Goal: Transaction & Acquisition: Purchase product/service

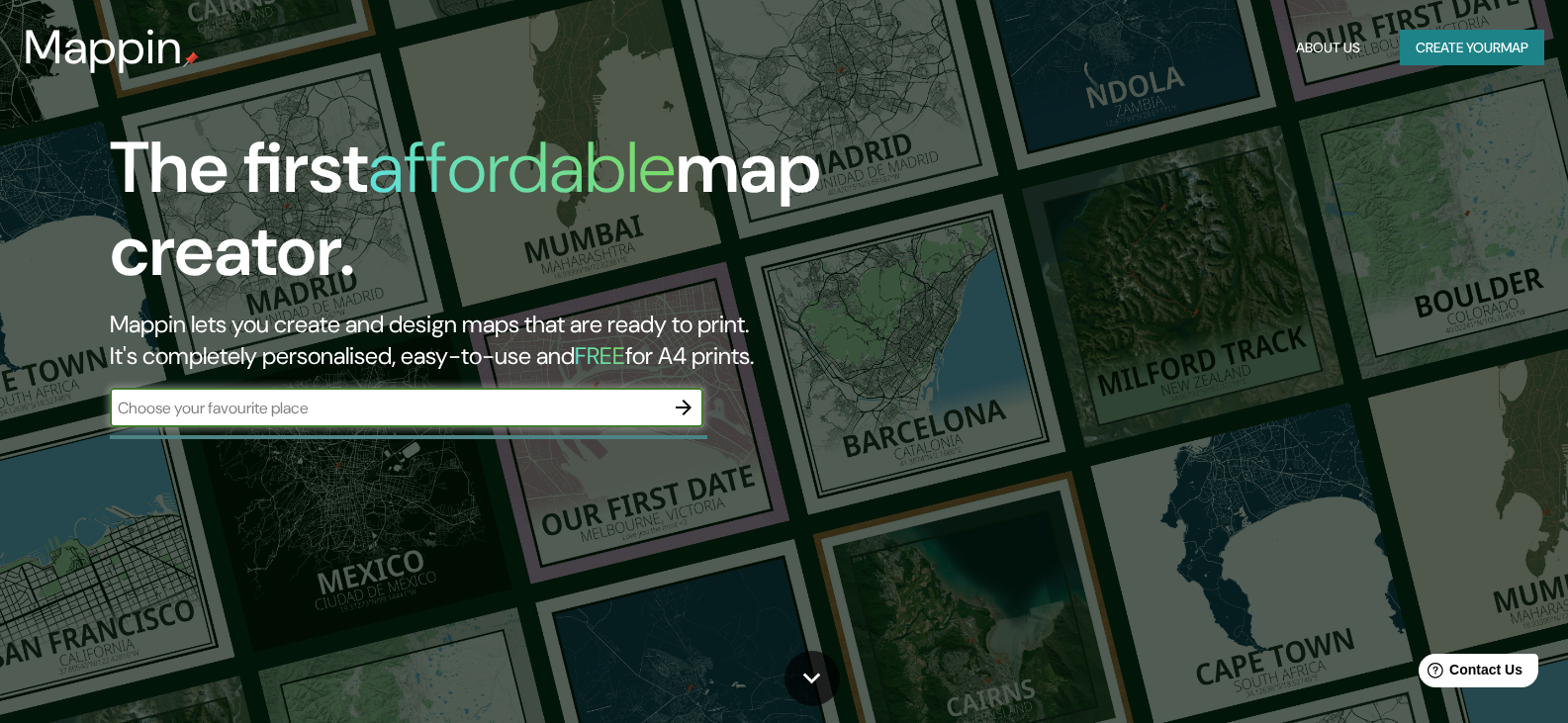
click at [401, 413] on input "text" at bounding box center [388, 407] width 554 height 23
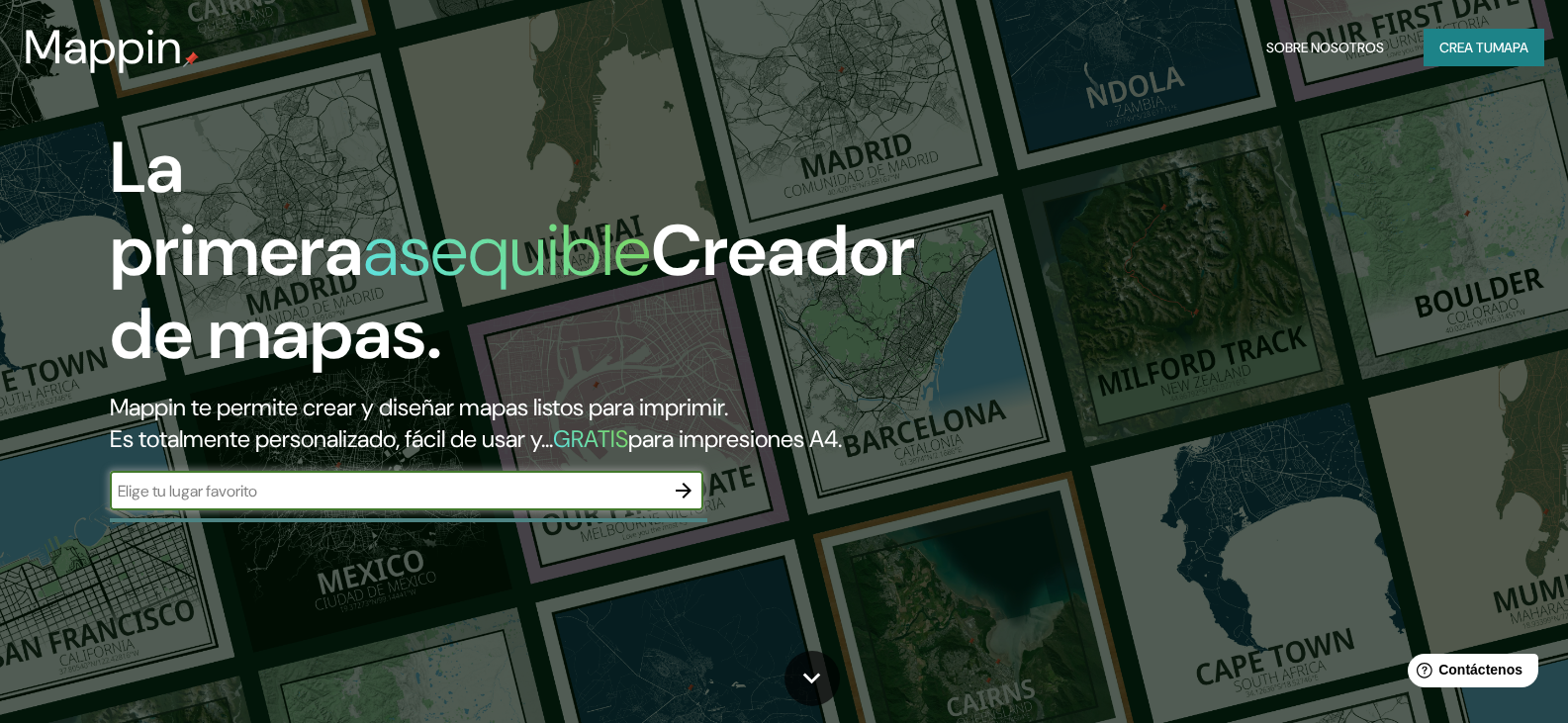
click at [421, 503] on input "text" at bounding box center [388, 491] width 554 height 23
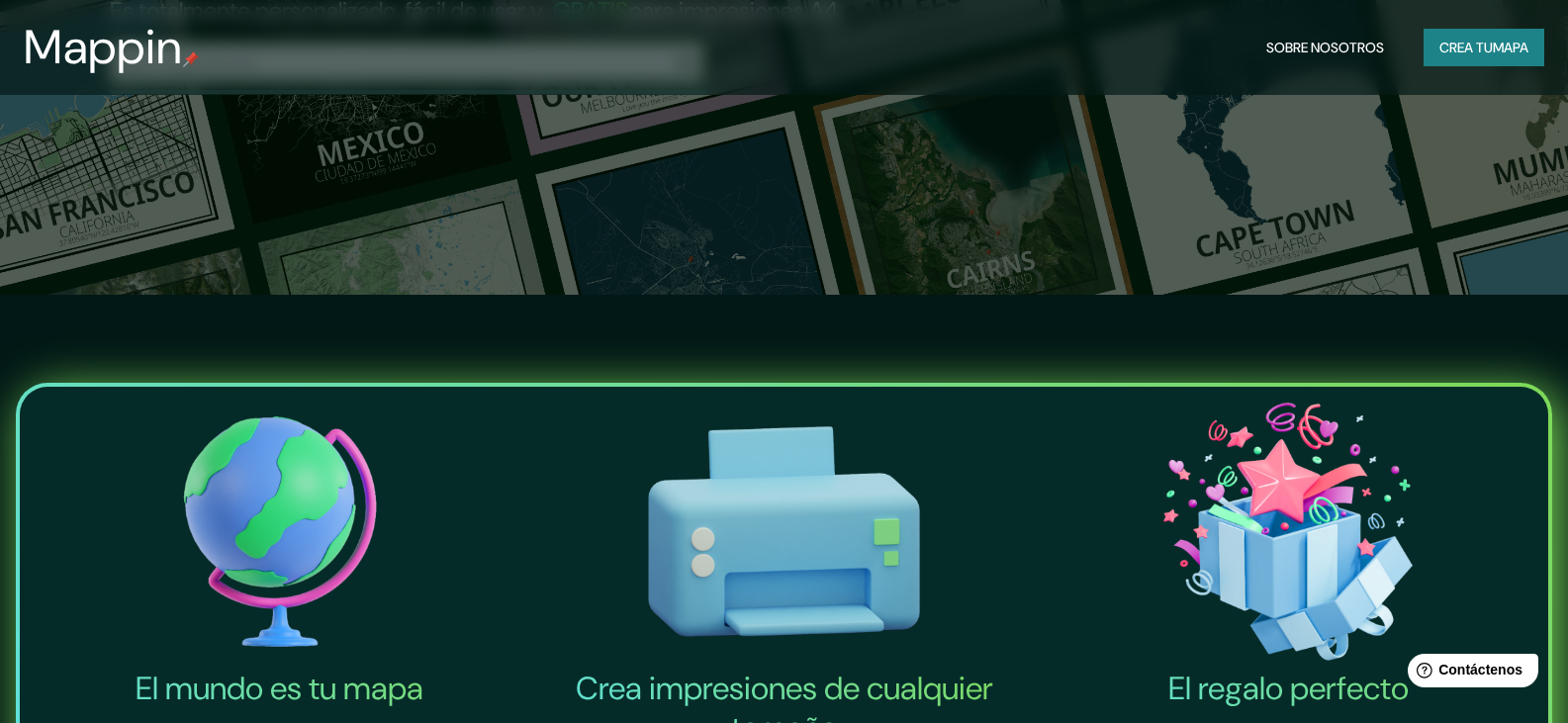
scroll to position [198, 0]
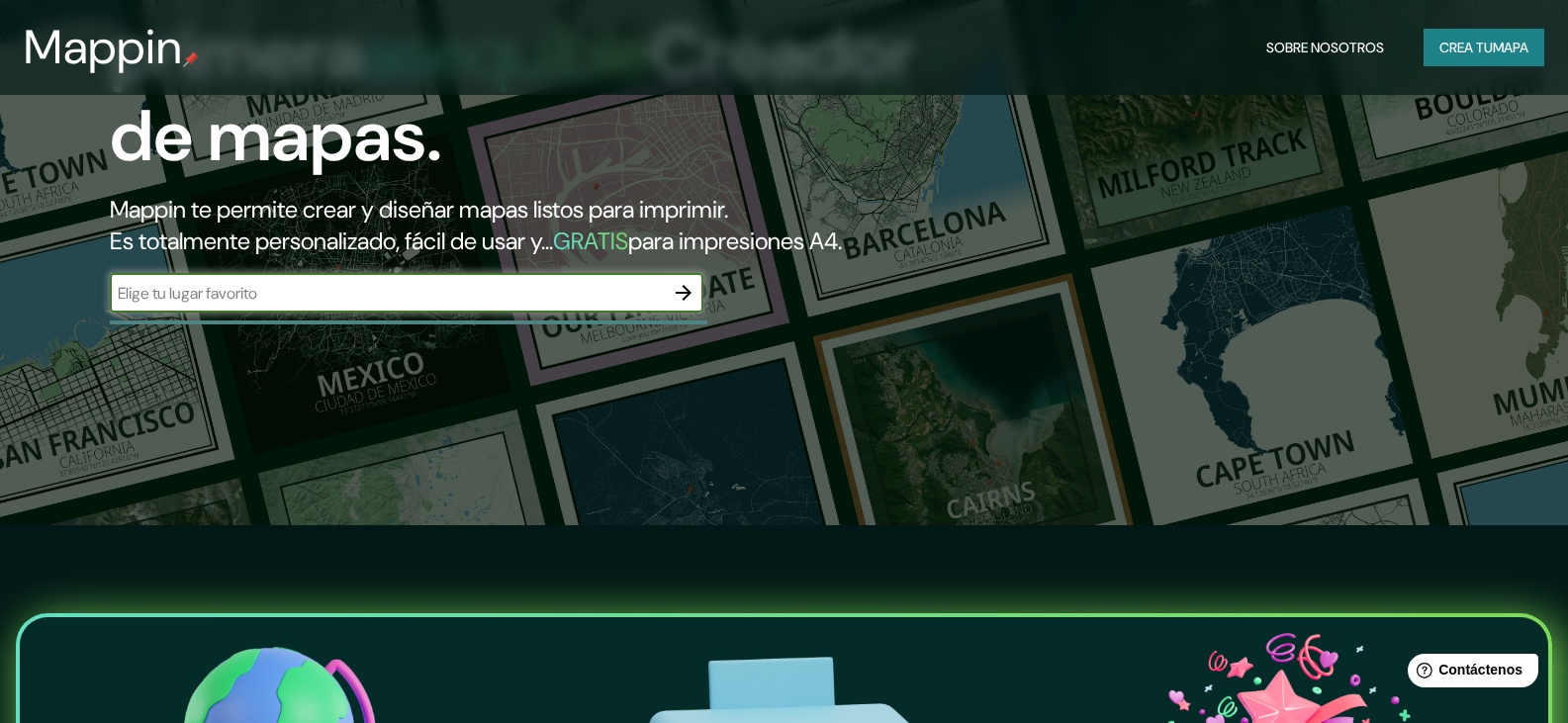
click at [668, 313] on button "button" at bounding box center [684, 293] width 40 height 40
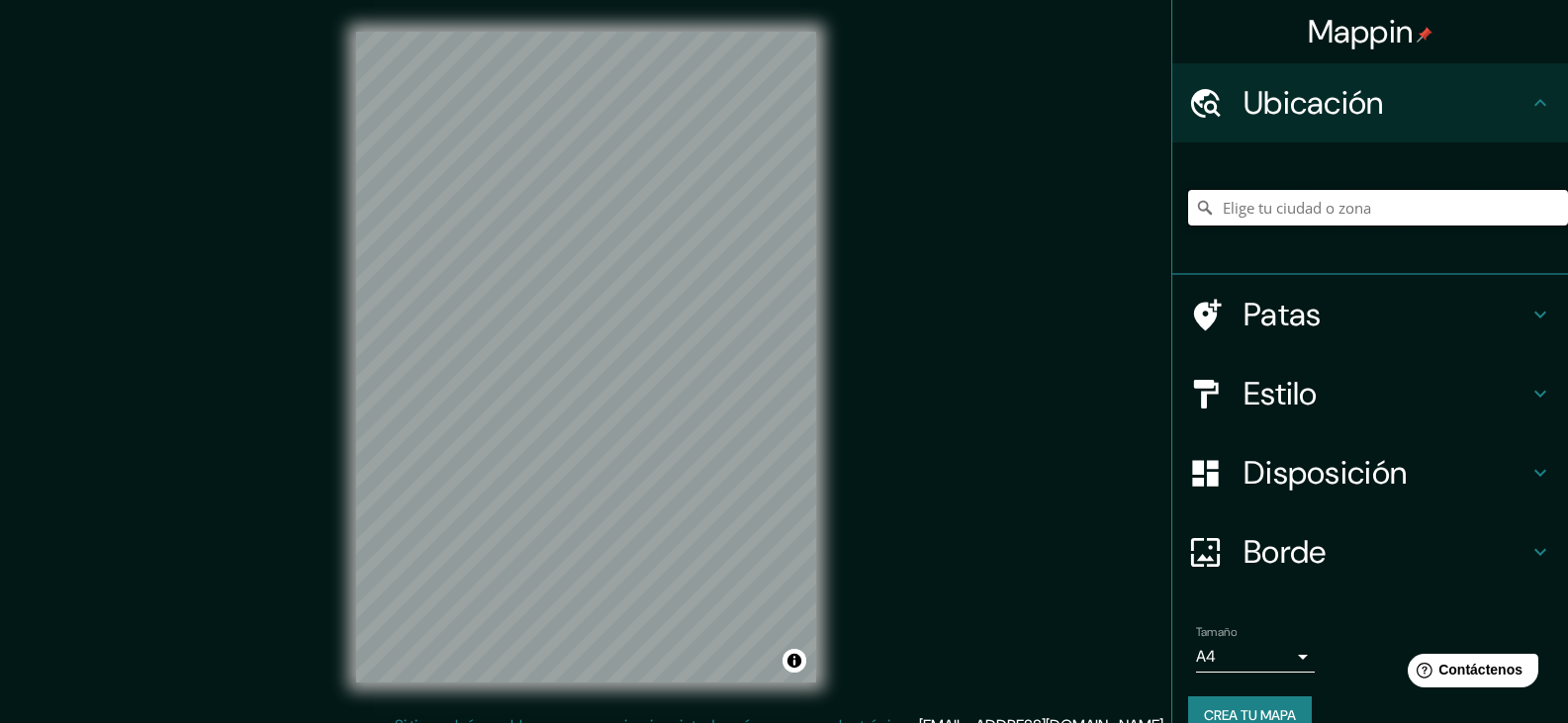
click at [1296, 195] on input "Elige tu ciudad o zona" at bounding box center [1378, 208] width 380 height 36
click at [1195, 198] on icon at bounding box center [1205, 208] width 20 height 20
click at [1233, 217] on input "Elige tu ciudad o zona" at bounding box center [1378, 208] width 380 height 36
paste input "Casa Hacienda Buenavista"
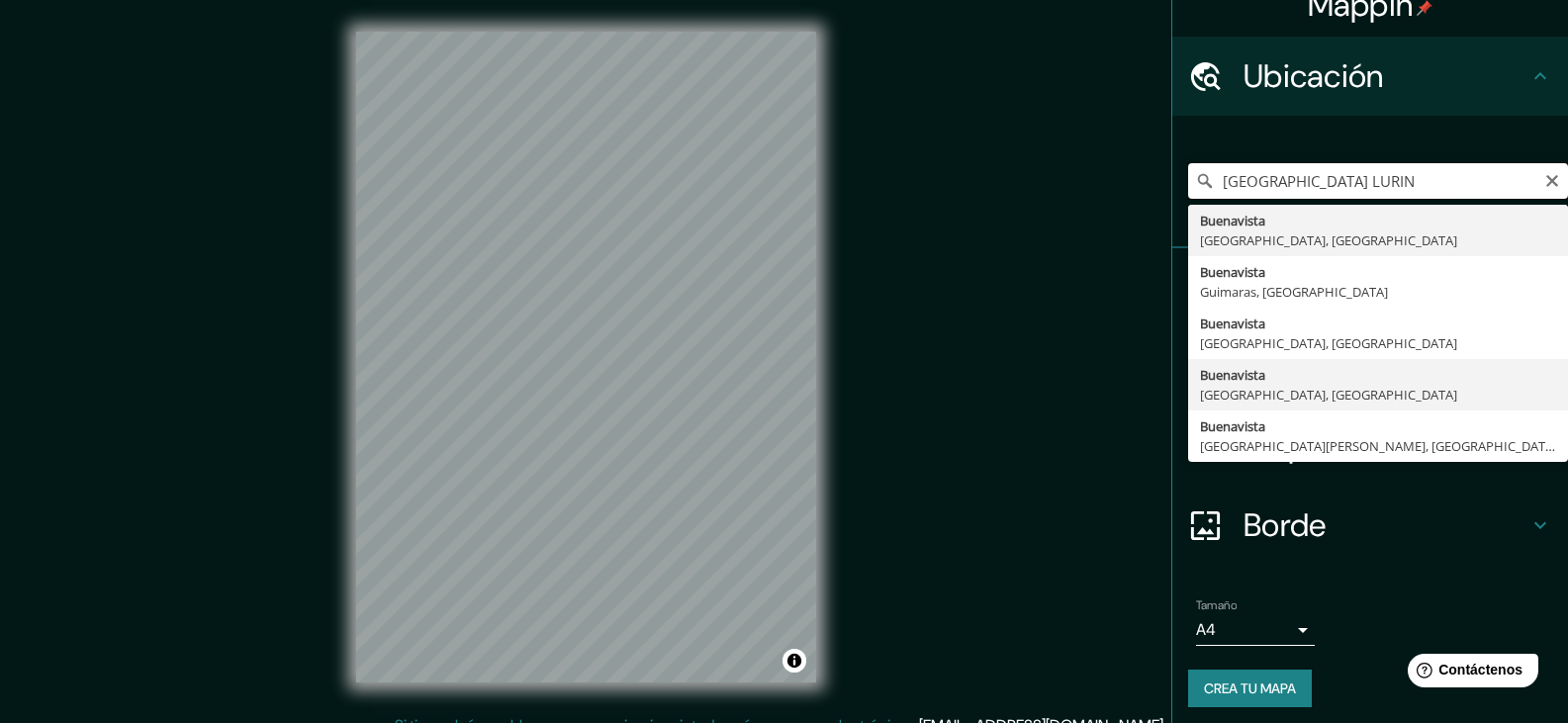
scroll to position [35, 0]
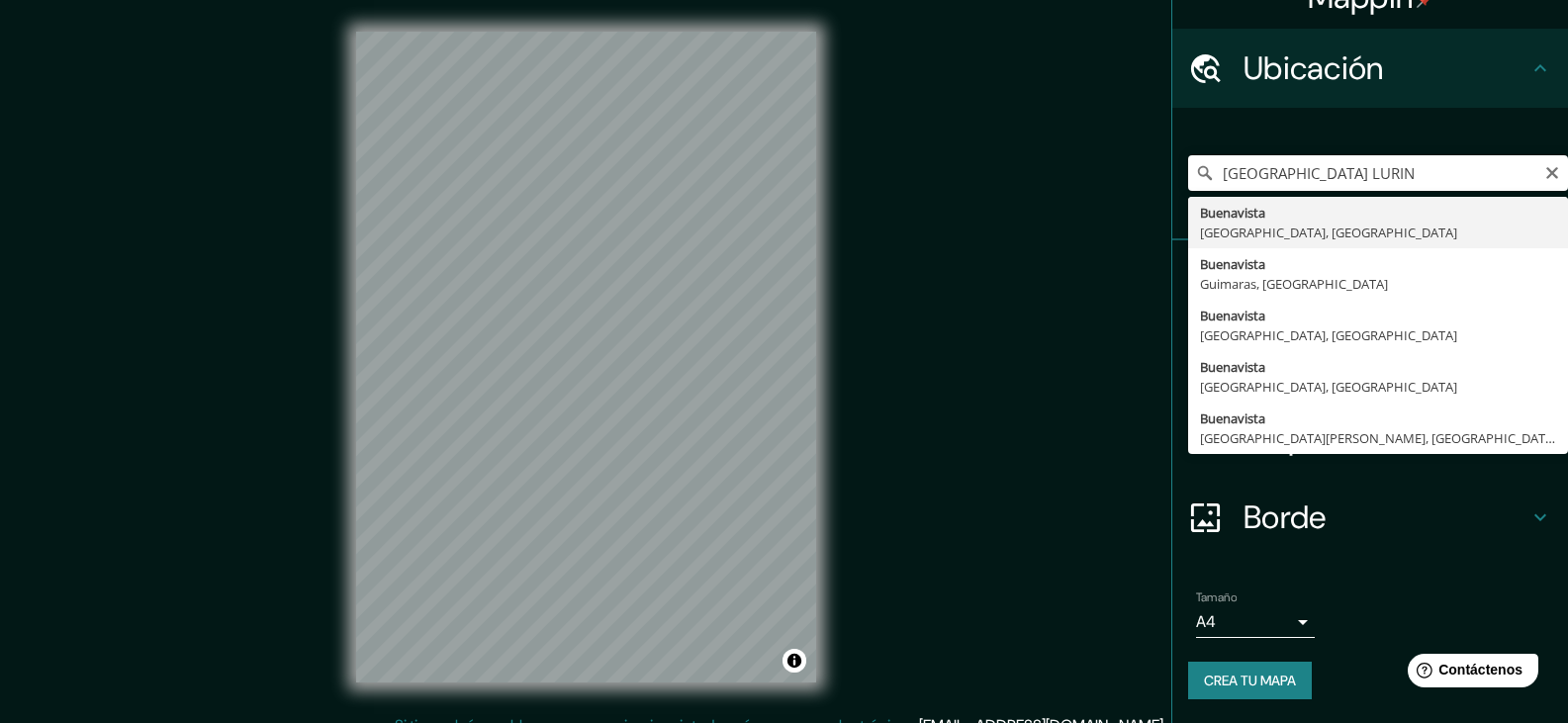
drag, startPoint x: 1497, startPoint y: 150, endPoint x: 1498, endPoint y: 165, distance: 15.0
click at [1498, 150] on div "Casa Hacienda Buenavista LURIN Buenavista Estado de México, México Buenavista G…" at bounding box center [1378, 173] width 380 height 99
drag, startPoint x: 1497, startPoint y: 170, endPoint x: 1168, endPoint y: 217, distance: 332.3
click at [1173, 217] on div "Casa Hacienda Buenavista LURIN Buenavista Estado de México, México Buenavista G…" at bounding box center [1370, 174] width 395 height 132
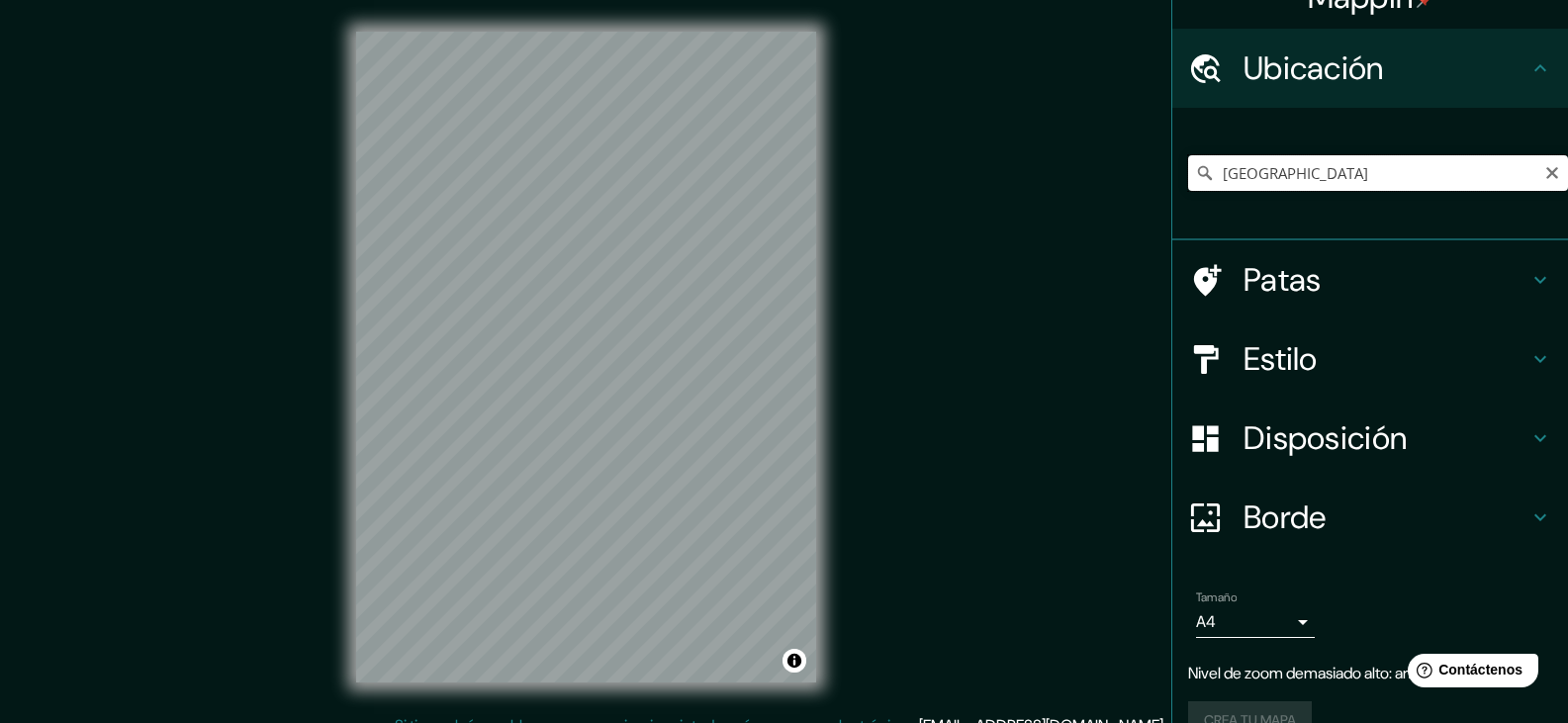
click at [1311, 172] on input "[GEOGRAPHIC_DATA]" at bounding box center [1378, 173] width 380 height 36
click at [861, 605] on div "Mappin Ubicación Lurin, Lima, Provincia de Lima, Perú Patas Estilo Disposición …" at bounding box center [784, 372] width 1568 height 746
click at [1329, 183] on input "Lurin, [GEOGRAPHIC_DATA], [GEOGRAPHIC_DATA], [GEOGRAPHIC_DATA]" at bounding box center [1378, 173] width 380 height 36
click at [1469, 169] on input "Lurin, [GEOGRAPHIC_DATA], [GEOGRAPHIC_DATA], [GEOGRAPHIC_DATA]" at bounding box center [1378, 173] width 380 height 36
drag, startPoint x: 1473, startPoint y: 170, endPoint x: 1197, endPoint y: 179, distance: 276.1
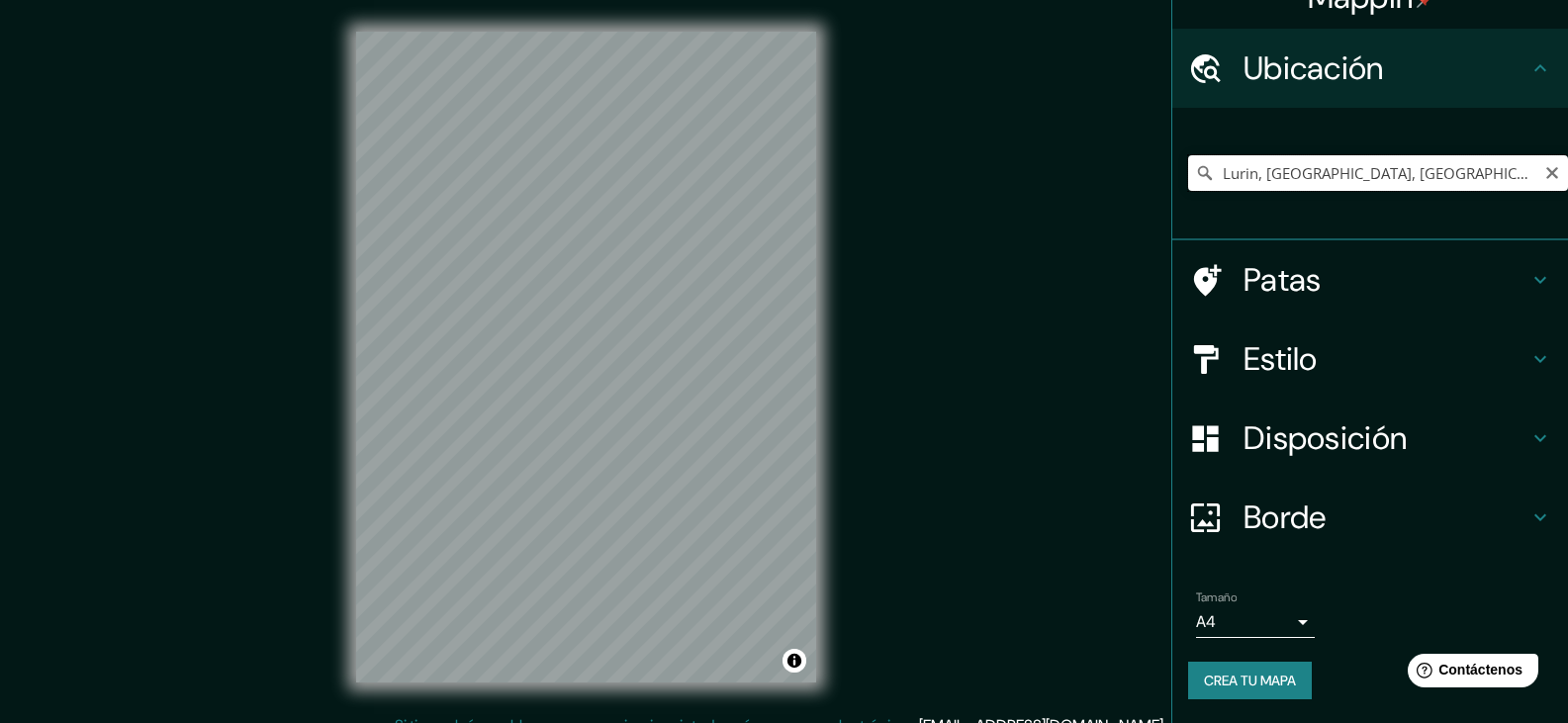
click at [1197, 179] on div "Lurin, [GEOGRAPHIC_DATA], [GEOGRAPHIC_DATA], [GEOGRAPHIC_DATA]" at bounding box center [1378, 173] width 380 height 36
paste input "l distrito de Lurín, provincia de Lima, departamento de Lima."
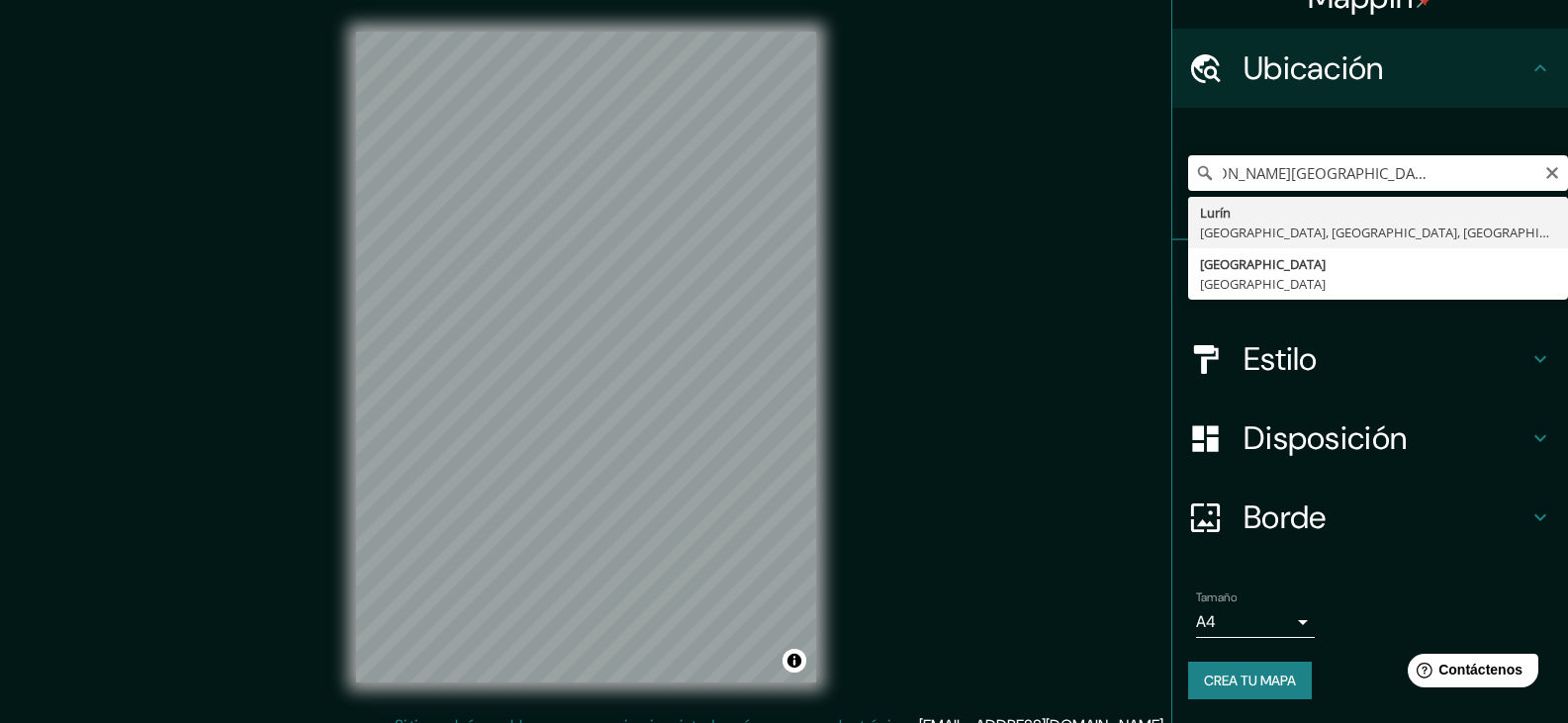
scroll to position [0, 0]
type input "Lurin, [GEOGRAPHIC_DATA], [GEOGRAPHIC_DATA], [GEOGRAPHIC_DATA]"
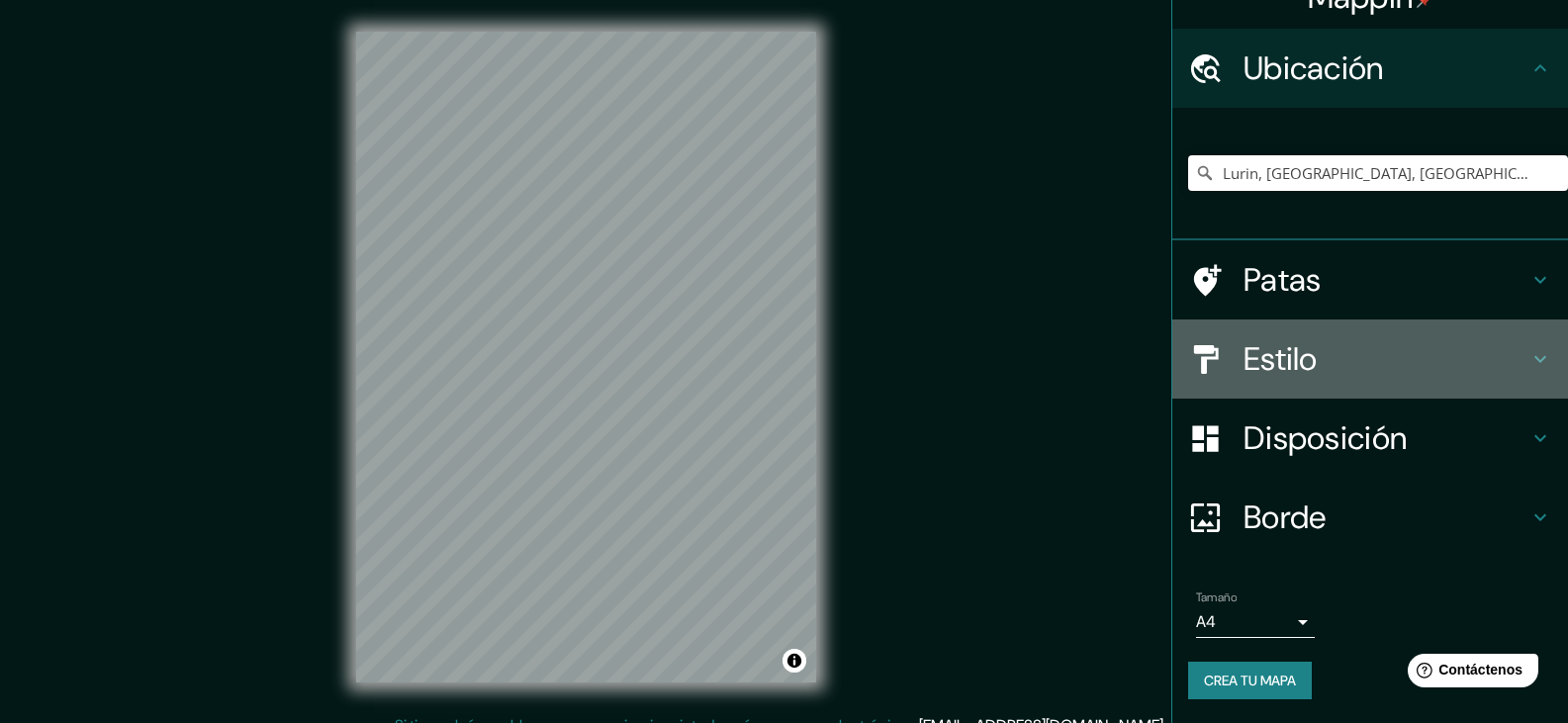
click at [1403, 360] on h4 "Estilo" at bounding box center [1386, 360] width 285 height 40
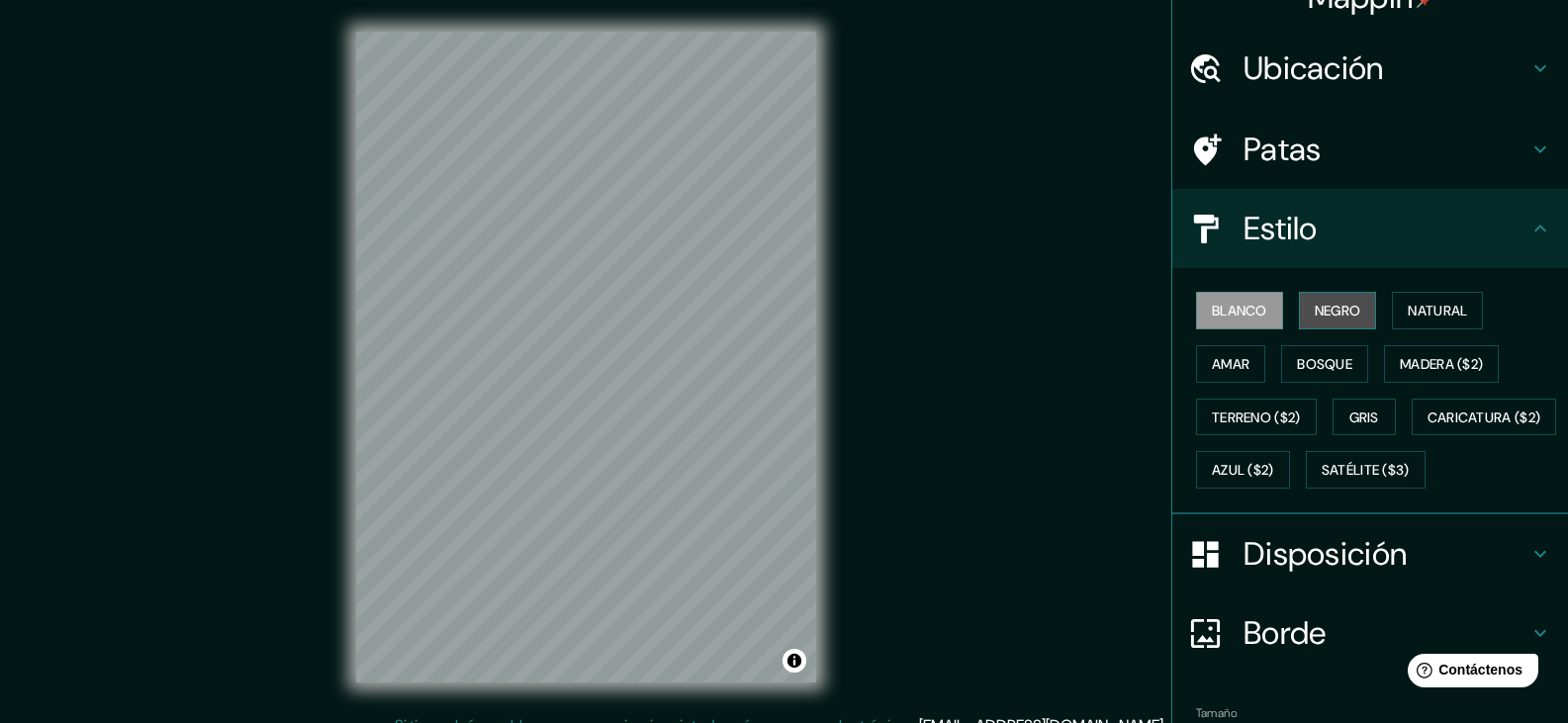
click at [1339, 320] on font "Negro" at bounding box center [1337, 311] width 47 height 18
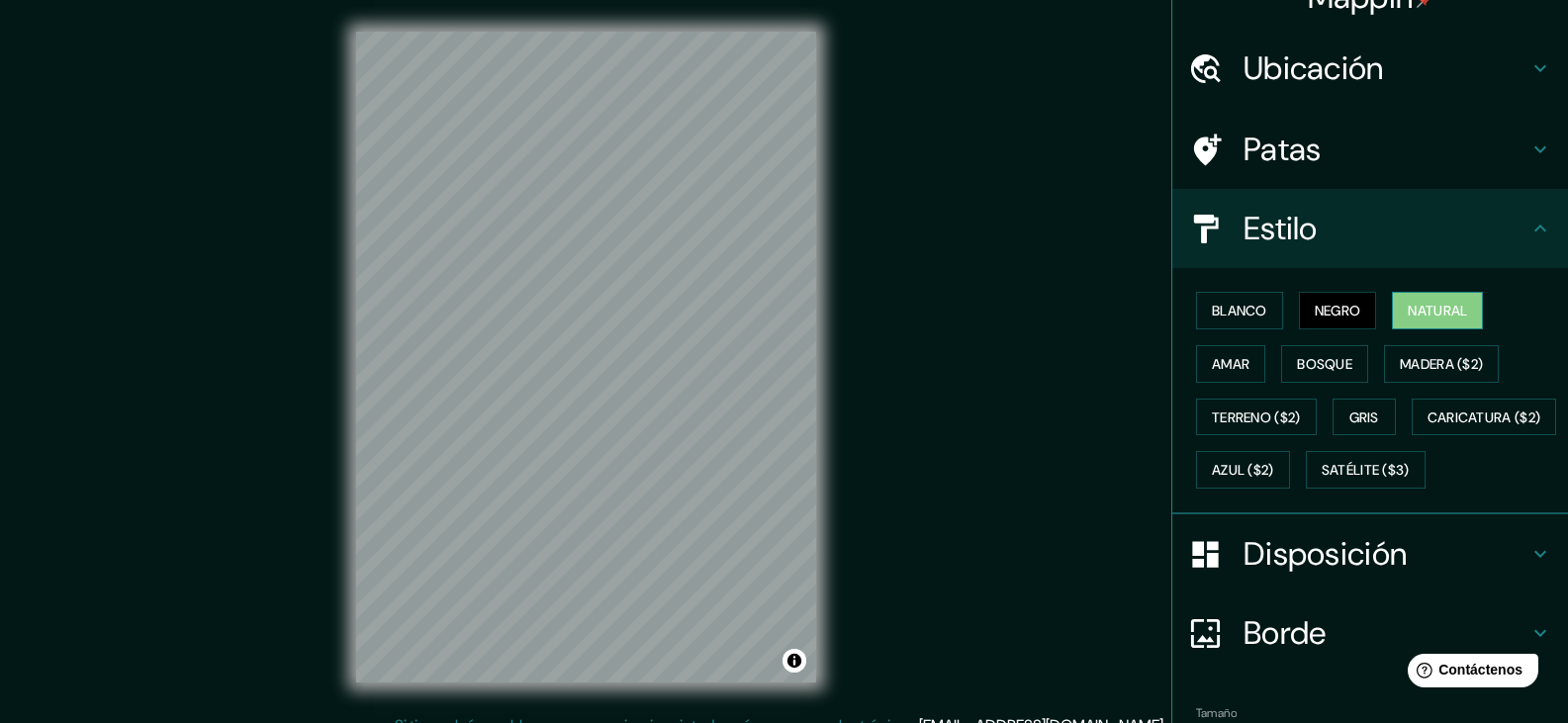
click at [1392, 314] on button "Natural" at bounding box center [1438, 311] width 91 height 38
click at [1212, 373] on font "Amar" at bounding box center [1231, 364] width 38 height 26
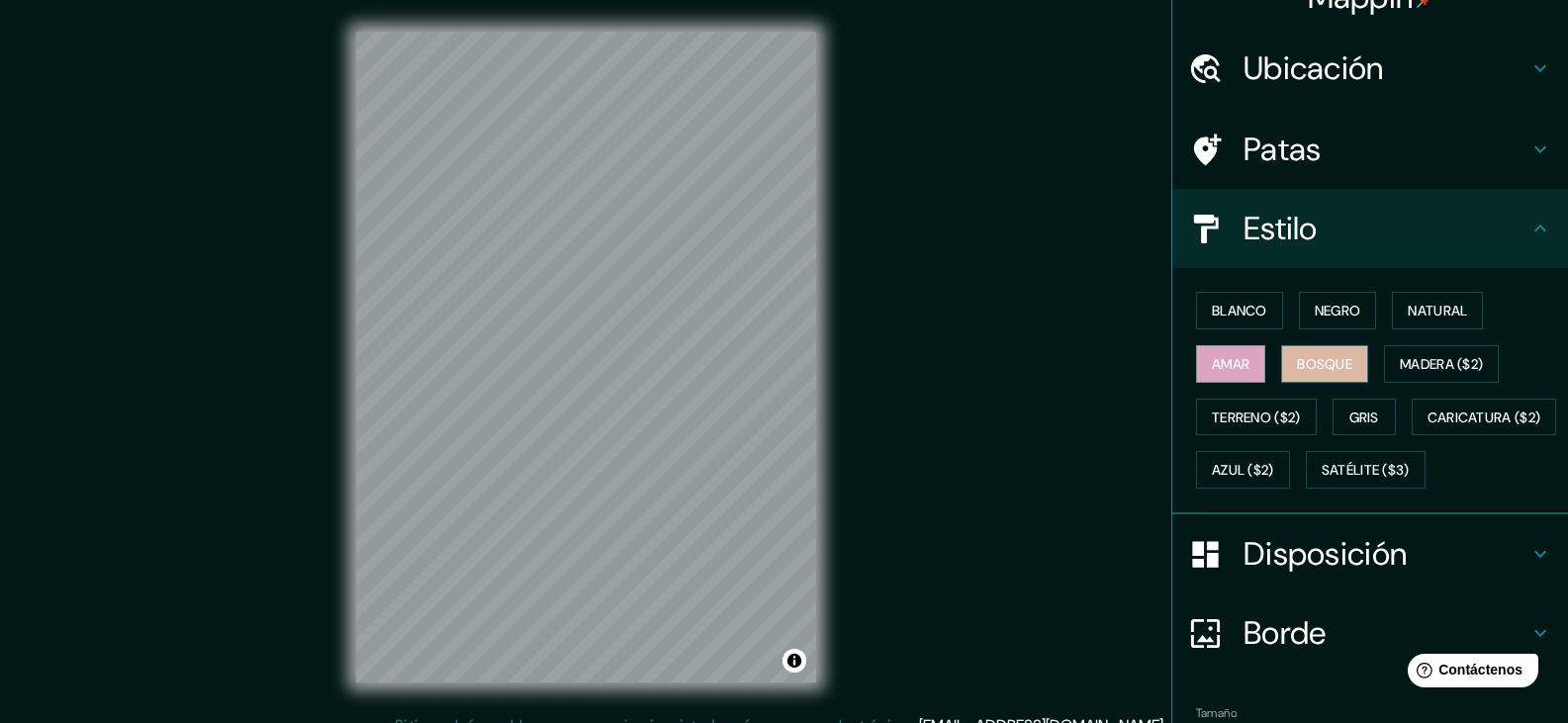
click at [1298, 365] on font "Bosque" at bounding box center [1325, 363] width 56 height 18
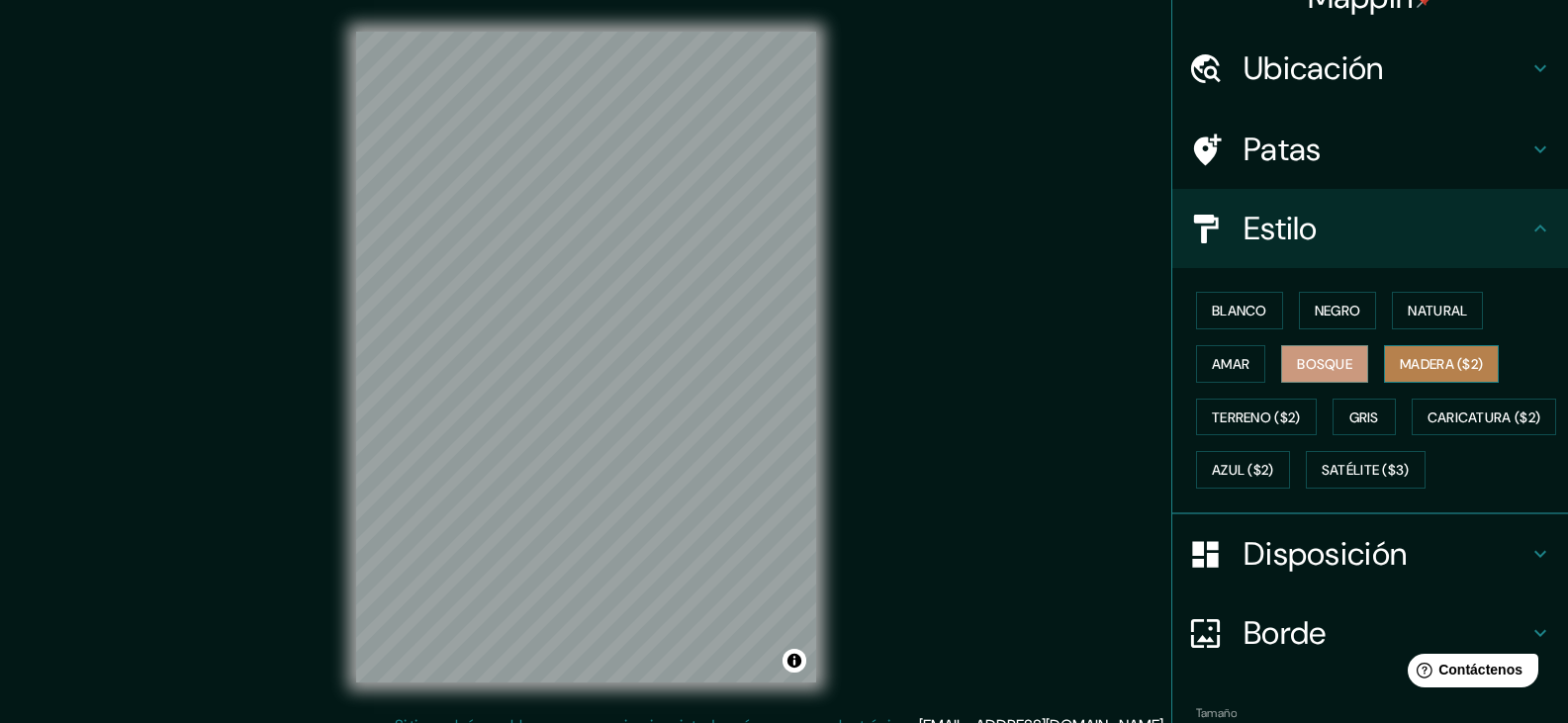
click at [1410, 371] on font "Madera ($2)" at bounding box center [1442, 363] width 83 height 18
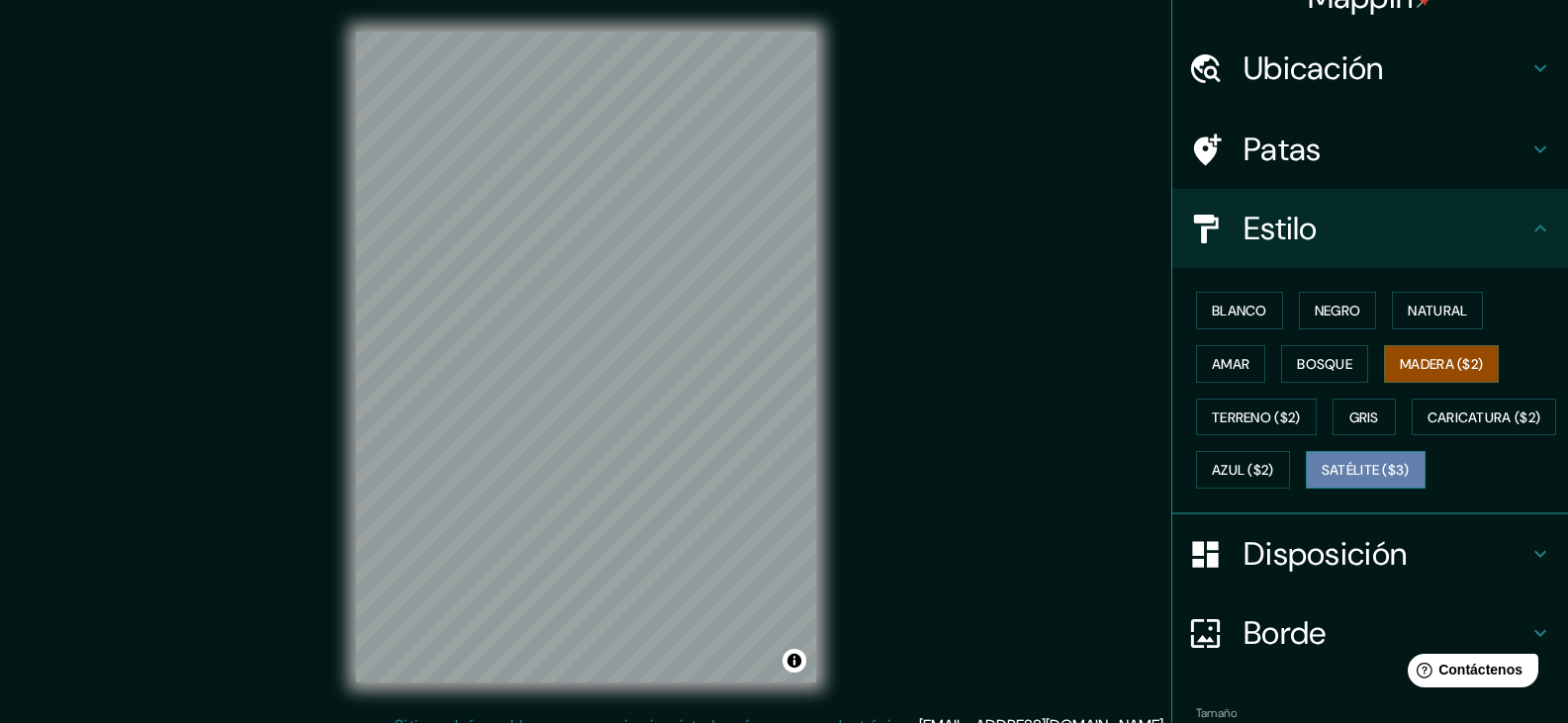
click at [1322, 480] on font "Satélite ($3)" at bounding box center [1365, 471] width 88 height 18
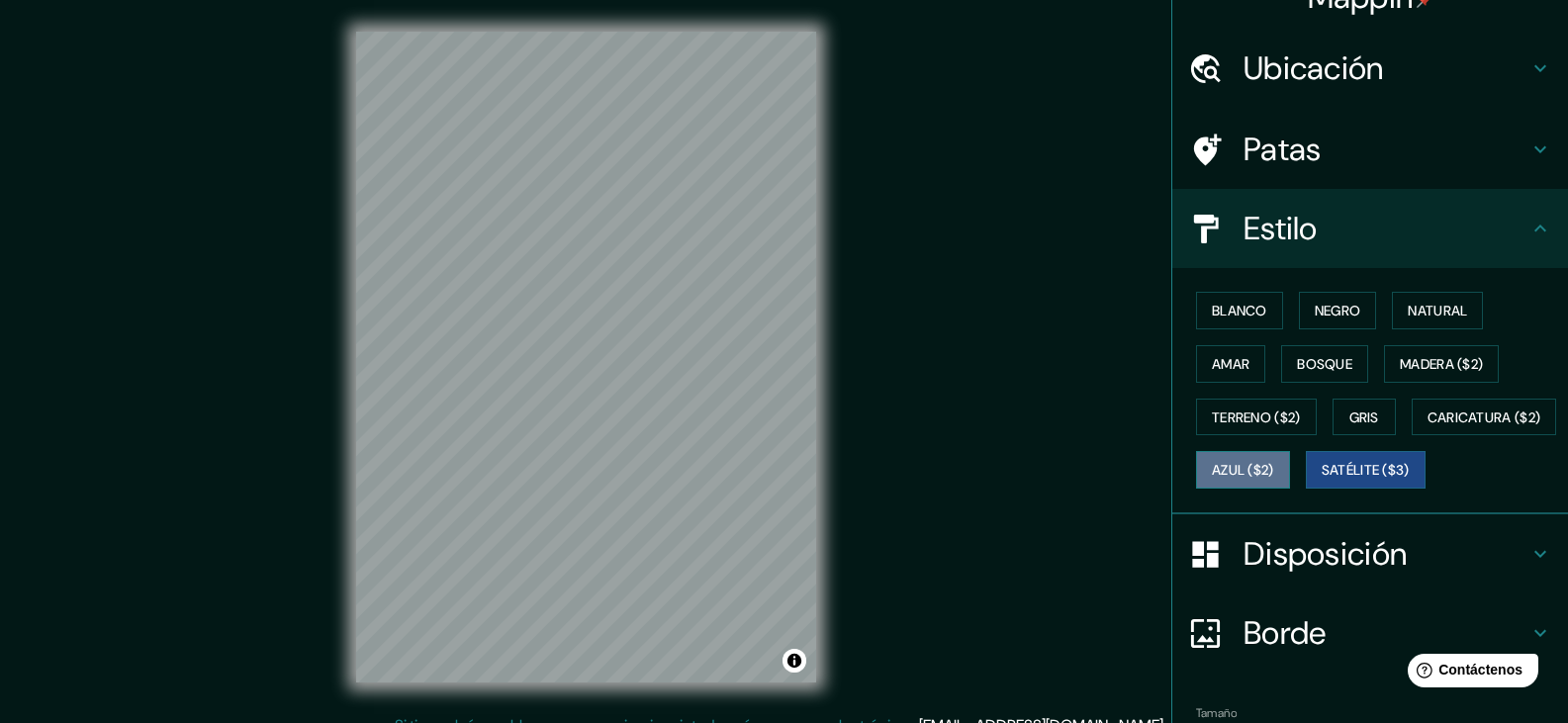
click at [1275, 473] on font "Azul ($2)" at bounding box center [1243, 471] width 63 height 18
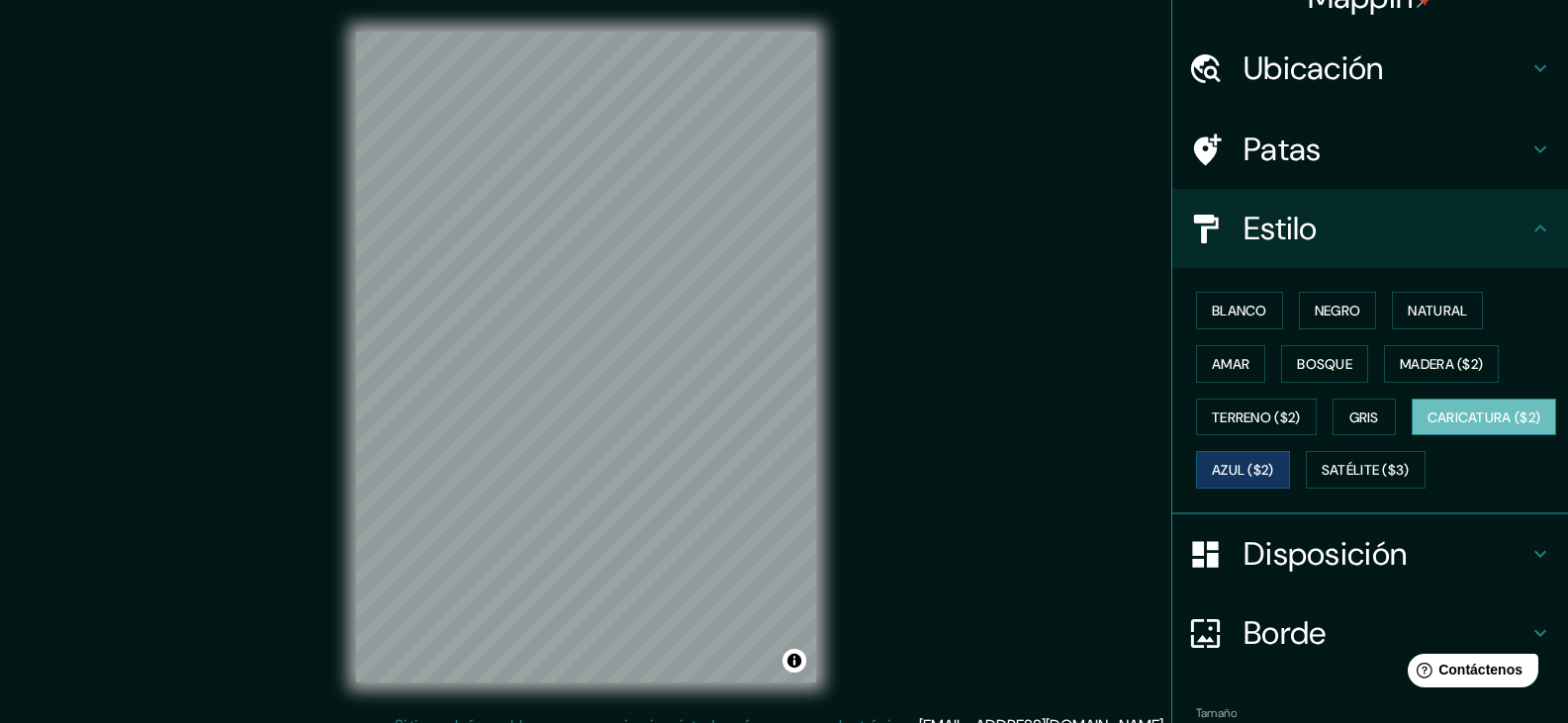
click at [1428, 430] on font "Caricatura ($2)" at bounding box center [1485, 417] width 114 height 26
click at [1277, 435] on button "Terreno ($2)" at bounding box center [1256, 417] width 120 height 38
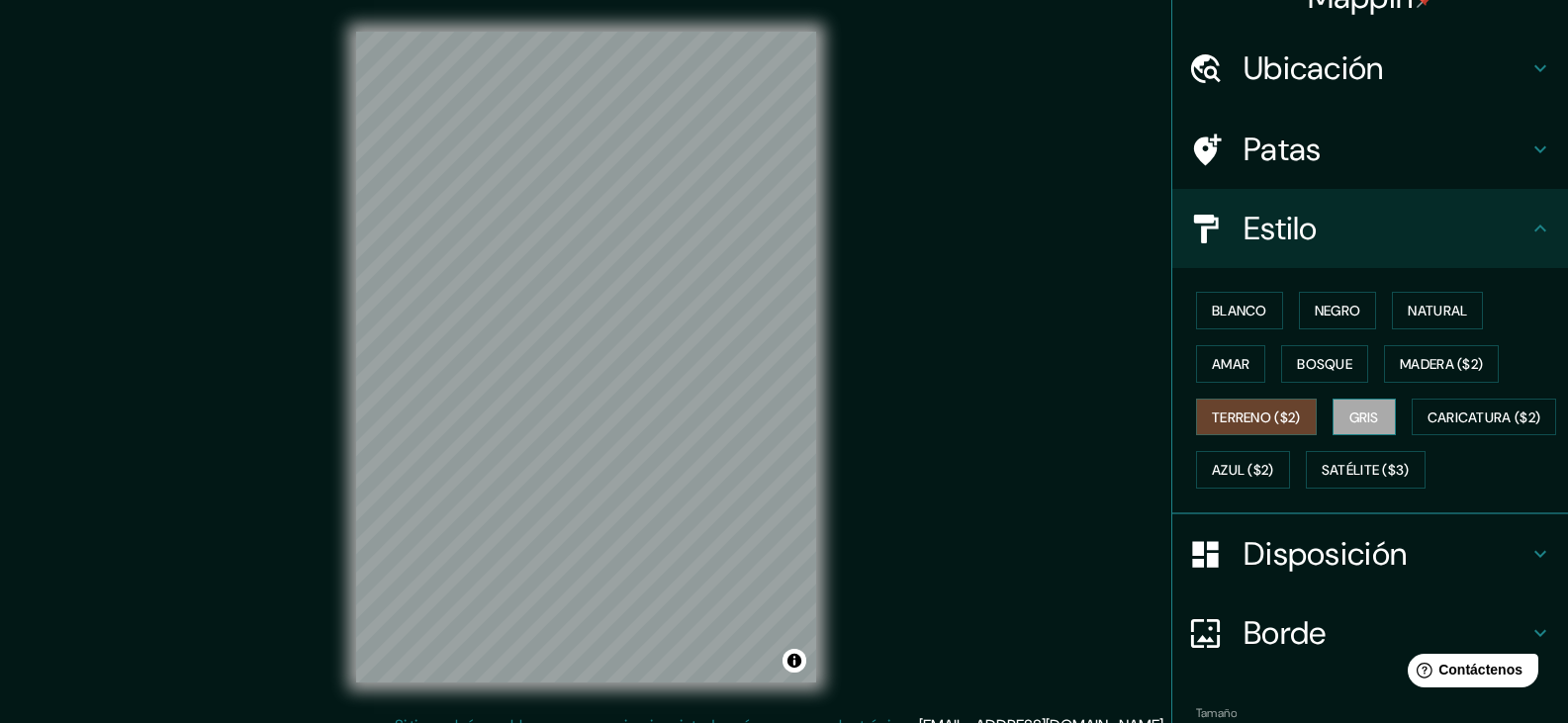
click at [1337, 422] on button "Gris" at bounding box center [1364, 417] width 64 height 38
click at [1301, 372] on font "Bosque" at bounding box center [1325, 364] width 56 height 26
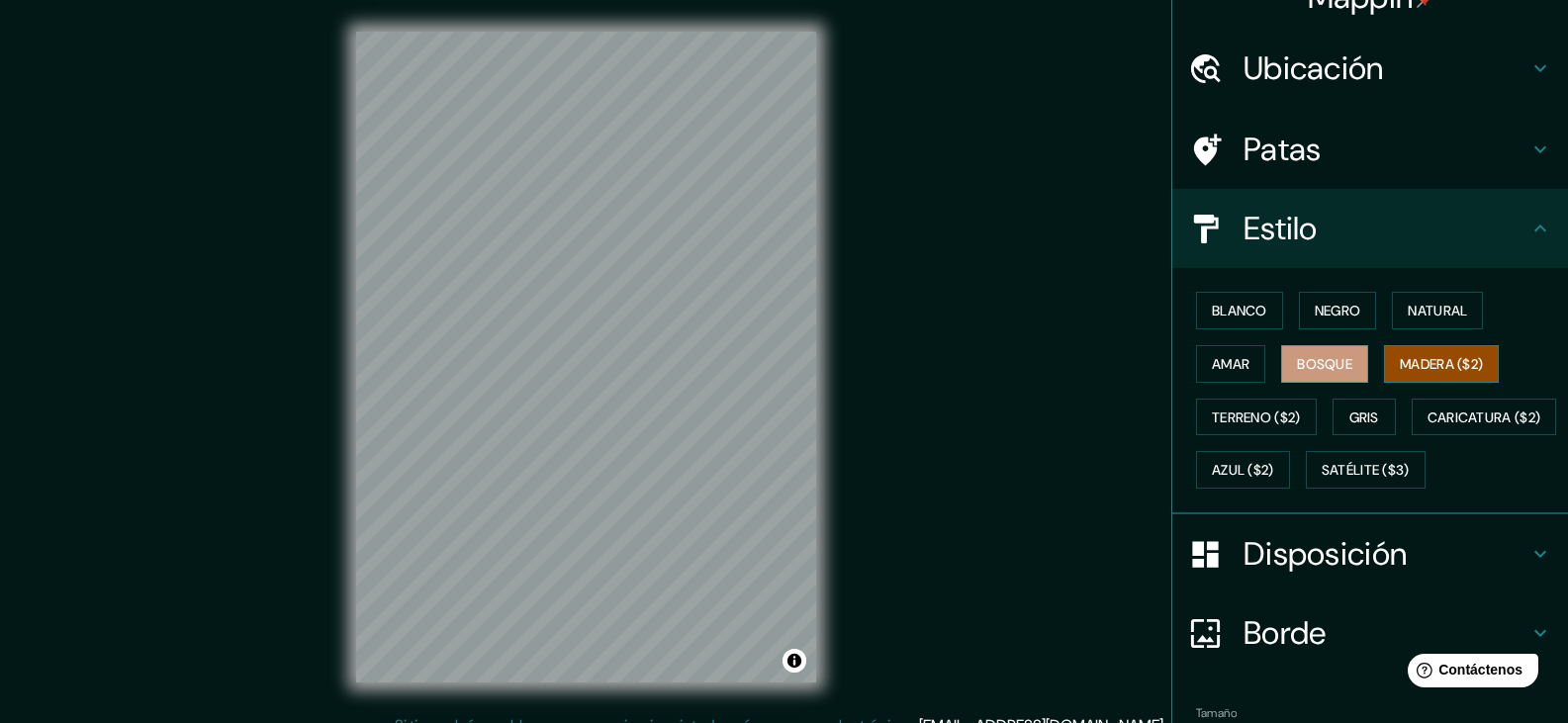
click at [1413, 367] on font "Madera ($2)" at bounding box center [1442, 363] width 83 height 18
click at [1215, 366] on font "Amar" at bounding box center [1231, 363] width 38 height 18
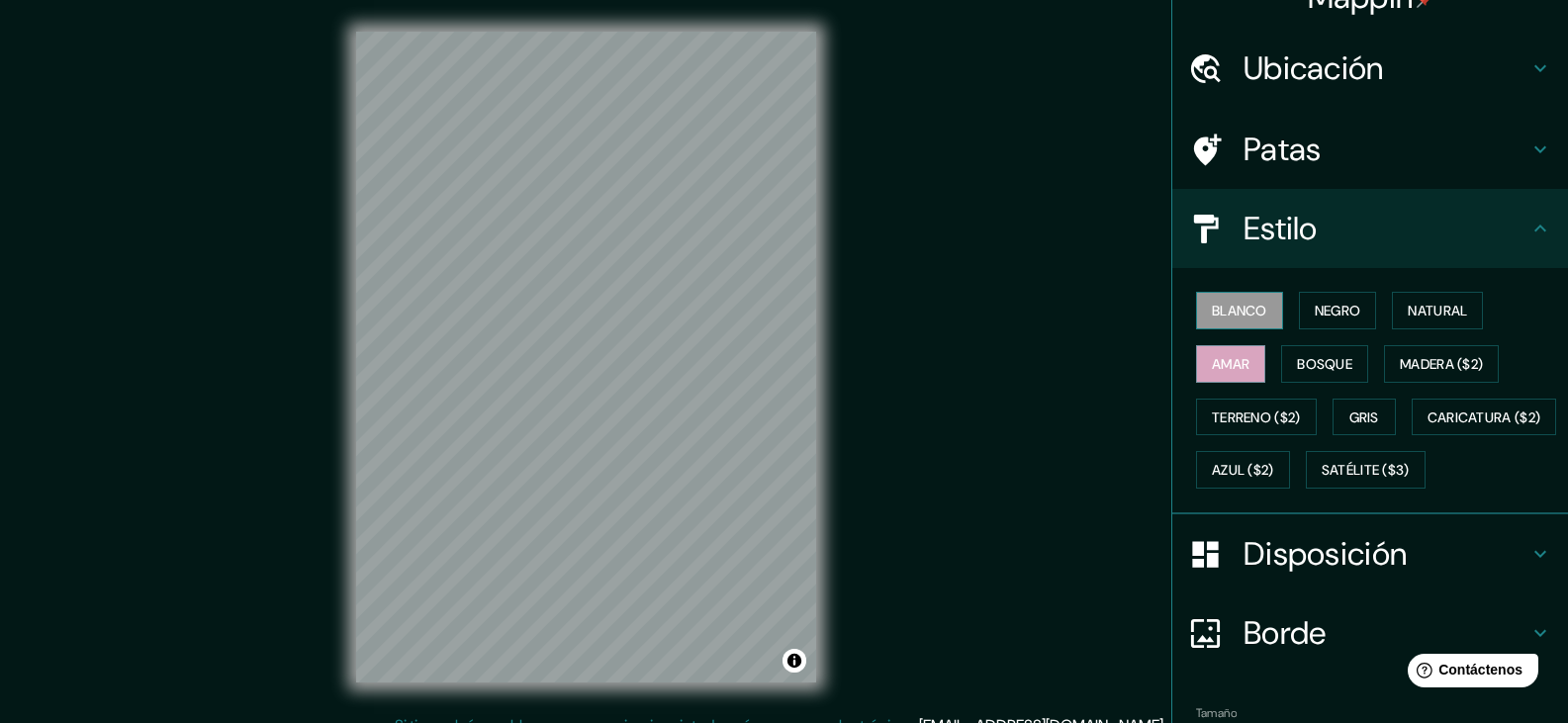
click at [1217, 312] on font "Blanco" at bounding box center [1240, 311] width 56 height 18
click at [1340, 323] on font "Negro" at bounding box center [1337, 311] width 47 height 26
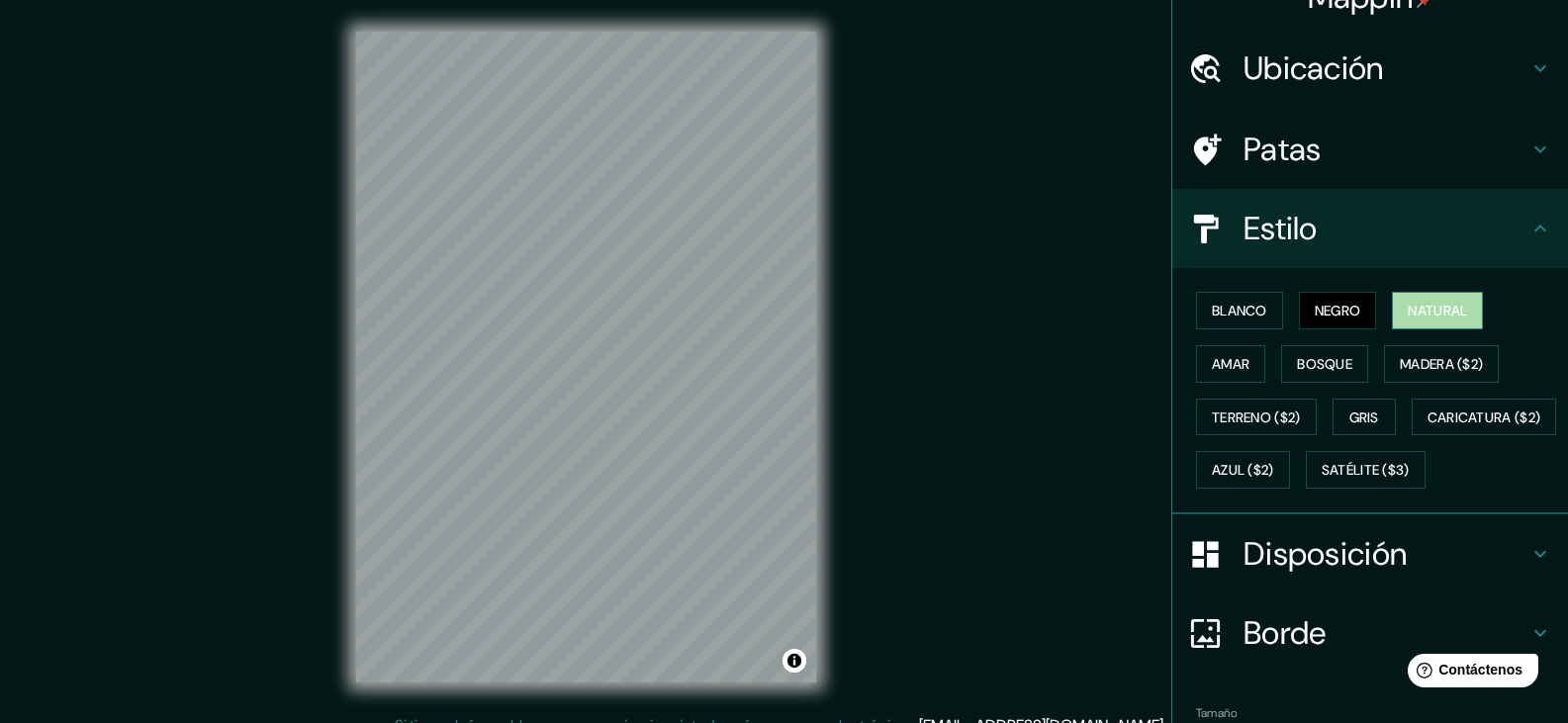
click at [1457, 312] on font "Natural" at bounding box center [1438, 311] width 60 height 18
click at [1348, 328] on button "Negro" at bounding box center [1337, 311] width 78 height 38
click at [1395, 324] on button "Natural" at bounding box center [1438, 311] width 91 height 38
click at [1322, 480] on font "Satélite ($3)" at bounding box center [1365, 471] width 88 height 18
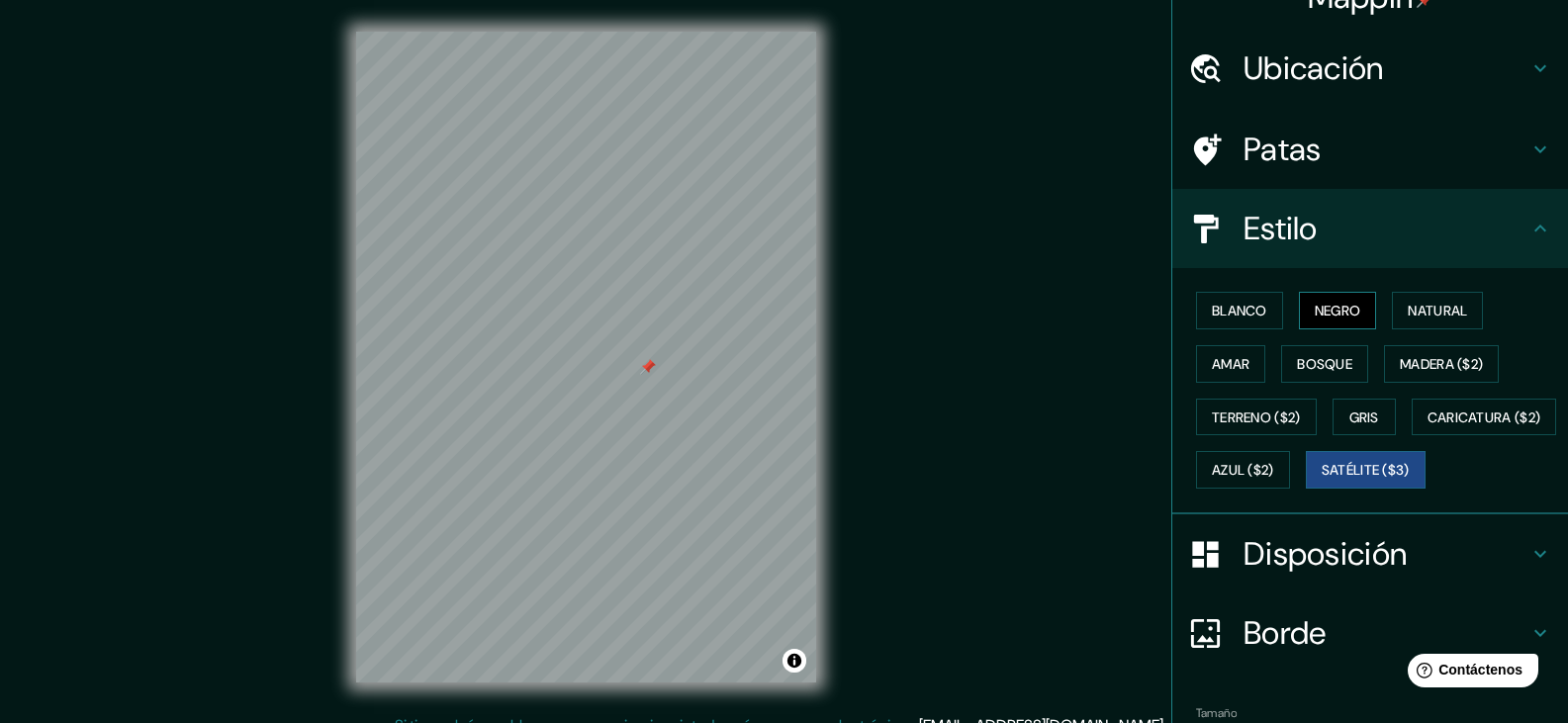
click at [1330, 311] on font "Negro" at bounding box center [1337, 311] width 47 height 18
click at [1227, 318] on font "Blanco" at bounding box center [1240, 311] width 56 height 18
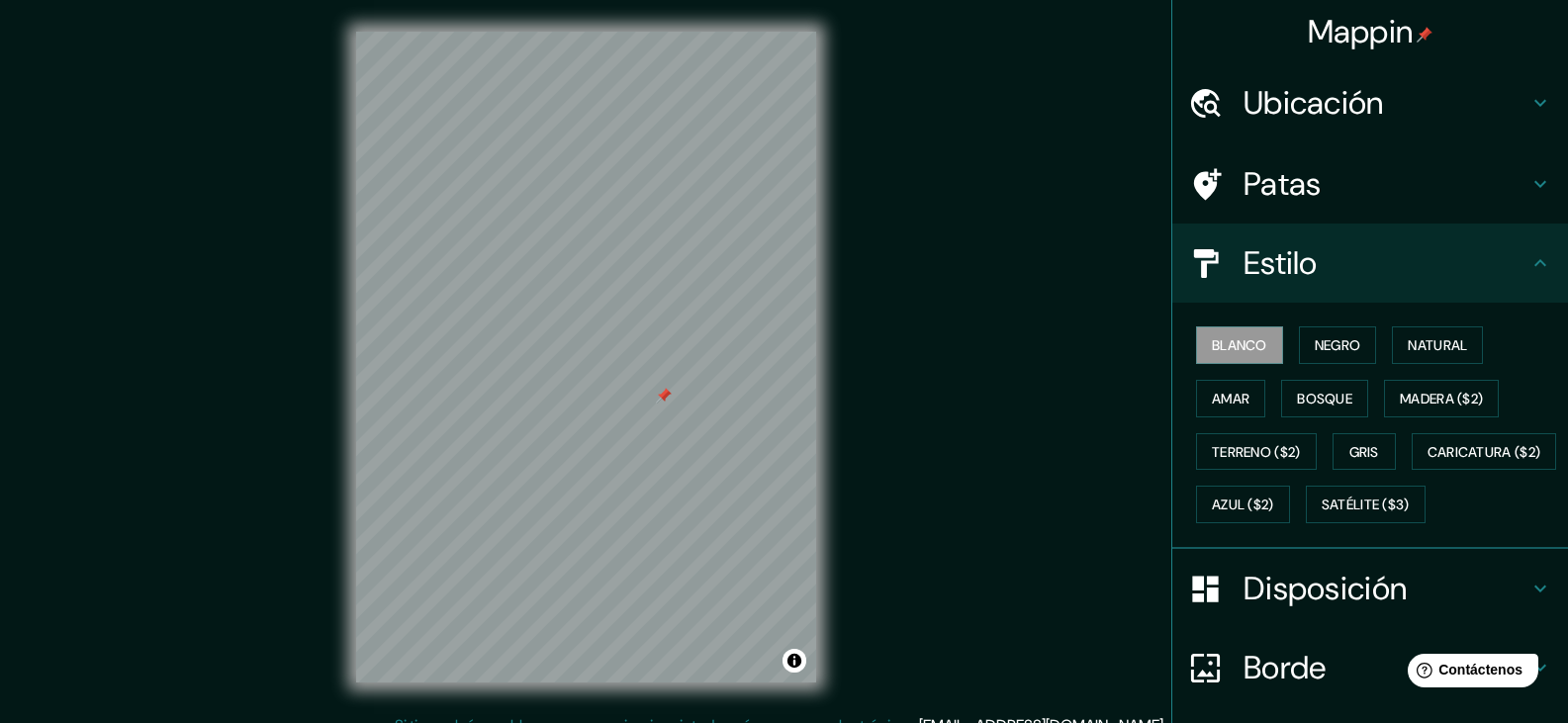
click at [1512, 184] on h4 "Patas" at bounding box center [1386, 184] width 285 height 40
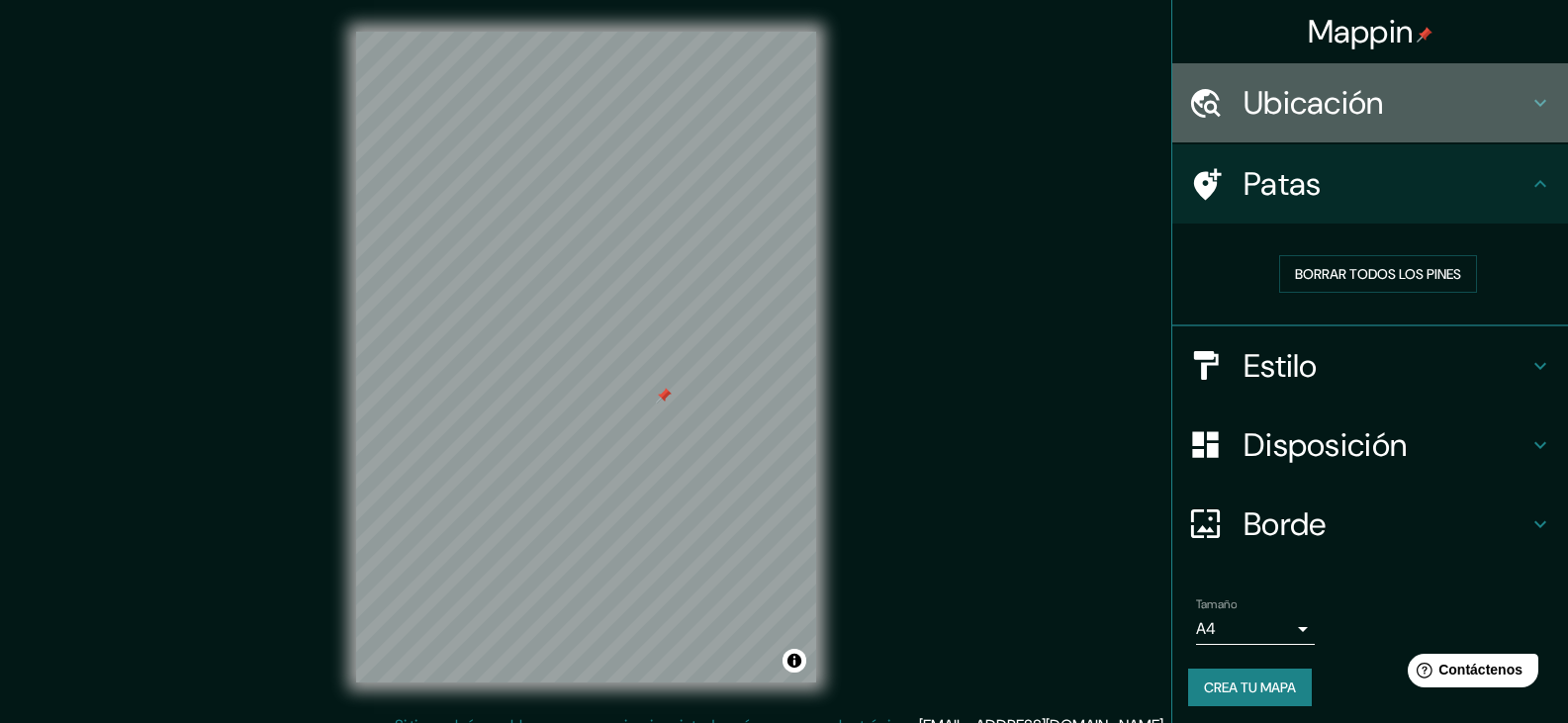
click at [1413, 113] on h4 "Ubicación" at bounding box center [1386, 103] width 285 height 40
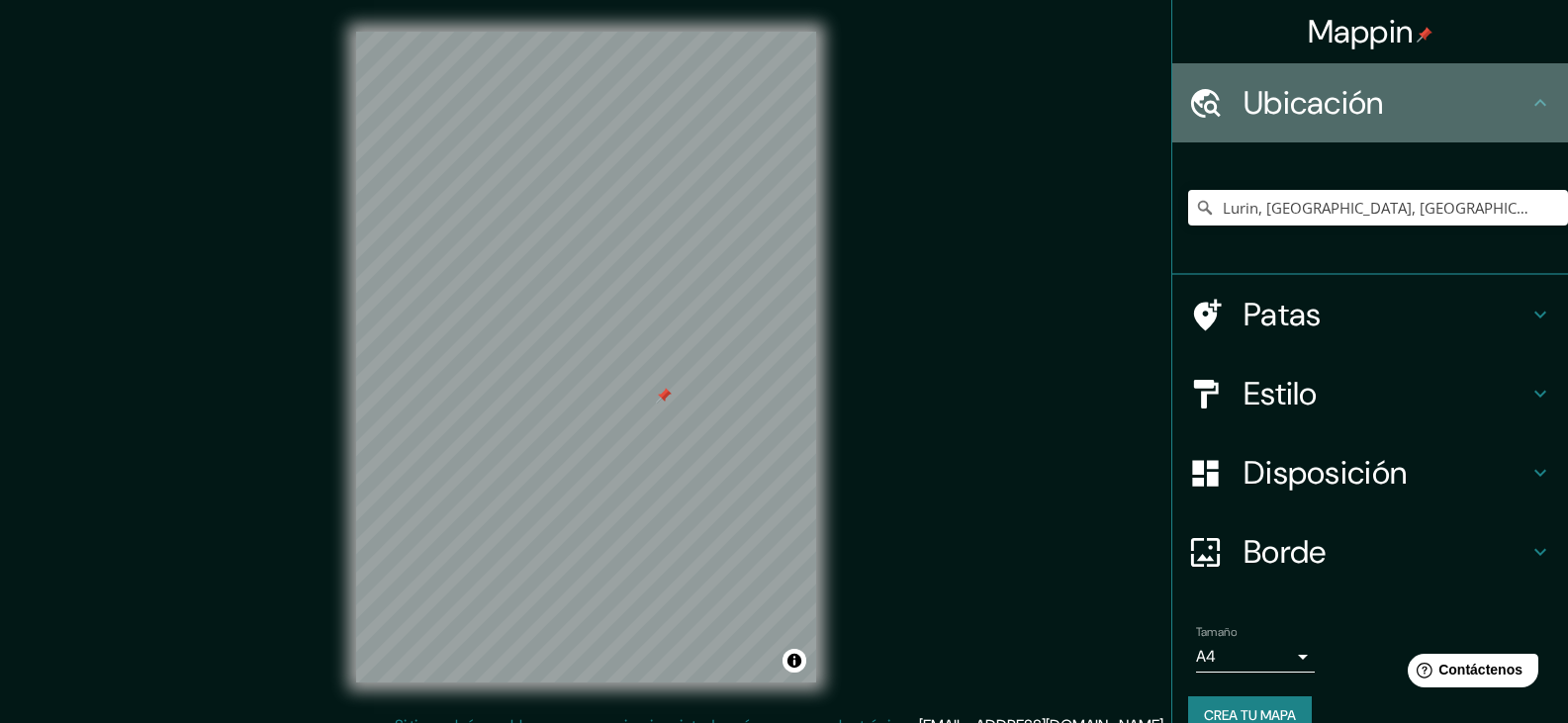
click at [1426, 111] on h4 "Ubicación" at bounding box center [1386, 103] width 285 height 40
click at [1531, 94] on icon at bounding box center [1540, 103] width 24 height 24
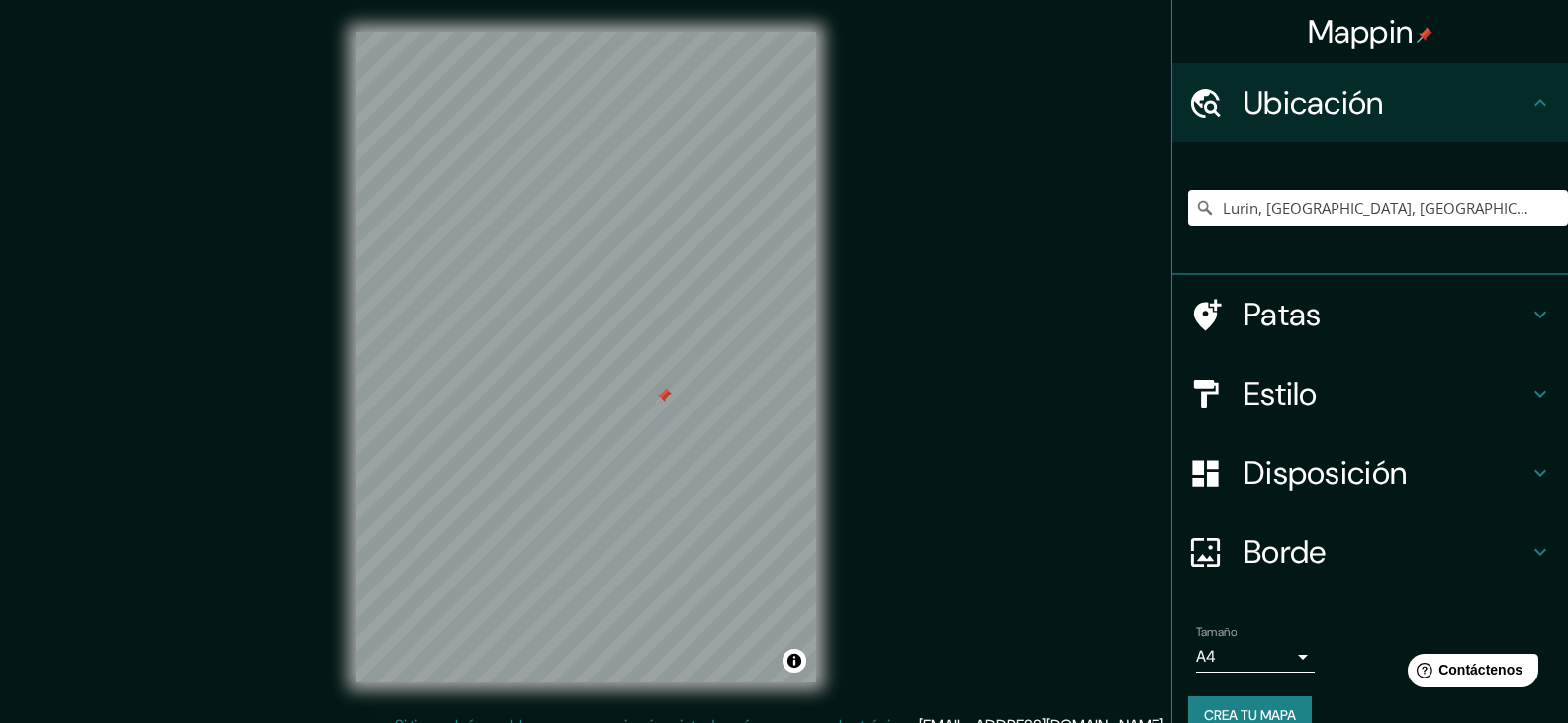
click at [1523, 119] on div "Ubicación" at bounding box center [1370, 103] width 395 height 79
click at [1459, 316] on h4 "Patas" at bounding box center [1386, 315] width 285 height 40
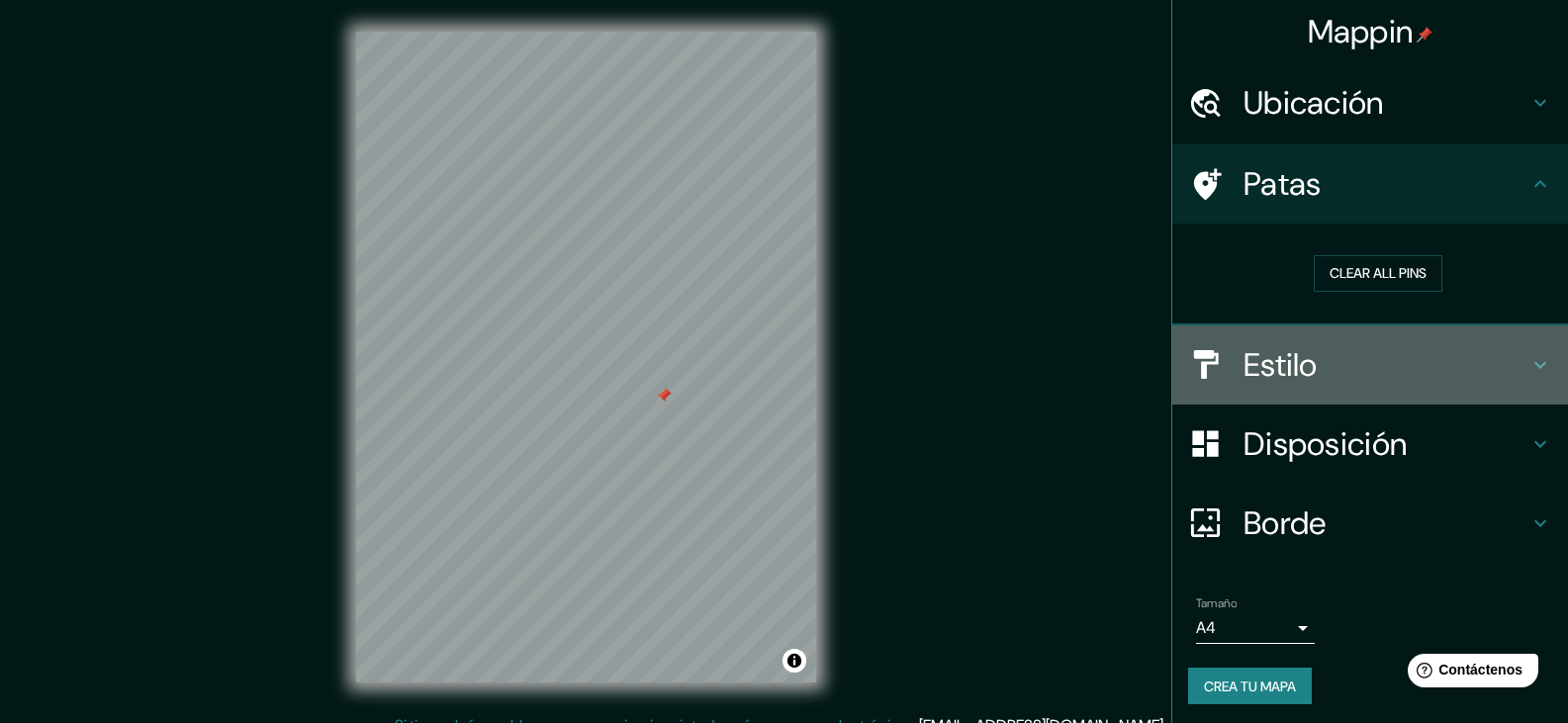
click at [1348, 367] on h4 "Estilo" at bounding box center [1386, 365] width 285 height 40
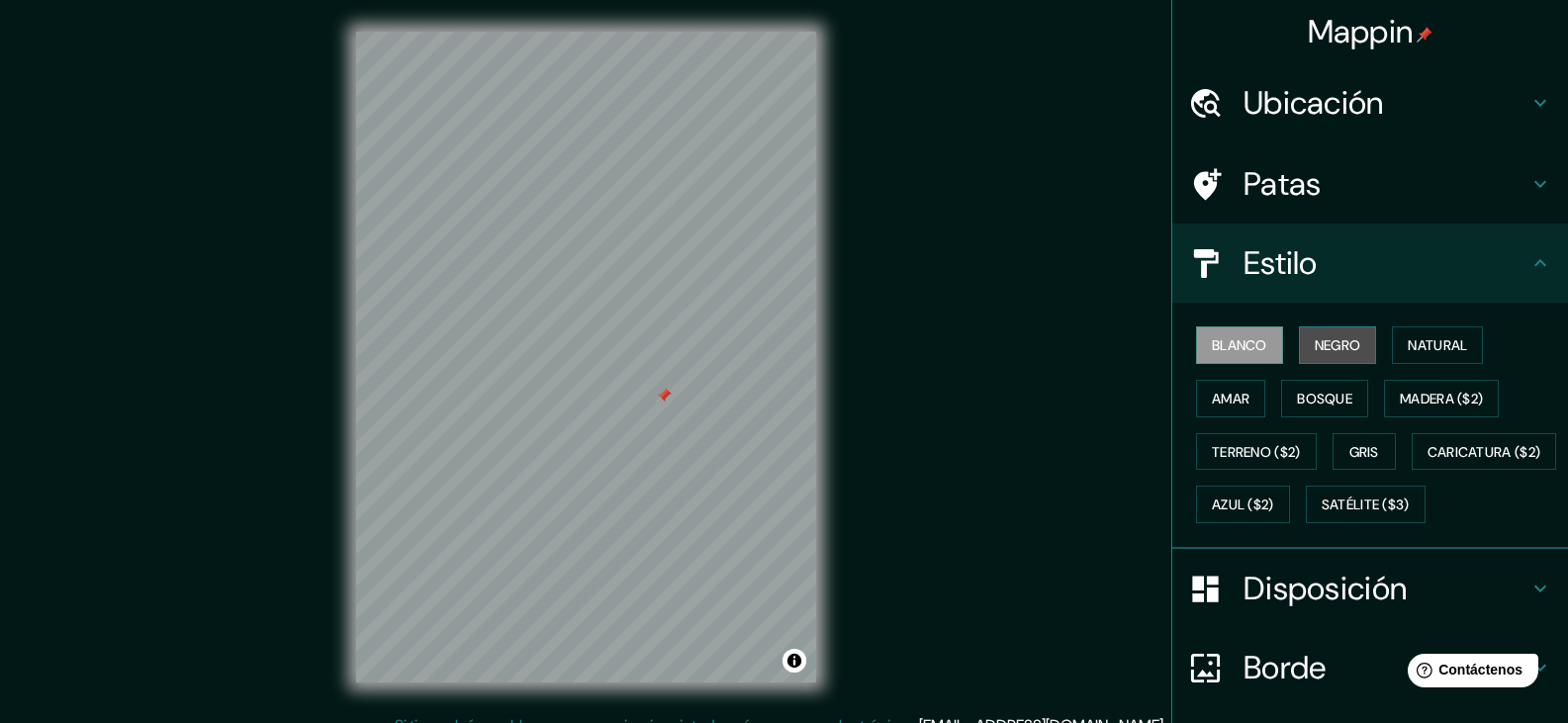
click at [1329, 348] on font "Negro" at bounding box center [1337, 346] width 47 height 18
click at [1222, 396] on font "Amar" at bounding box center [1231, 398] width 38 height 18
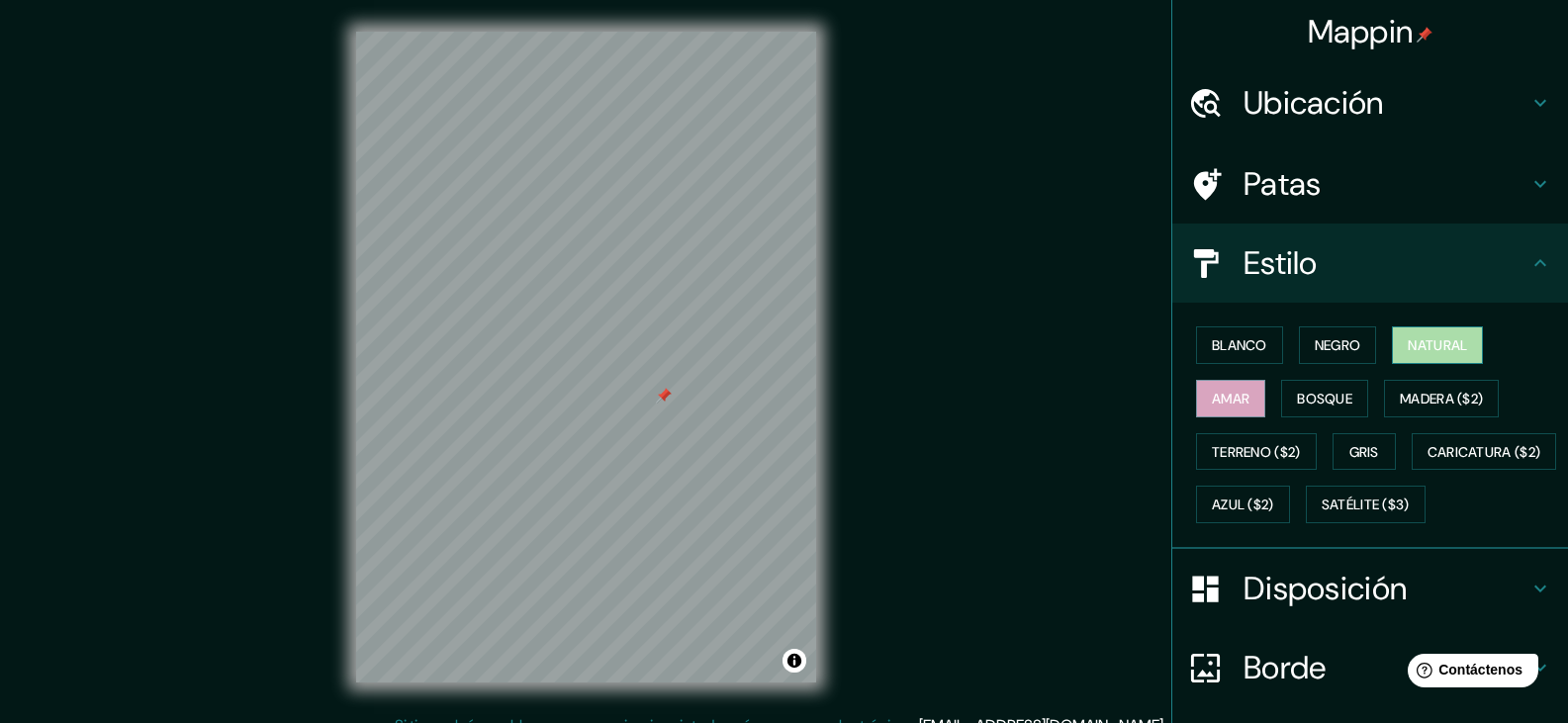
click at [1433, 352] on font "Natural" at bounding box center [1438, 346] width 60 height 18
click at [1328, 353] on font "Negro" at bounding box center [1337, 346] width 47 height 18
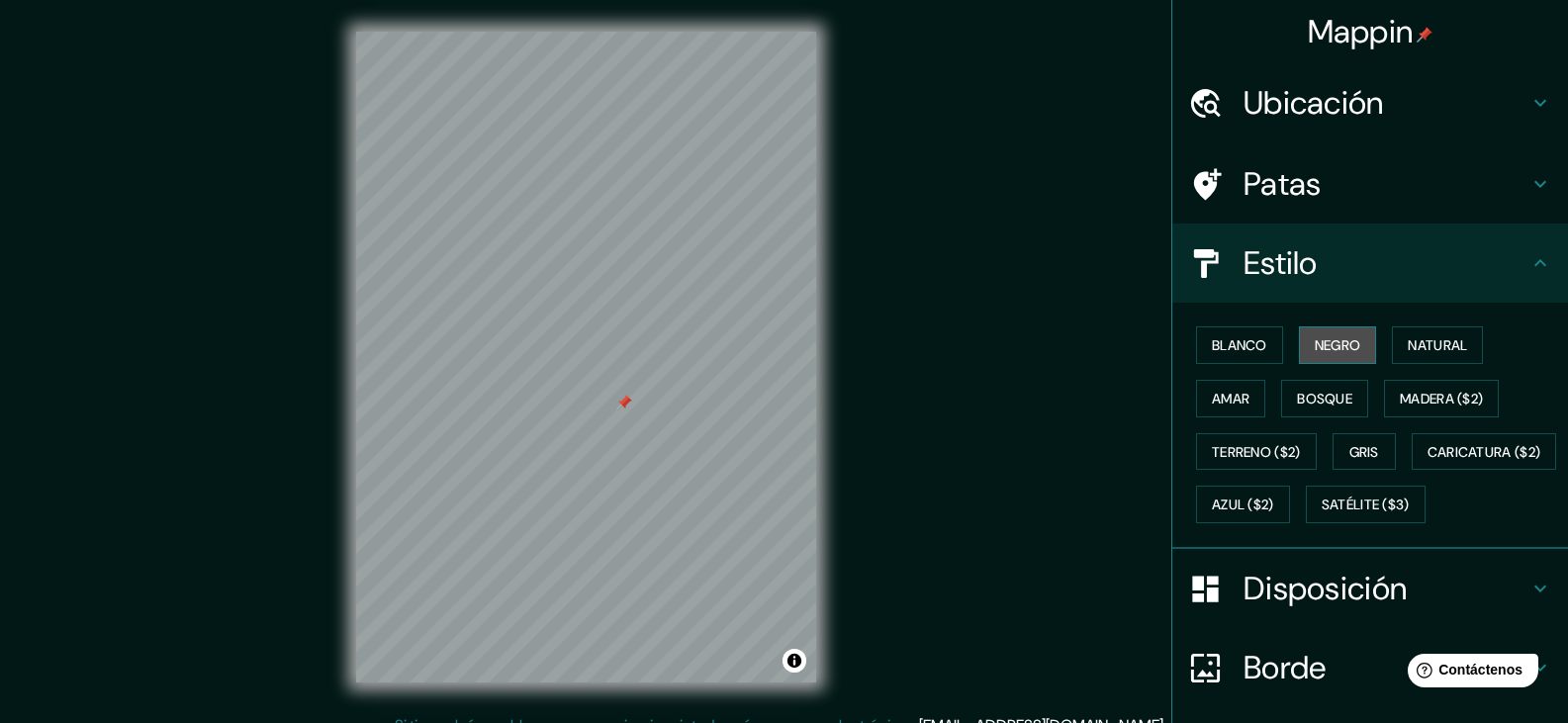
click at [1299, 347] on button "Negro" at bounding box center [1337, 346] width 78 height 38
click at [1406, 358] on button "Natural" at bounding box center [1438, 346] width 91 height 38
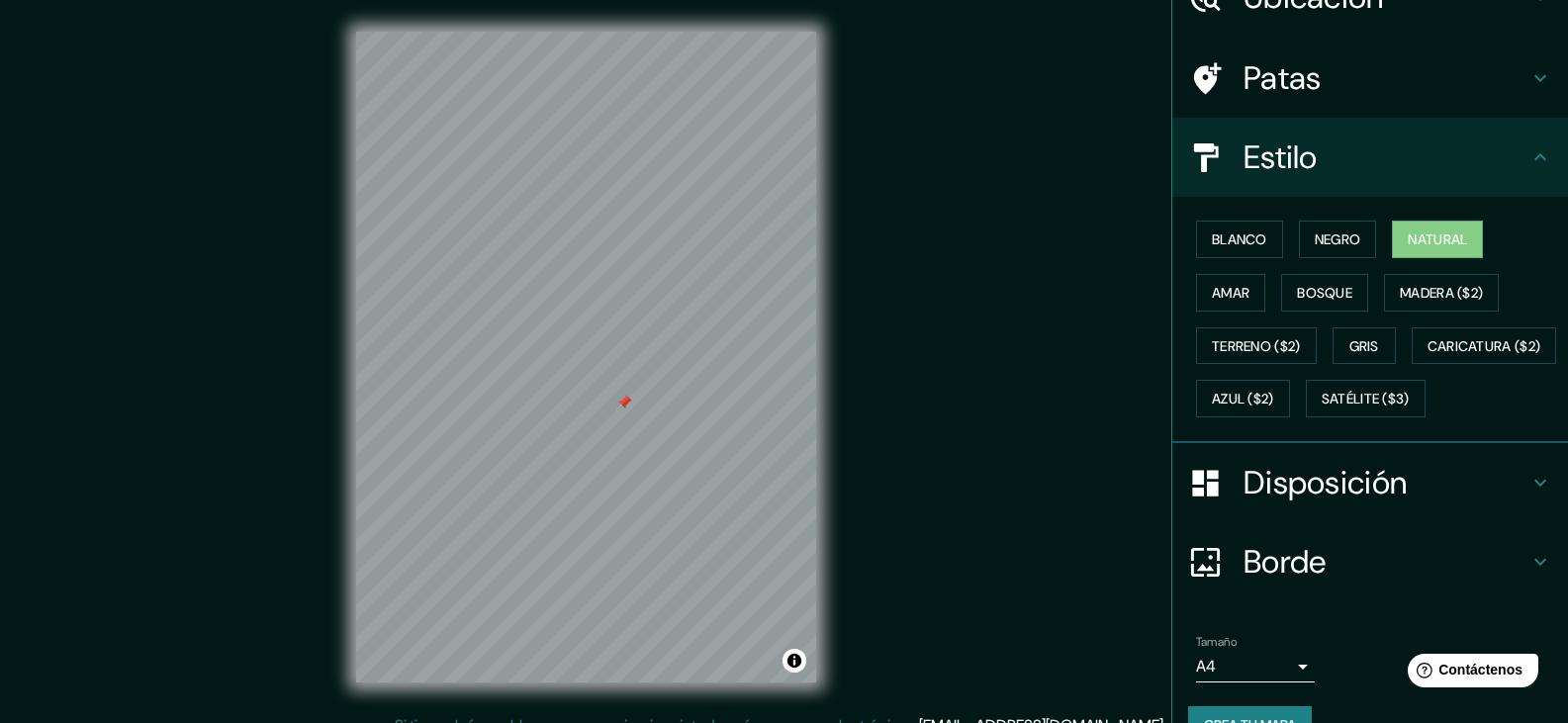
scroll to position [203, 0]
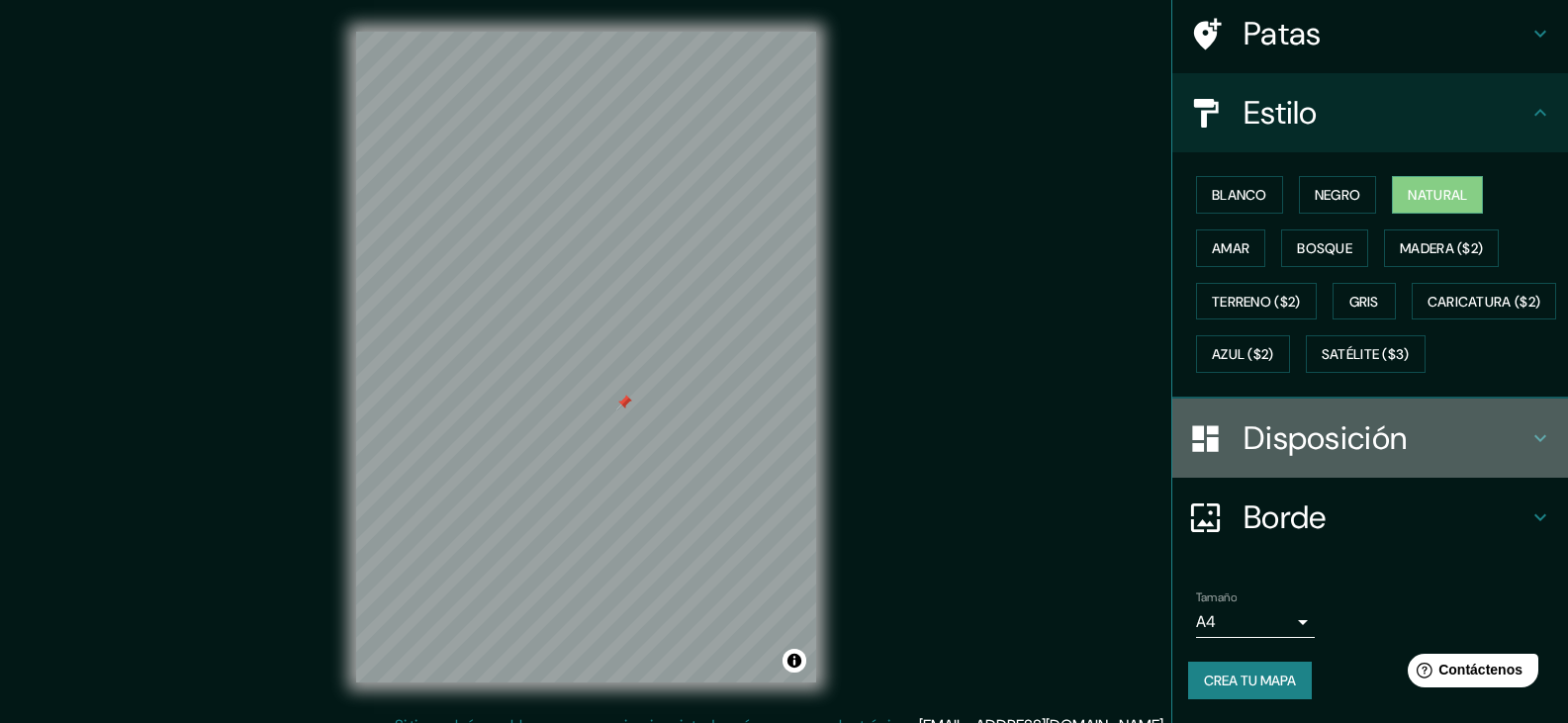
click at [1528, 432] on icon at bounding box center [1540, 438] width 24 height 24
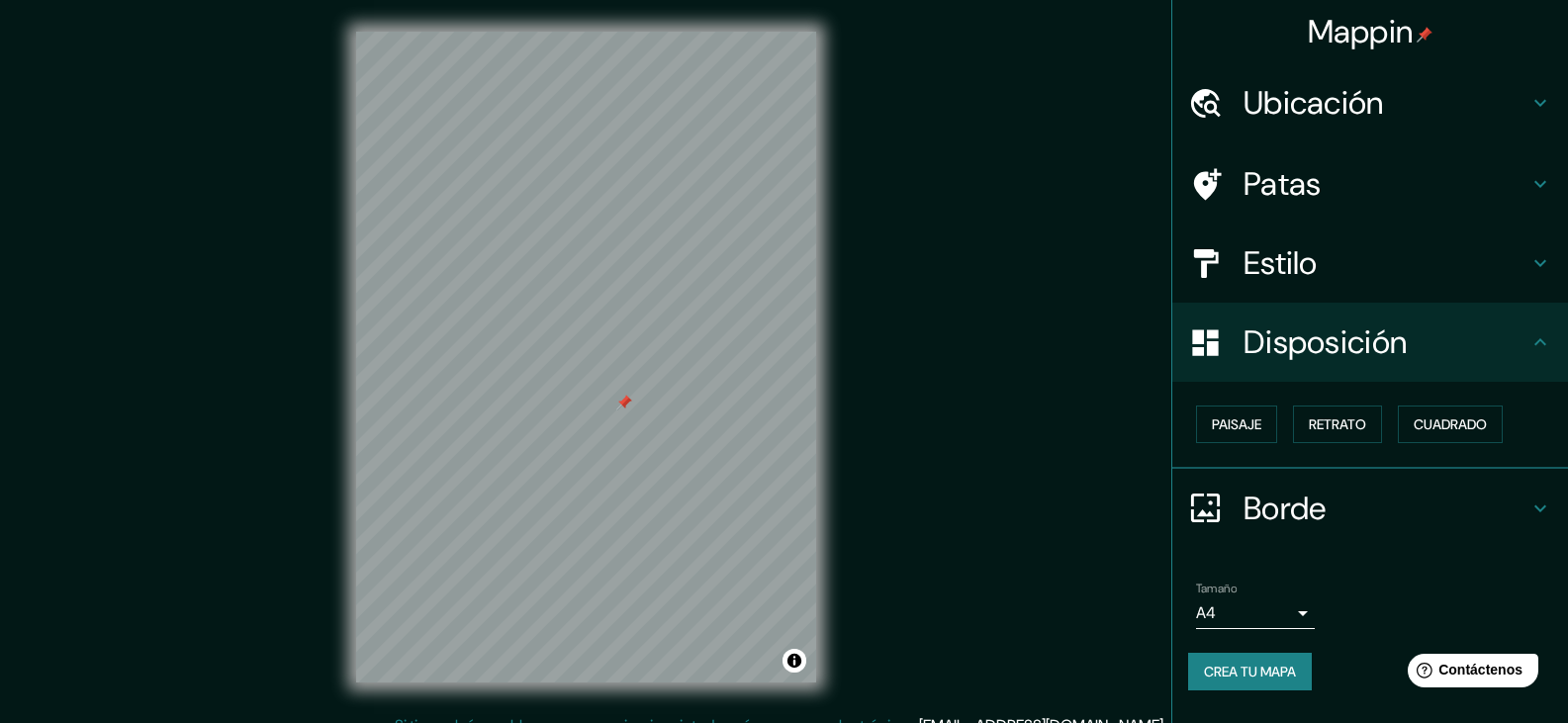
scroll to position [0, 0]
click at [1244, 435] on font "Paisaje" at bounding box center [1237, 424] width 50 height 26
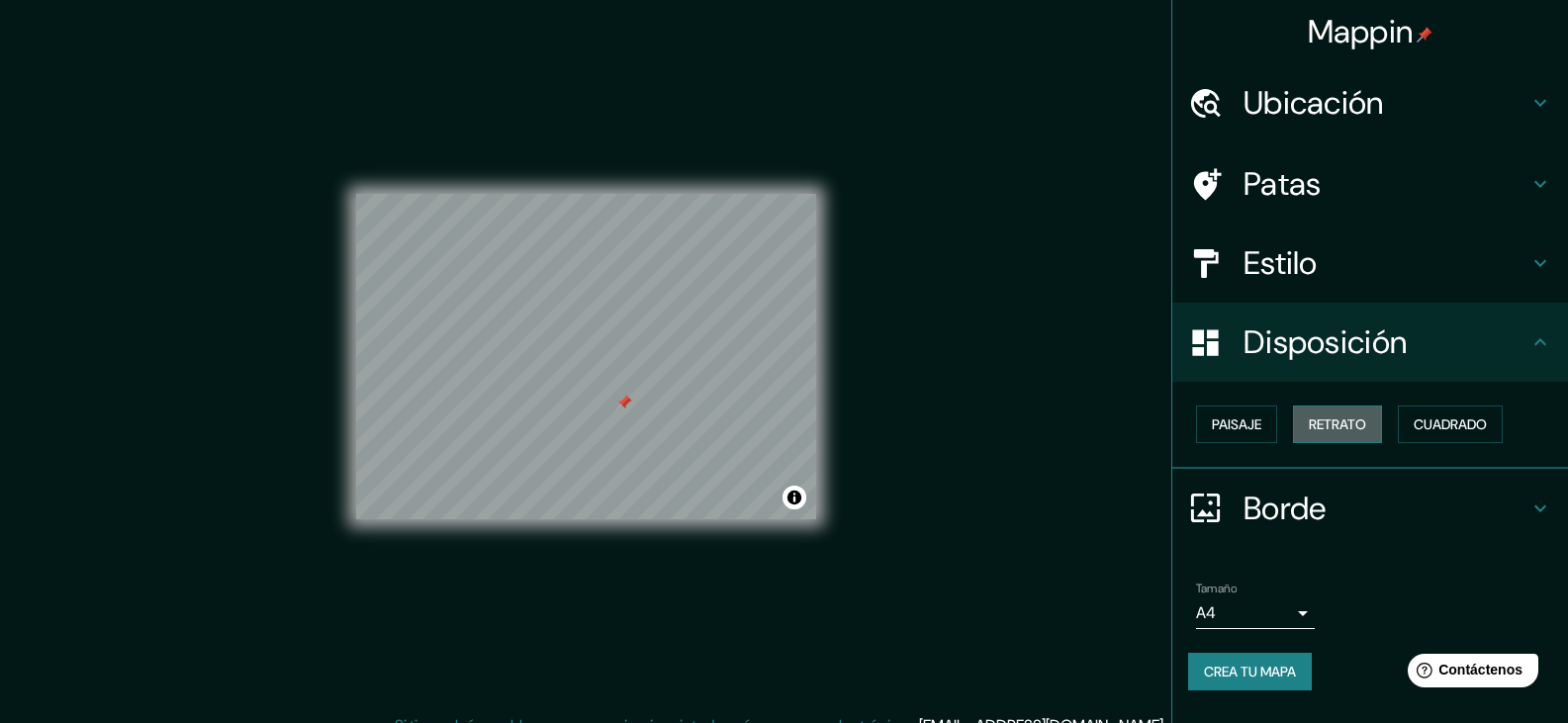
click at [1326, 420] on font "Retrato" at bounding box center [1337, 424] width 58 height 18
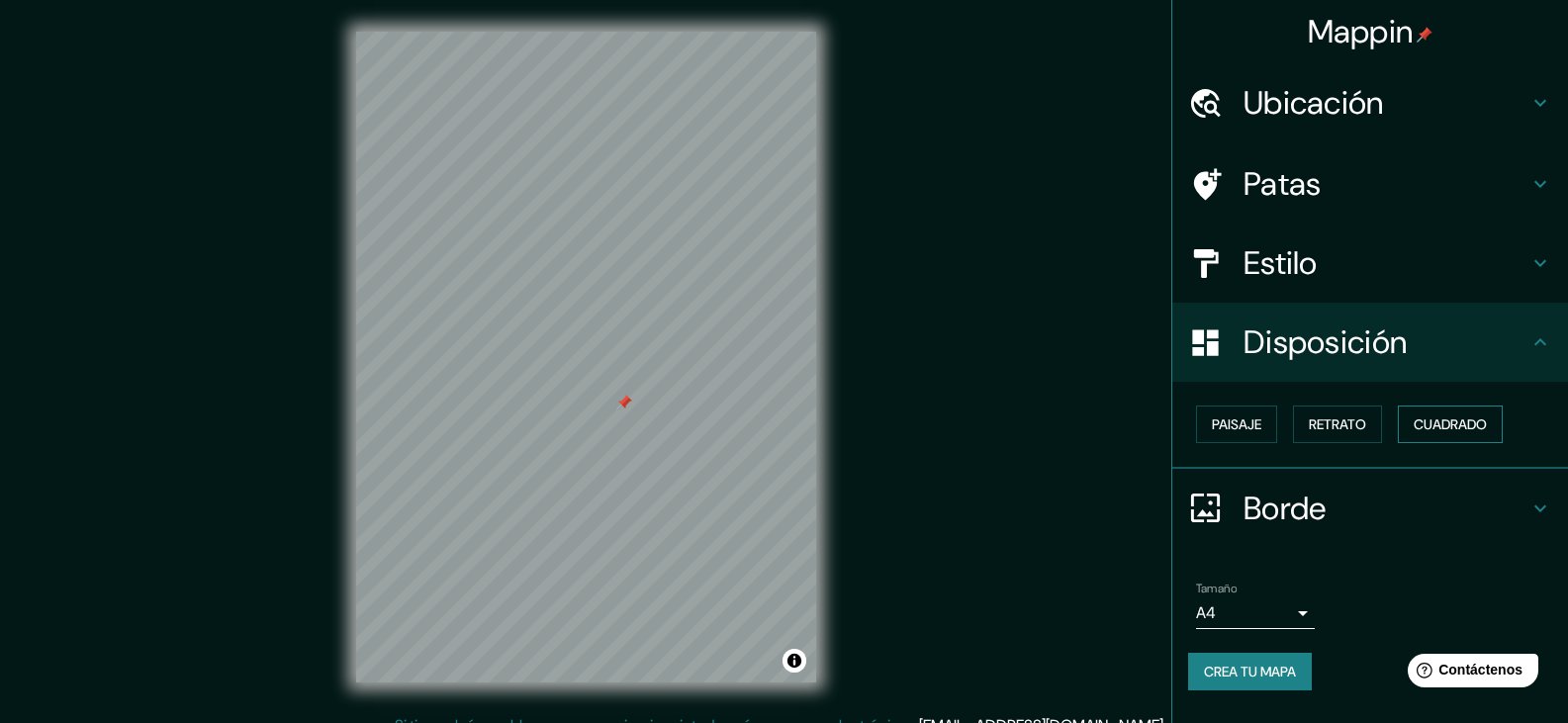
click at [1426, 424] on font "Cuadrado" at bounding box center [1451, 424] width 74 height 18
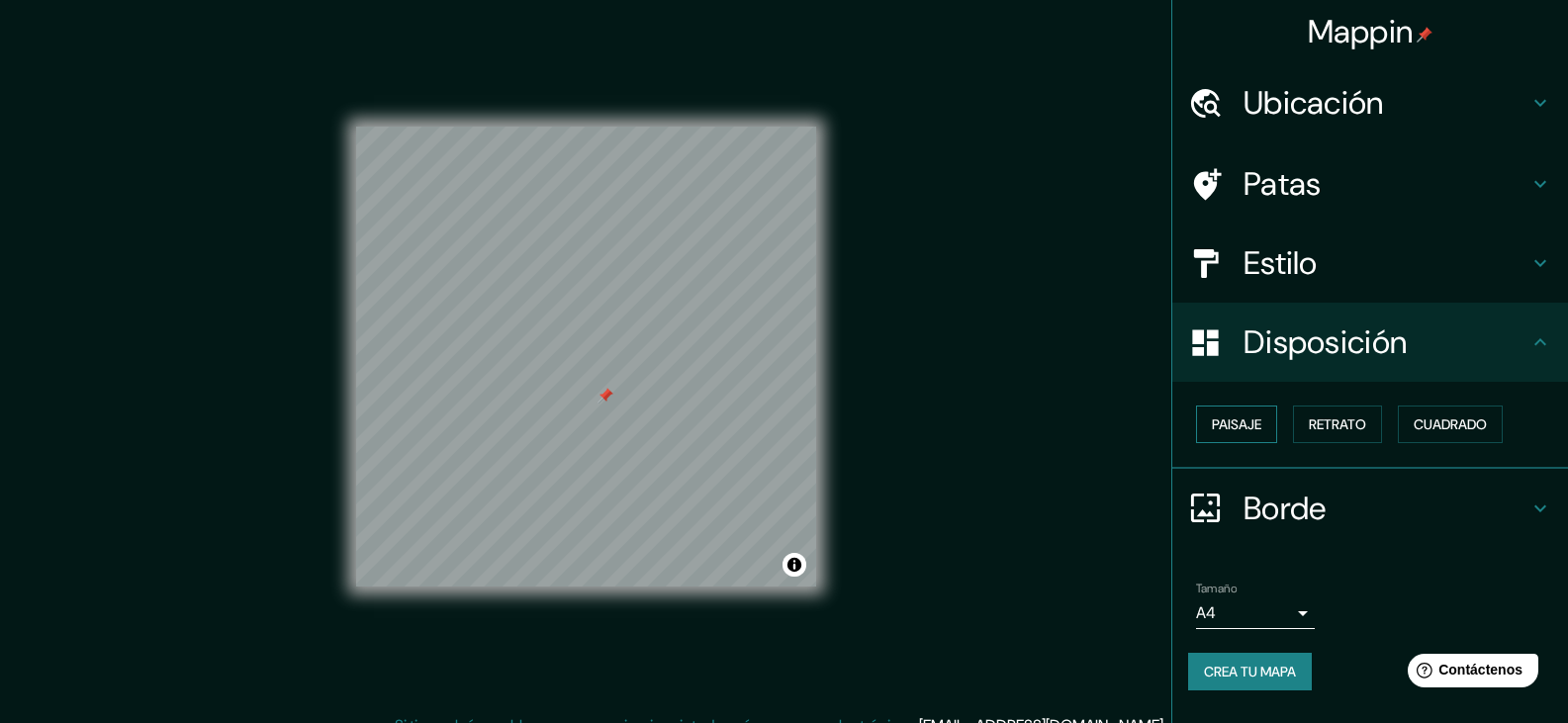
click at [1248, 413] on font "Paisaje" at bounding box center [1237, 424] width 50 height 26
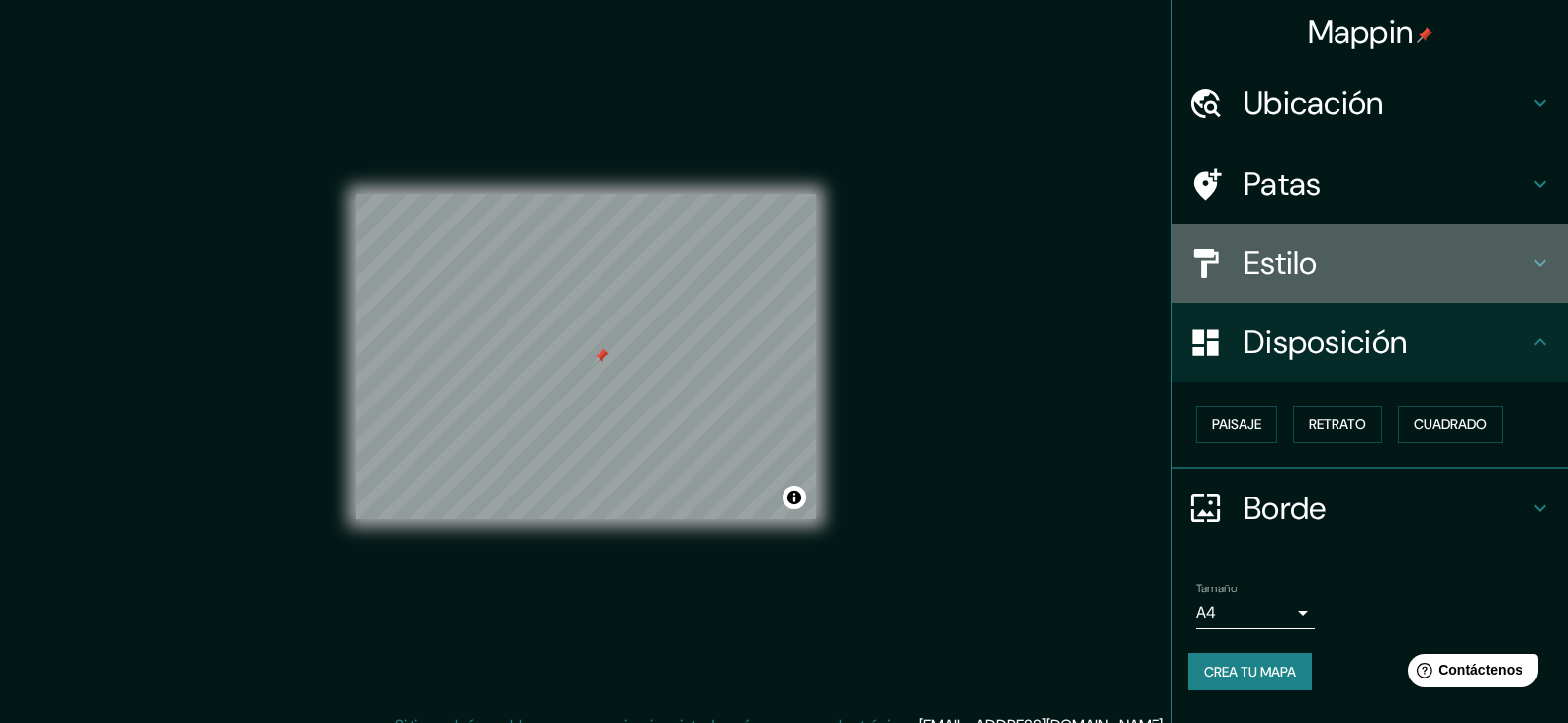
click at [1328, 266] on h4 "Estilo" at bounding box center [1386, 263] width 285 height 40
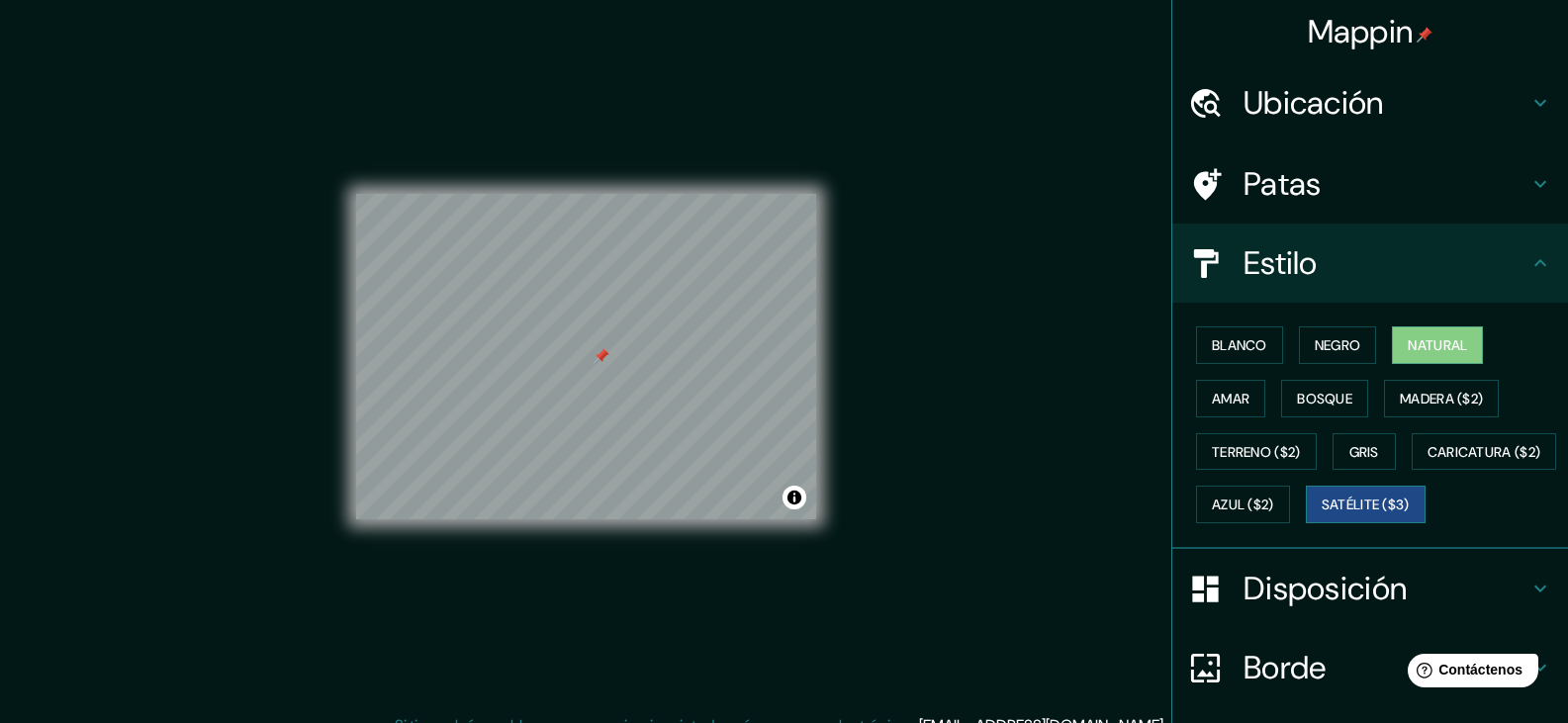
click at [1306, 523] on button "Satélite ($3)" at bounding box center [1365, 505] width 119 height 38
click at [1423, 358] on button "Natural" at bounding box center [1438, 346] width 91 height 38
click at [796, 496] on button "Activar o desactivar atribución" at bounding box center [795, 498] width 24 height 24
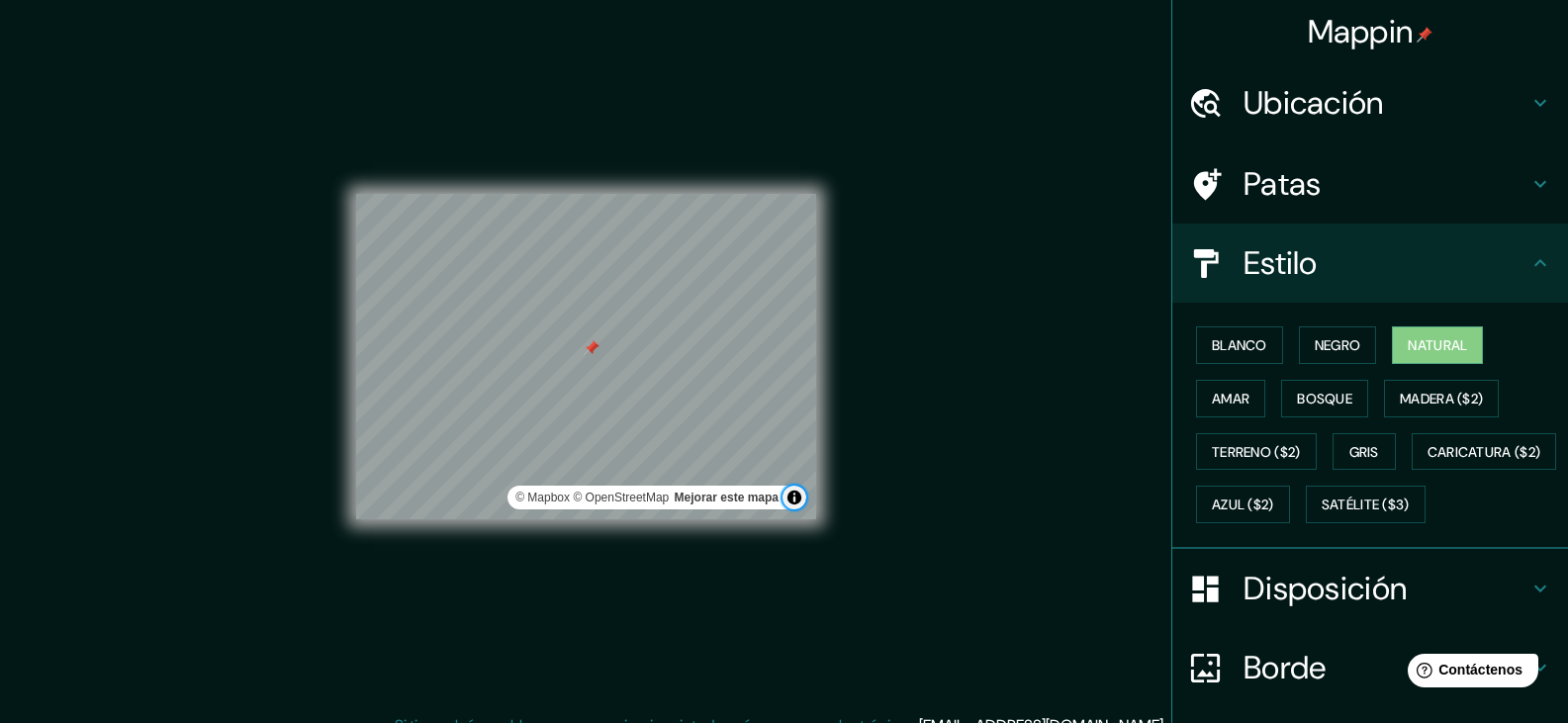
click at [791, 503] on button "Activar o desactivar atribución" at bounding box center [795, 498] width 24 height 24
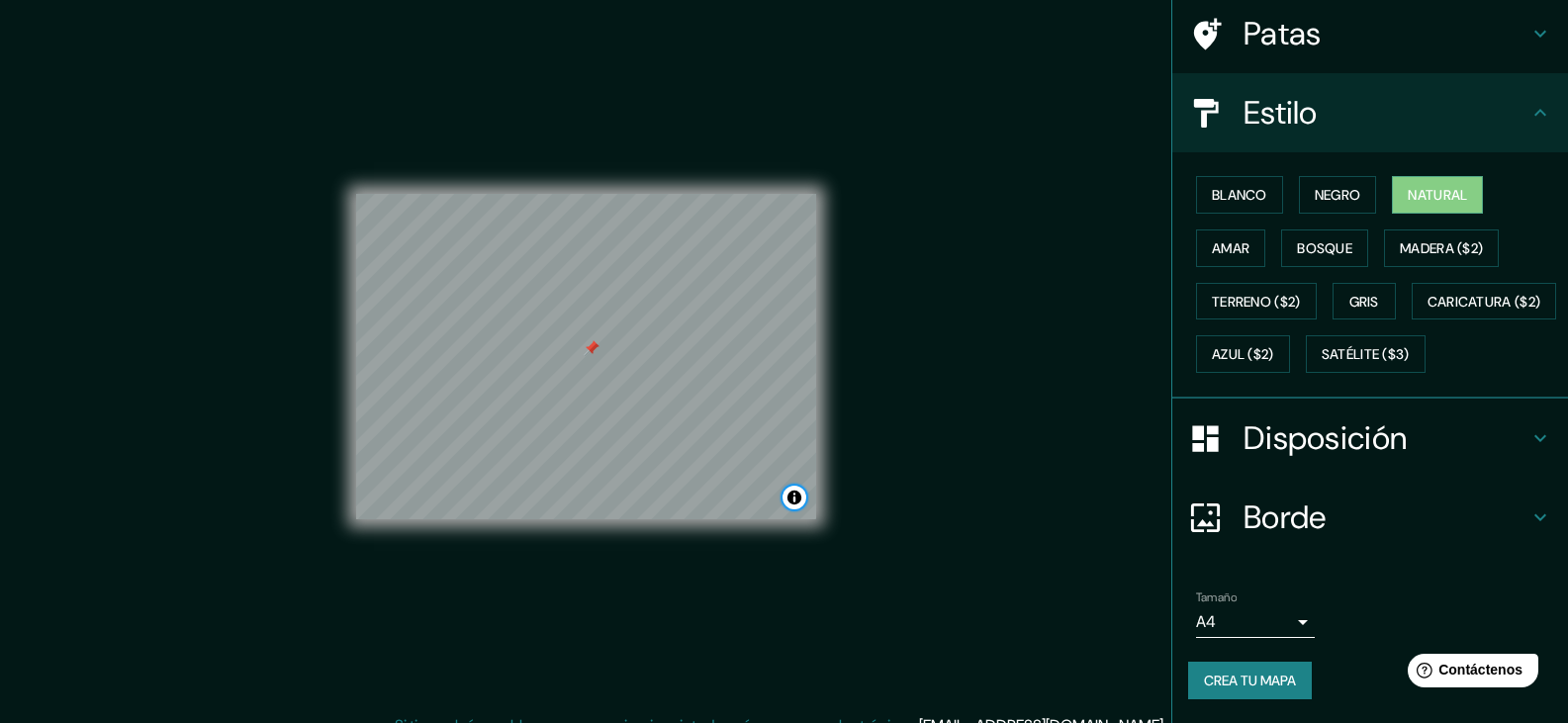
scroll to position [203, 0]
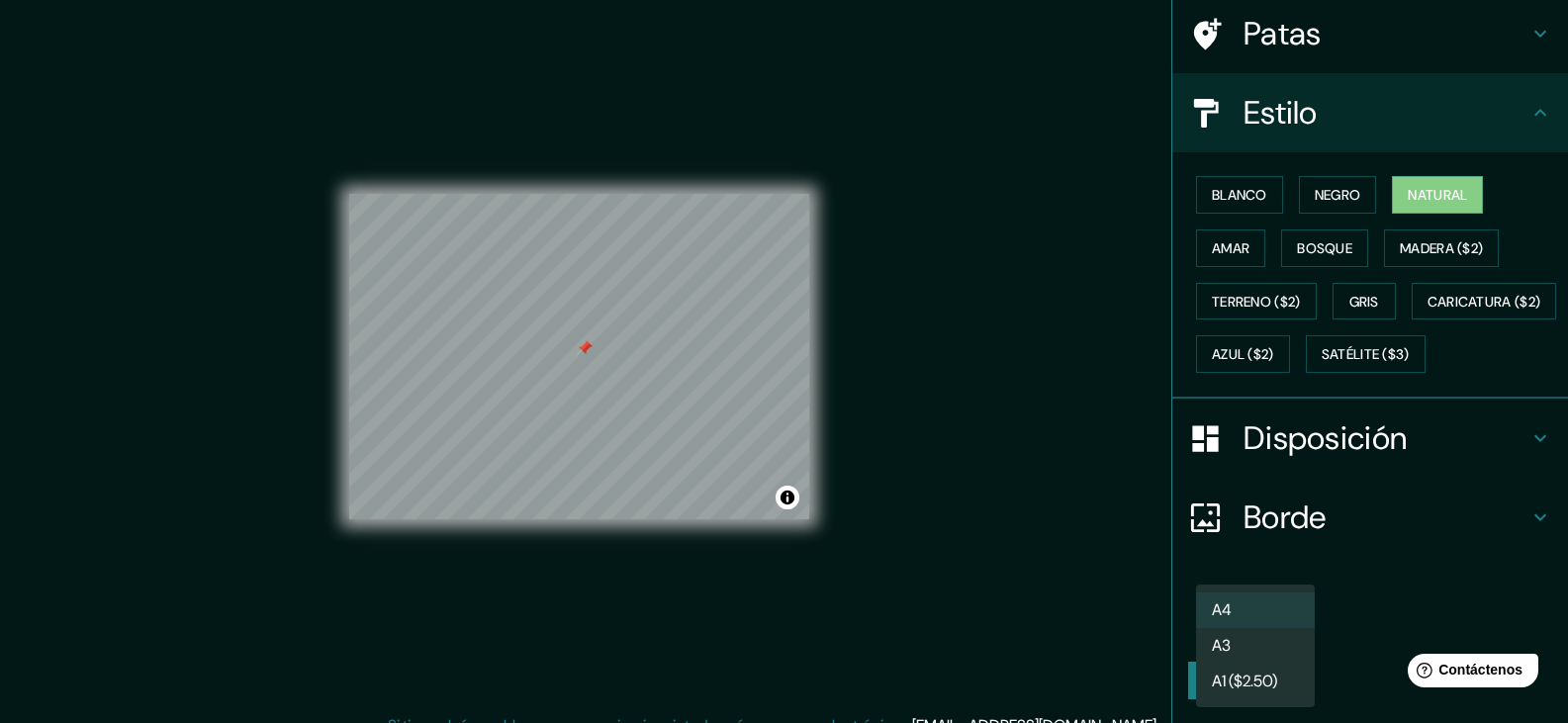
click at [1278, 628] on body "Mappin Ubicación Lurin, Lima, Provincia de Lima, Perú Patas Estilo Blanco Negro…" at bounding box center [784, 362] width 1568 height 723
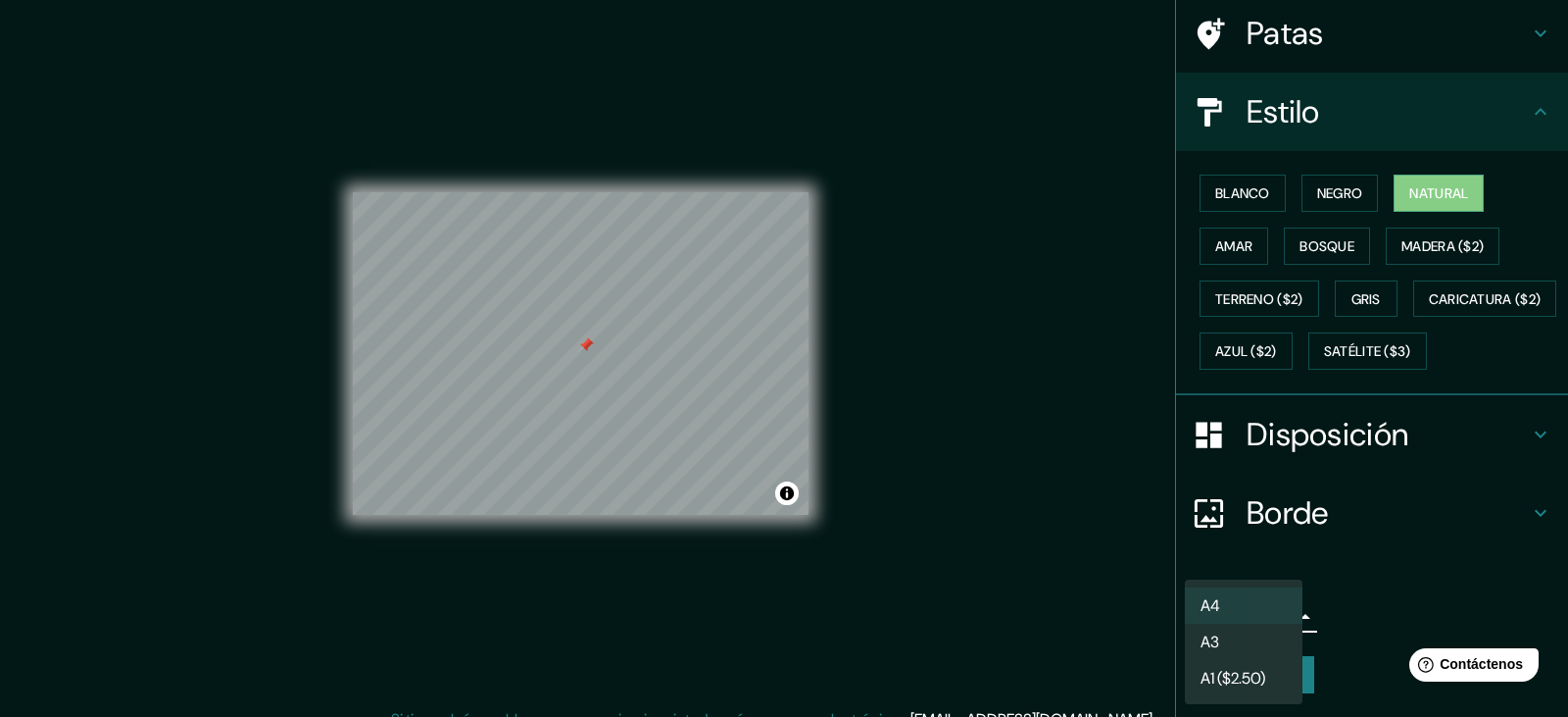
click at [1248, 646] on li "A3" at bounding box center [1243, 641] width 117 height 36
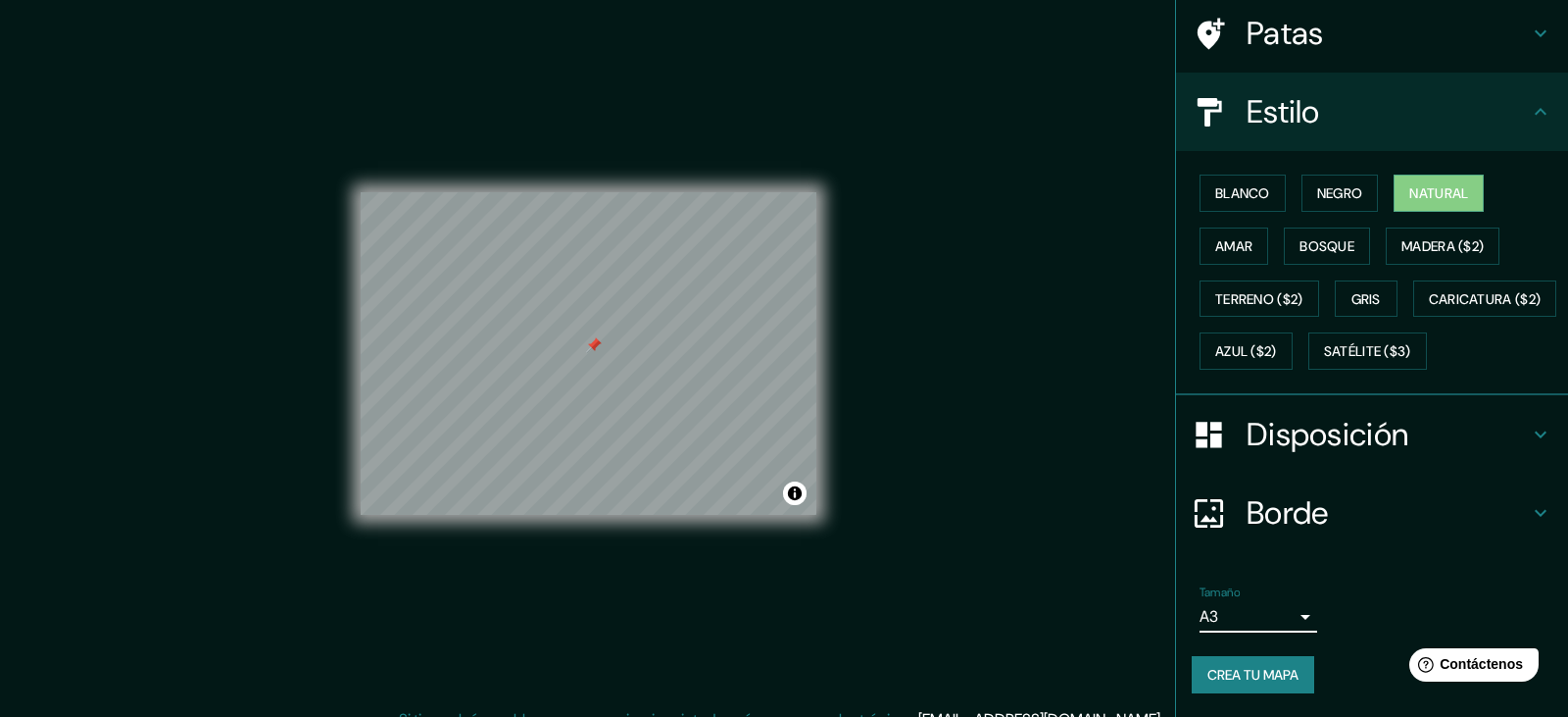
click at [1280, 625] on body "Mappin Ubicación Lurin, Lima, Provincia de Lima, Perú Patas Estilo Blanco Negro…" at bounding box center [784, 358] width 1568 height 717
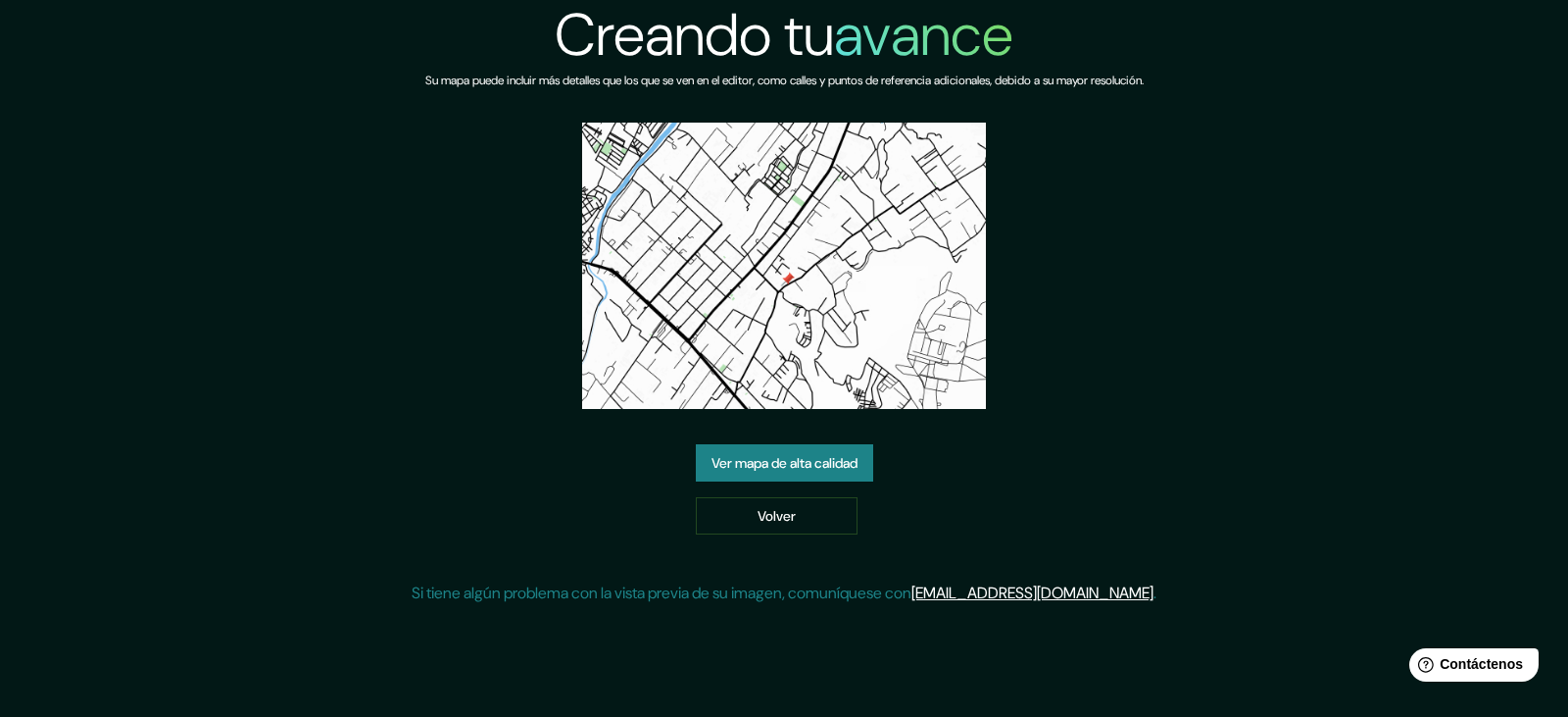
click at [815, 480] on link "Ver mapa de alta calidad" at bounding box center [784, 463] width 177 height 37
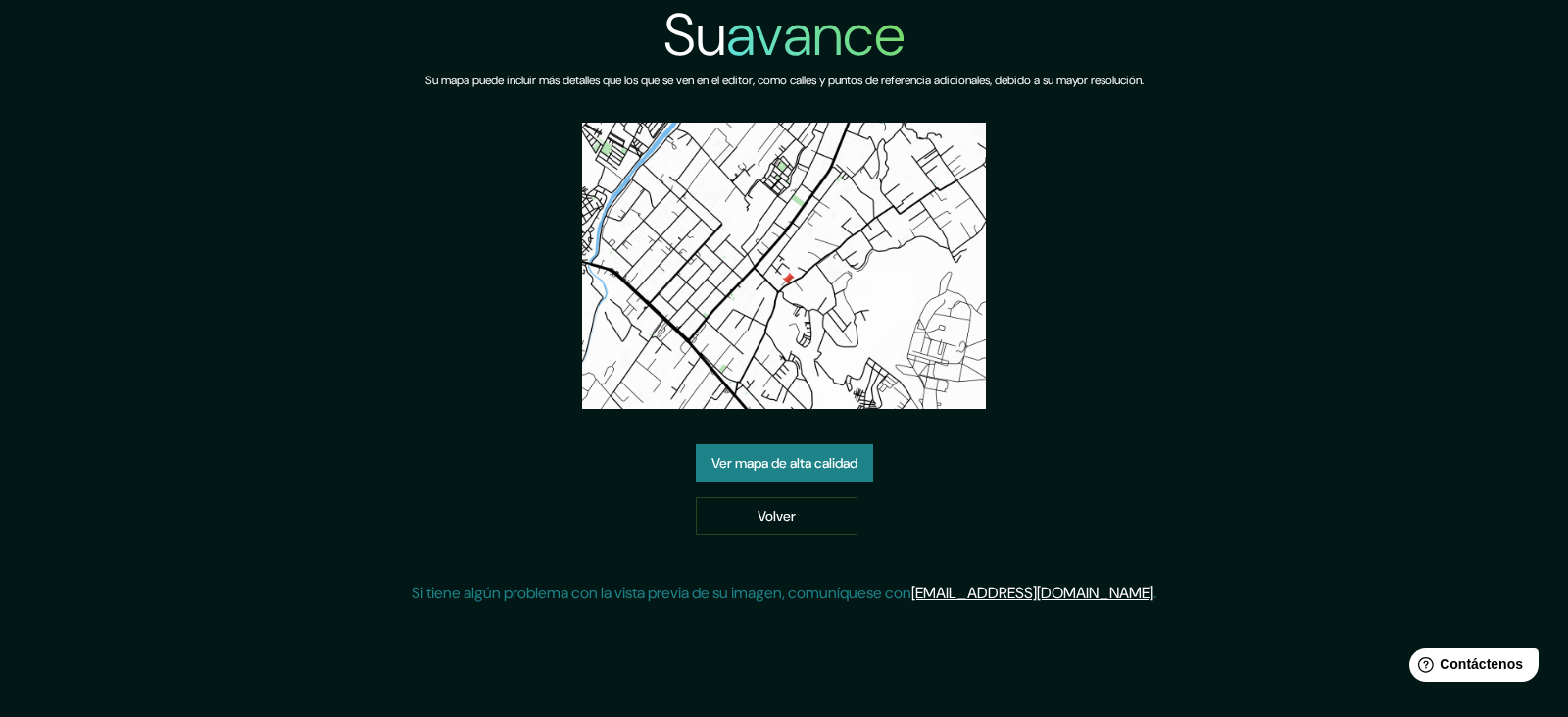
click at [789, 209] on img at bounding box center [784, 265] width 405 height 287
click at [844, 532] on link "Volver" at bounding box center [777, 516] width 161 height 37
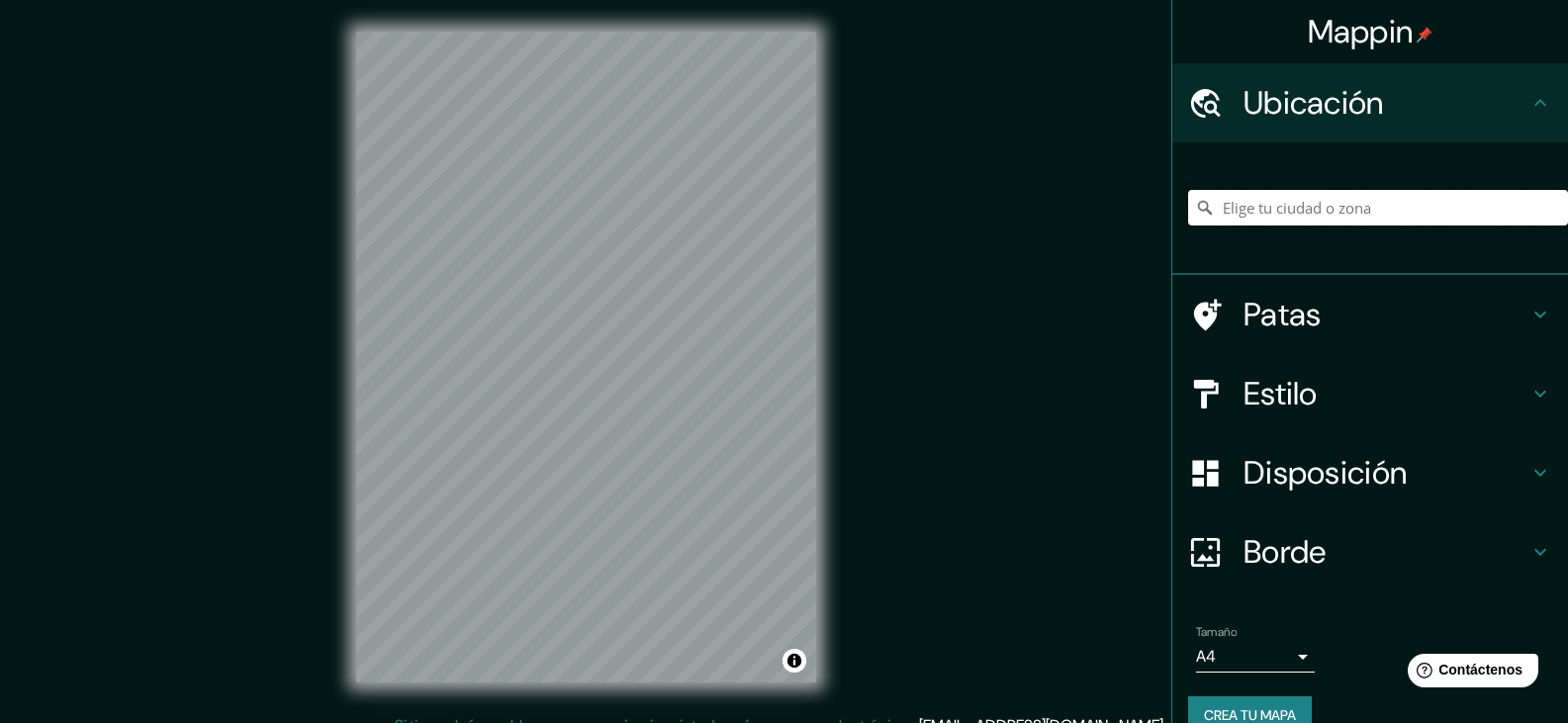
click at [1326, 218] on input "Elige tu ciudad o zona" at bounding box center [1378, 208] width 380 height 36
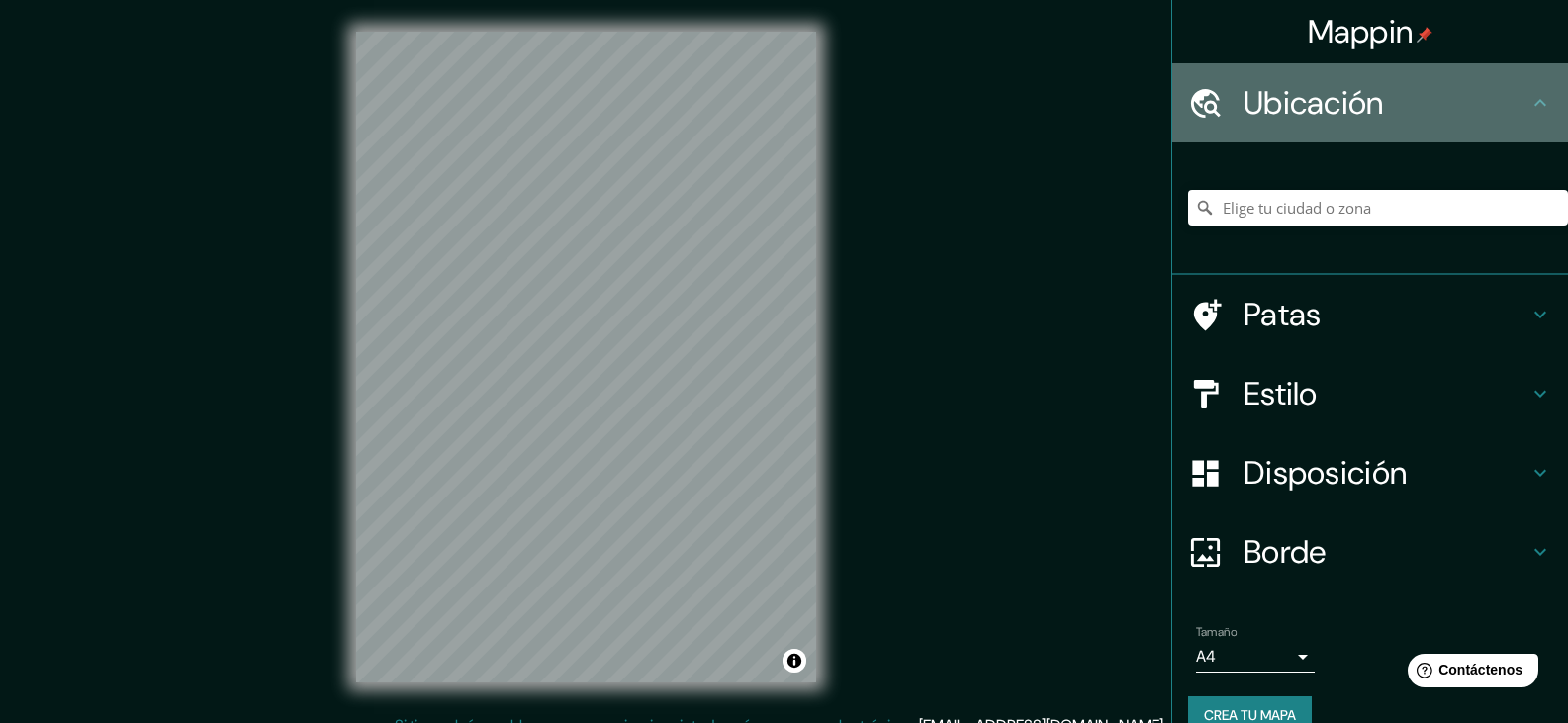
click at [1361, 102] on font "Ubicación" at bounding box center [1314, 103] width 140 height 42
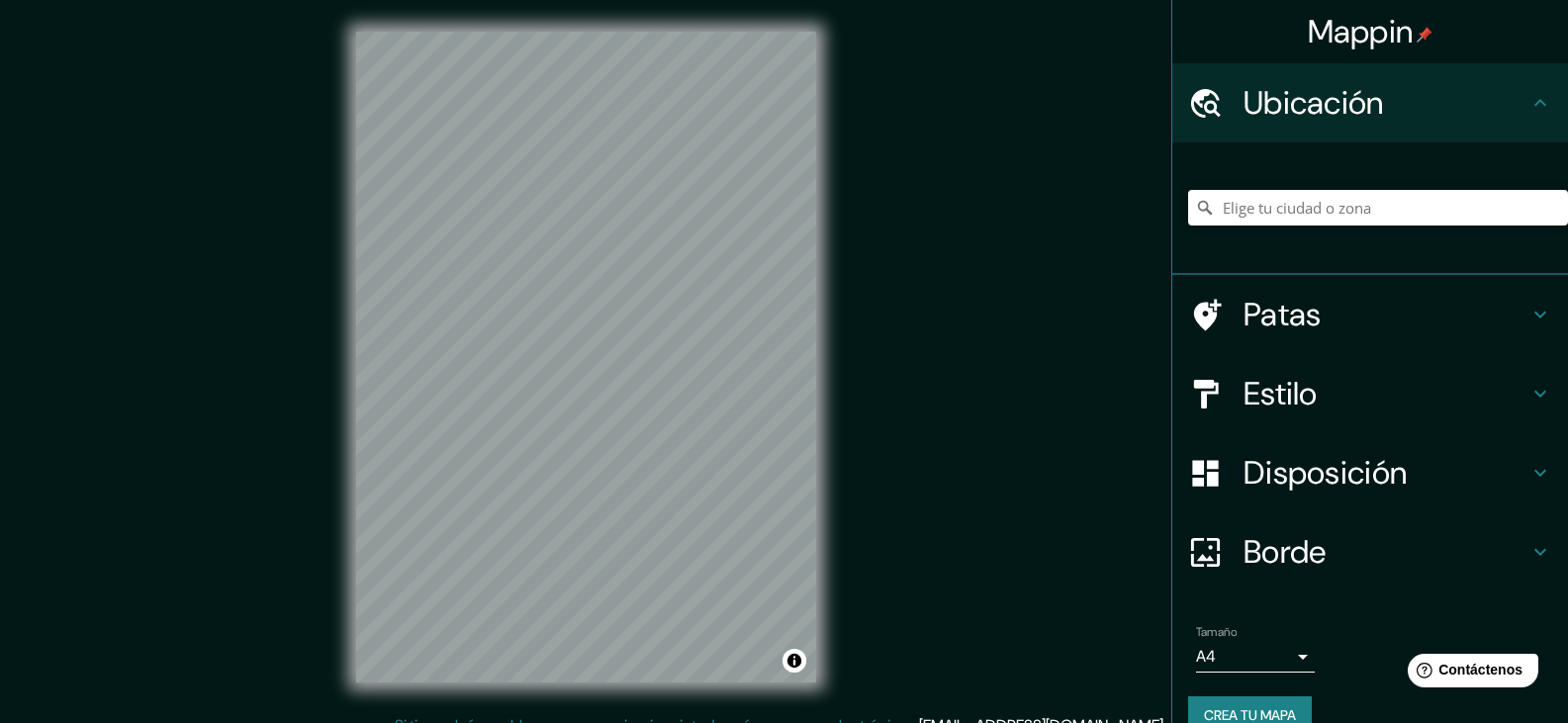
click at [1468, 189] on div at bounding box center [1378, 208] width 380 height 99
click at [1389, 194] on input "Elige tu ciudad o zona" at bounding box center [1378, 208] width 380 height 36
click at [1347, 217] on input "Lurin, Saint-Barthélemy" at bounding box center [1378, 208] width 380 height 36
drag, startPoint x: 1374, startPoint y: 213, endPoint x: 1254, endPoint y: 200, distance: 120.7
click at [1254, 200] on input "Lurin, Saint-Barthélemy" at bounding box center [1378, 208] width 380 height 36
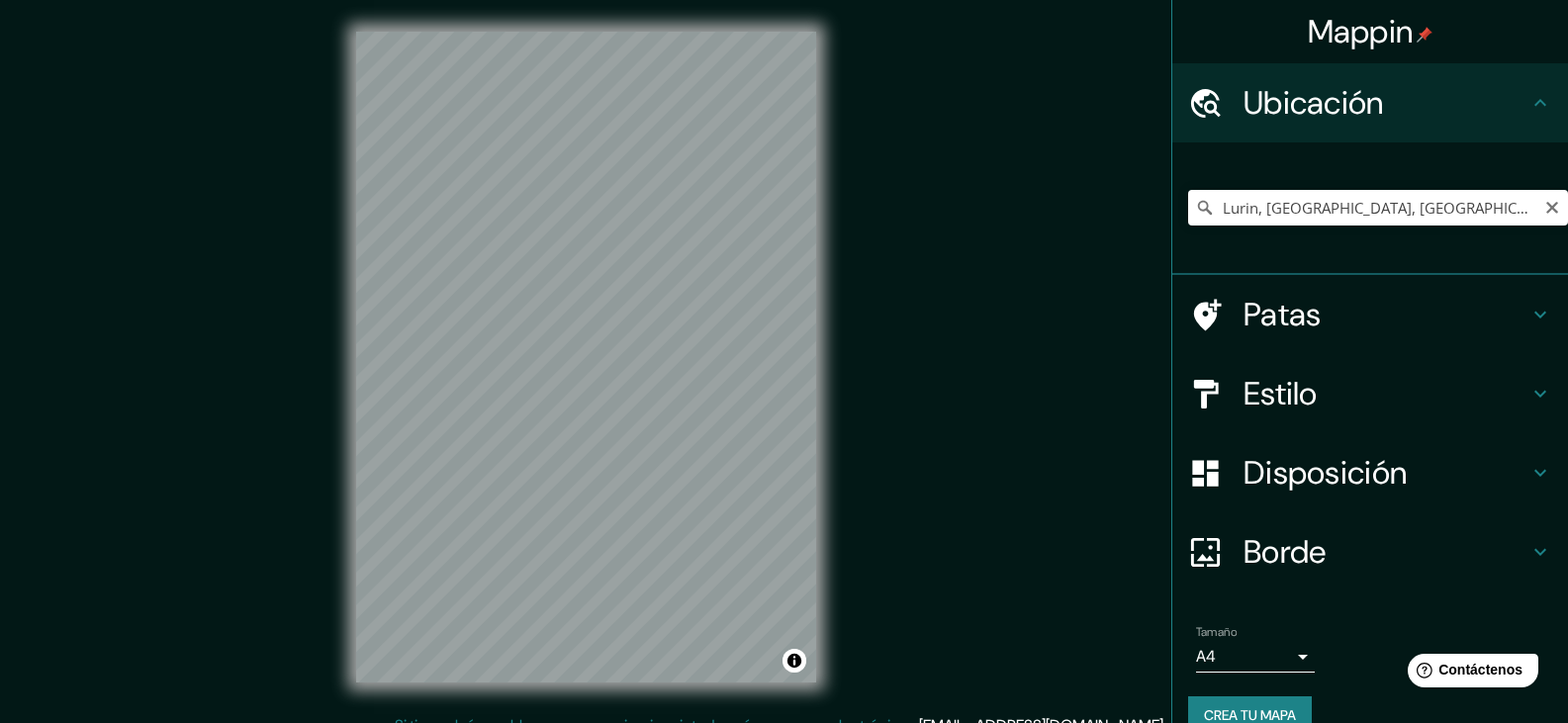
scroll to position [35, 0]
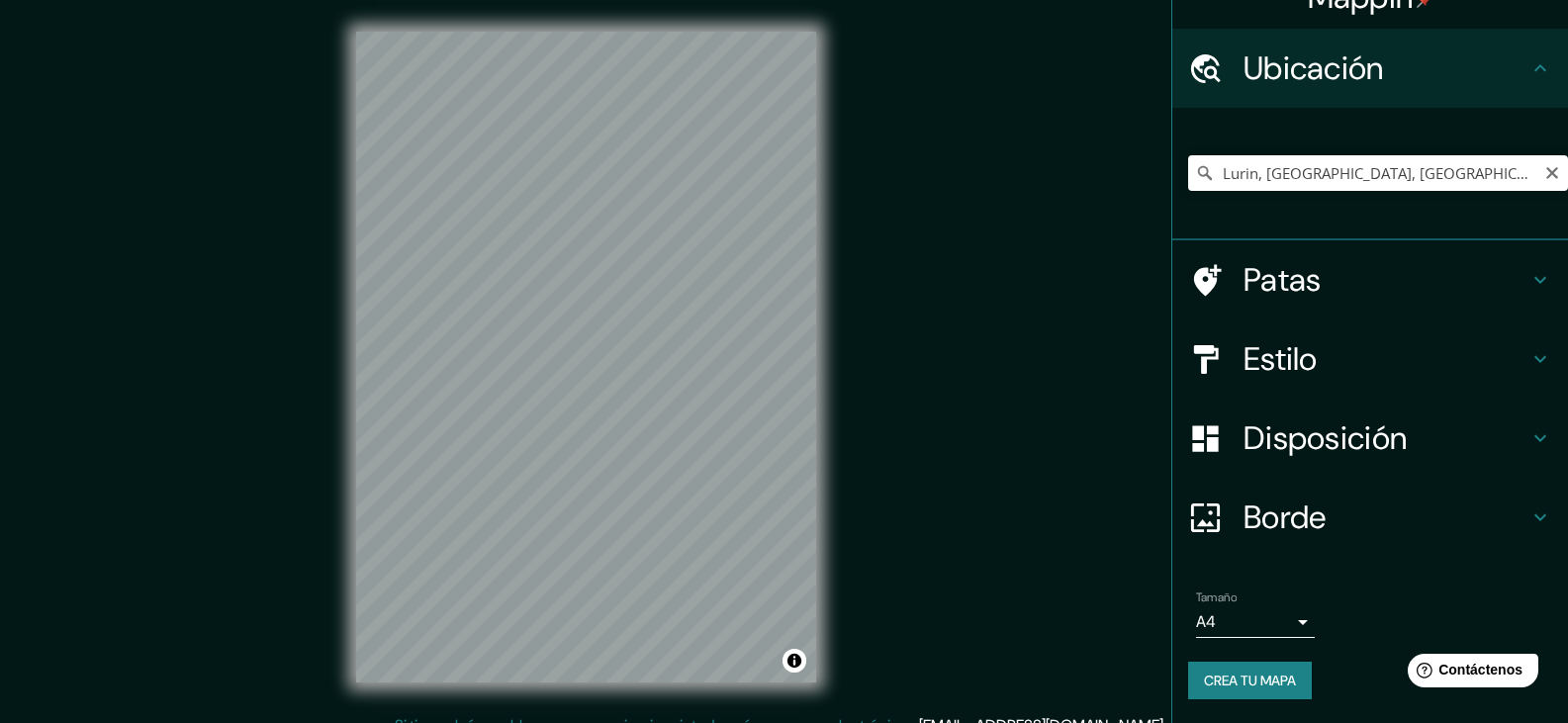
click at [1338, 374] on h4 "Estilo" at bounding box center [1386, 360] width 285 height 40
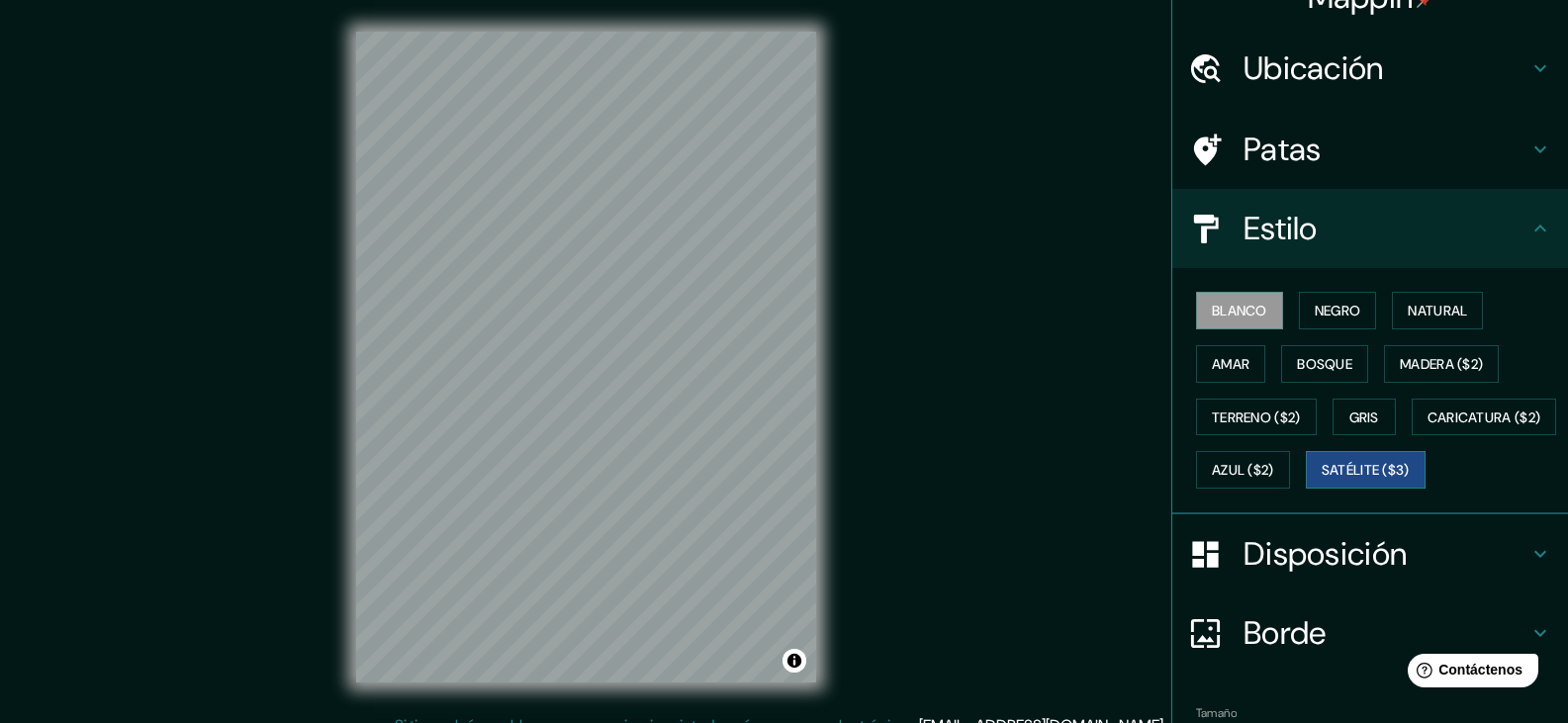
click at [1322, 480] on font "Satélite ($3)" at bounding box center [1365, 471] width 88 height 18
click at [1522, 84] on div "Ubicación" at bounding box center [1370, 69] width 395 height 79
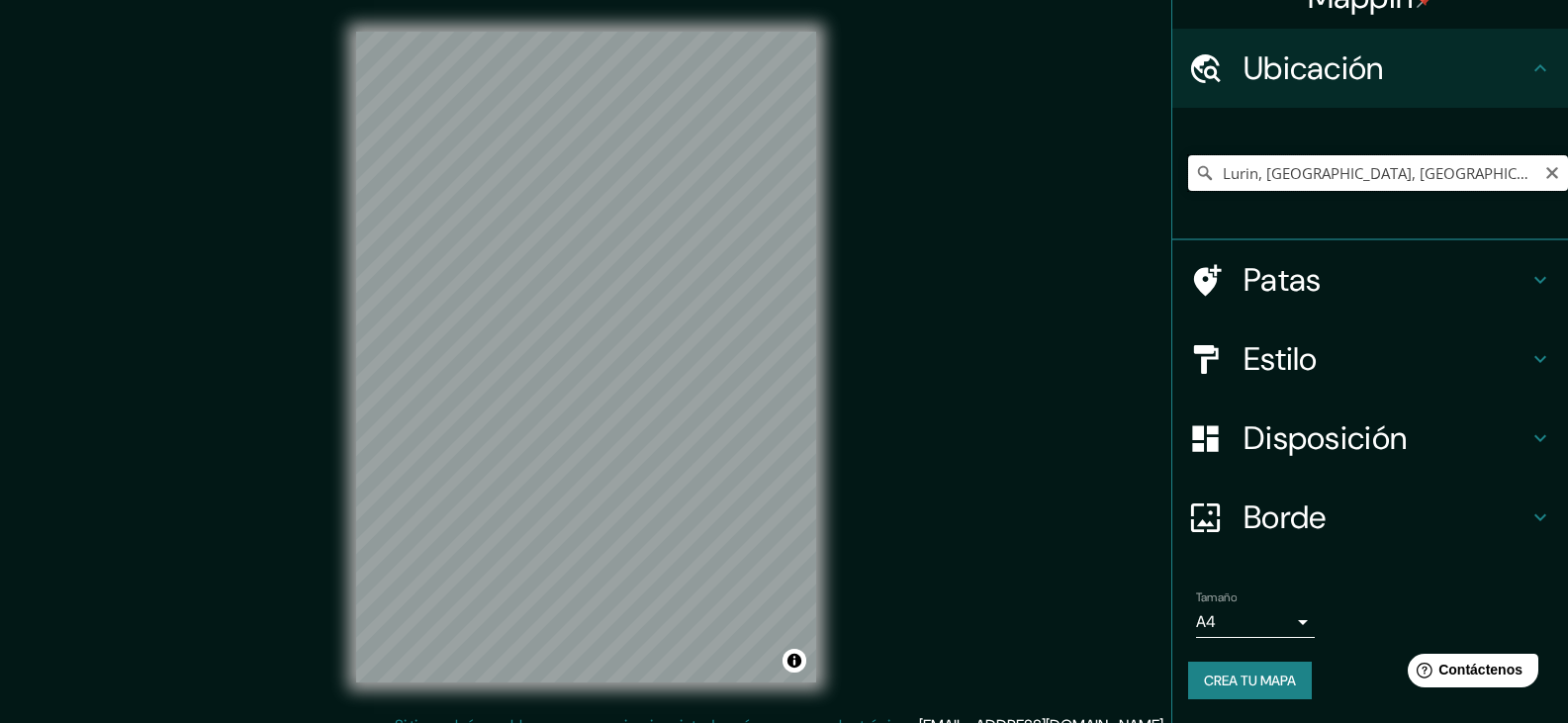
click at [1469, 174] on input "Lurin, [GEOGRAPHIC_DATA], [GEOGRAPHIC_DATA], [GEOGRAPHIC_DATA]" at bounding box center [1378, 173] width 380 height 36
click at [1464, 171] on input "Lurin, [GEOGRAPHIC_DATA], [GEOGRAPHIC_DATA], [GEOGRAPHIC_DATA]" at bounding box center [1378, 173] width 380 height 36
drag, startPoint x: 1459, startPoint y: 169, endPoint x: 982, endPoint y: 17, distance: 500.6
click at [1285, 190] on input "Lurin, [GEOGRAPHIC_DATA], [GEOGRAPHIC_DATA], [GEOGRAPHIC_DATA]" at bounding box center [1378, 173] width 380 height 36
click at [1416, 157] on input "Lurin, [GEOGRAPHIC_DATA], [GEOGRAPHIC_DATA], [GEOGRAPHIC_DATA]" at bounding box center [1378, 173] width 380 height 36
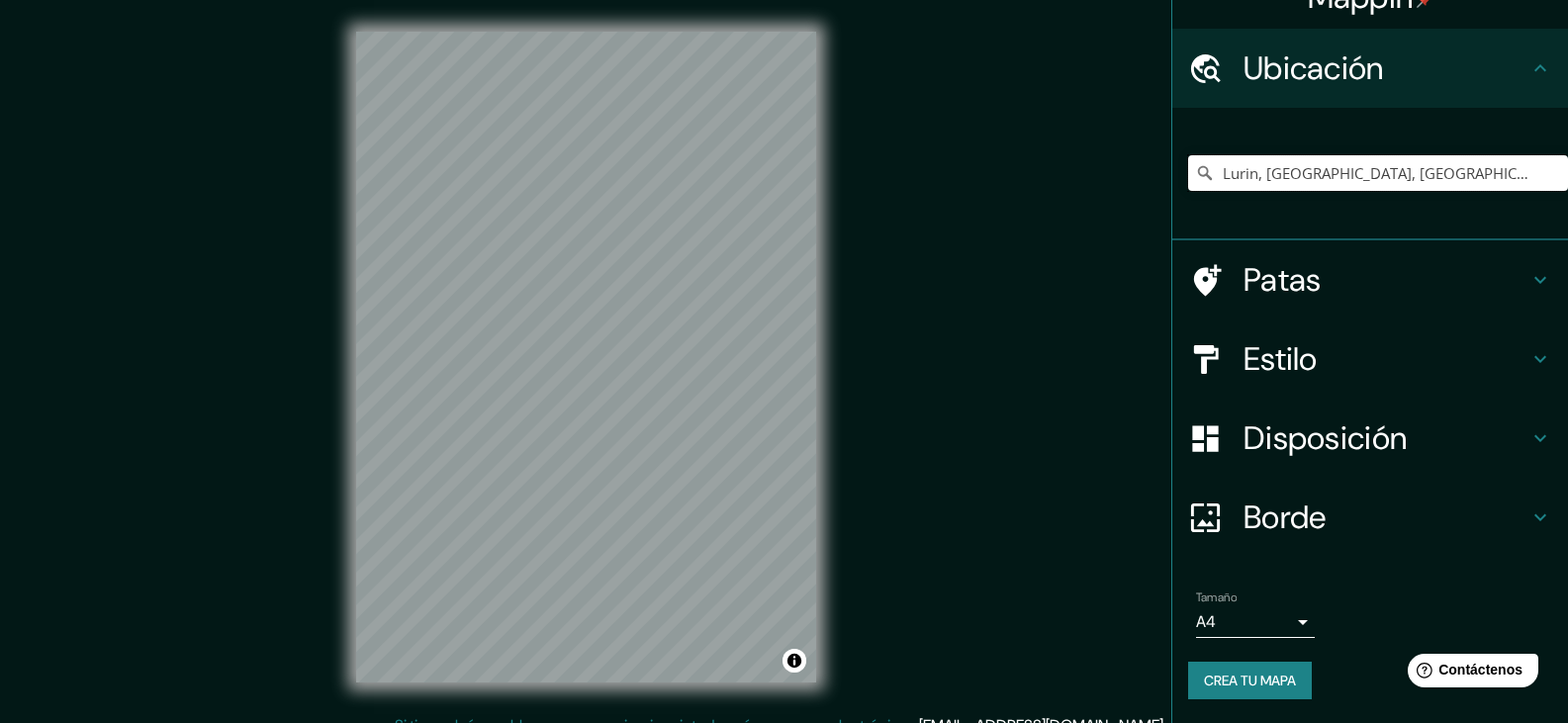
drag, startPoint x: 1448, startPoint y: 176, endPoint x: 1095, endPoint y: 210, distance: 354.6
click at [1095, 210] on div "Mappin Ubicación Lurin, Lima, Provincia de Lima, Perú Patas Estilo Disposición …" at bounding box center [784, 372] width 1568 height 746
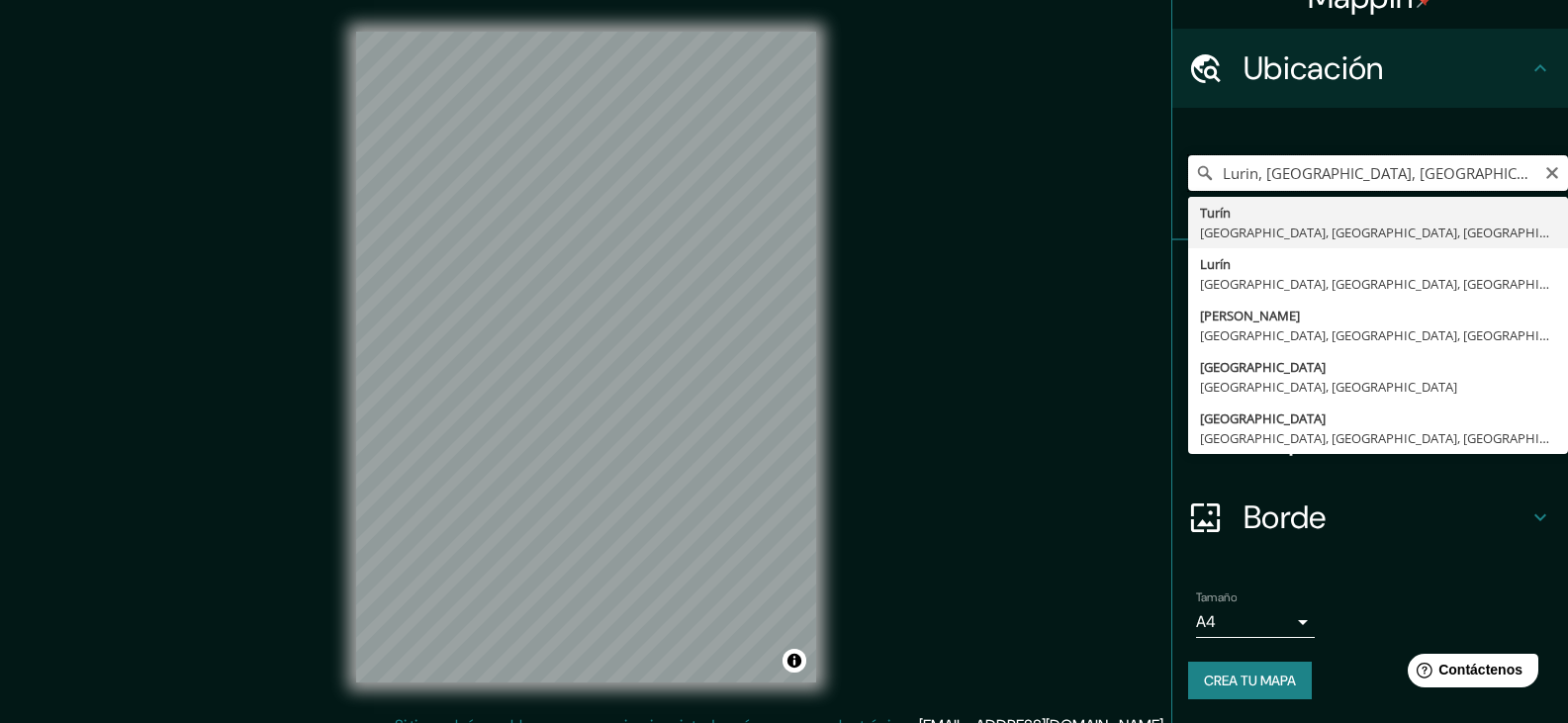
paste input "l distrito de Lurín, provincia de Lima, departamento de Lima."
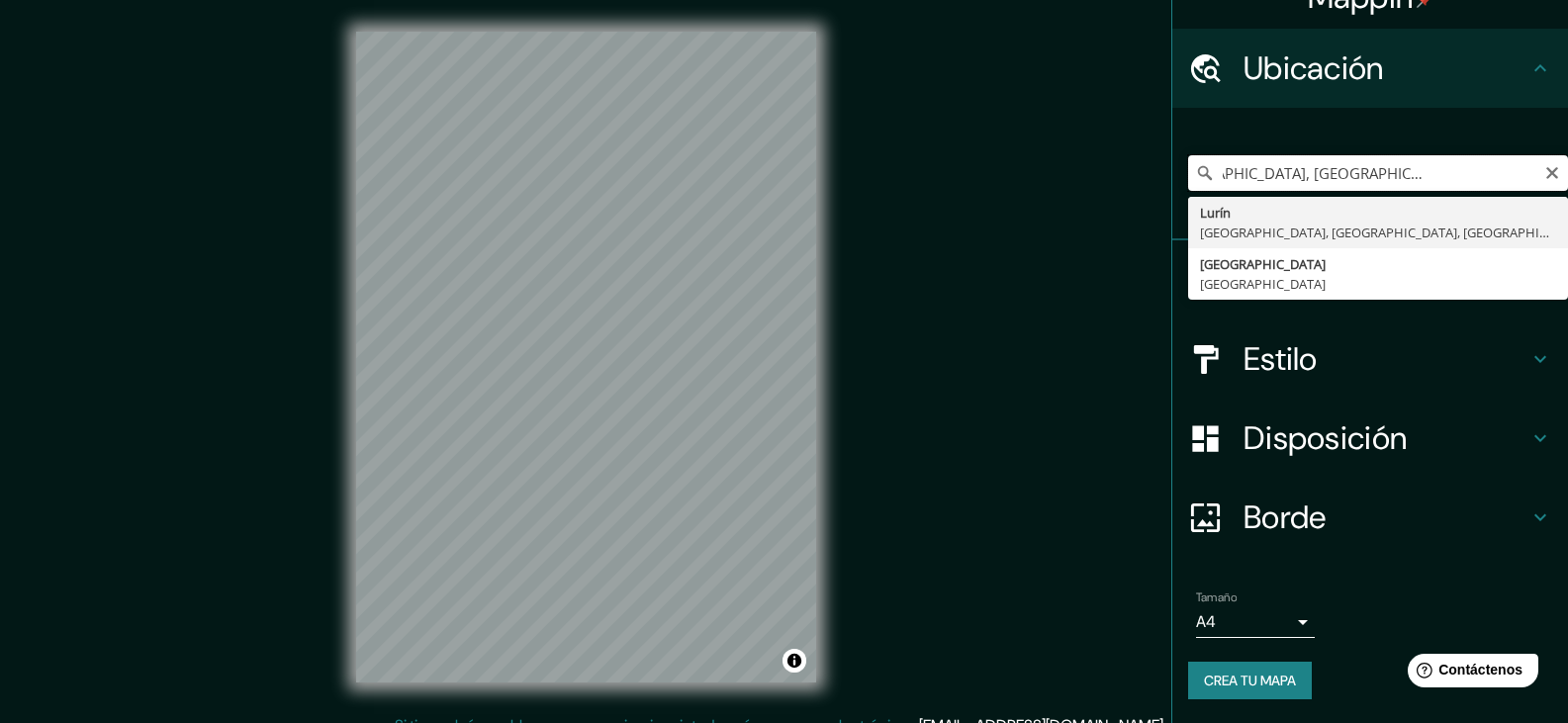
scroll to position [0, 0]
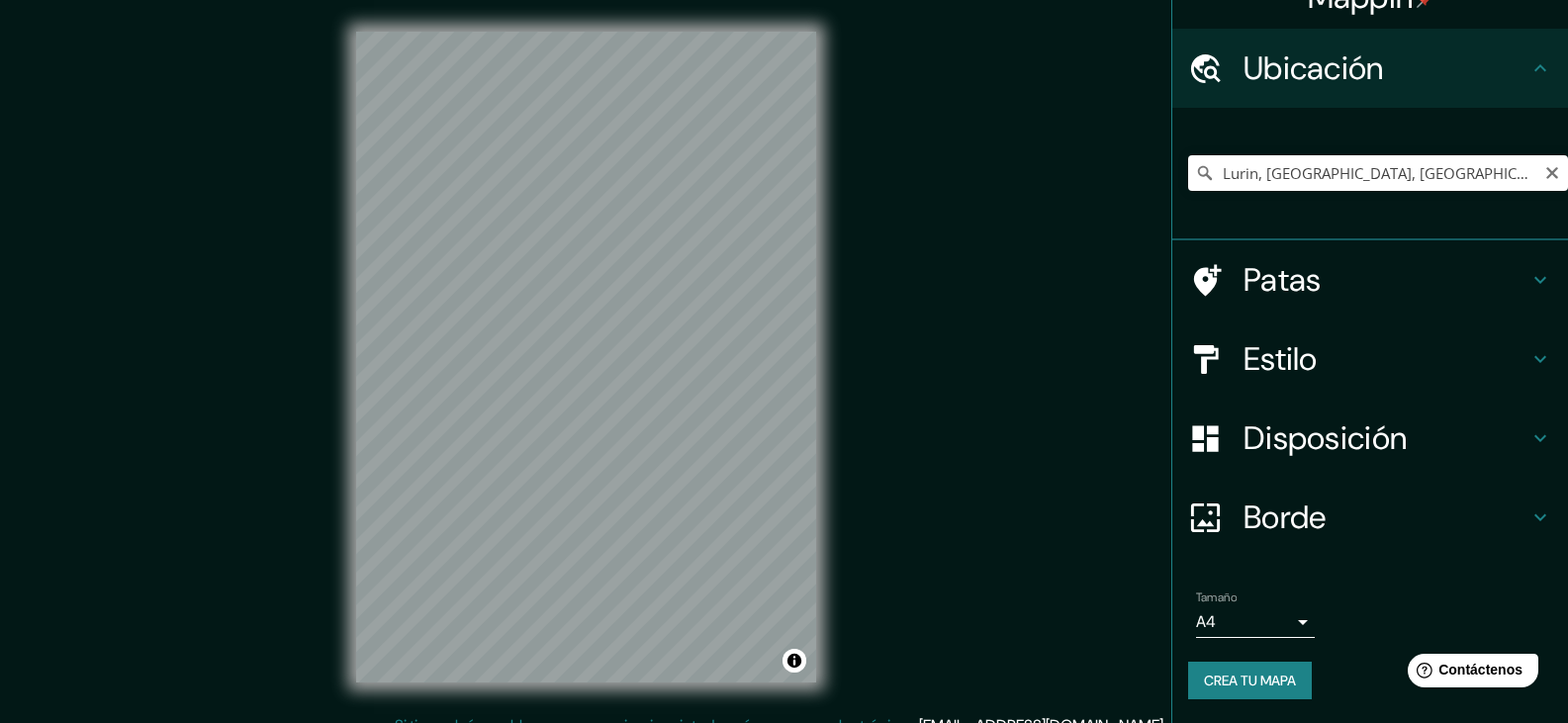
drag, startPoint x: 1431, startPoint y: 153, endPoint x: 1455, endPoint y: 161, distance: 25.3
click at [1434, 153] on div "Lurin, [GEOGRAPHIC_DATA], [GEOGRAPHIC_DATA], [GEOGRAPHIC_DATA]" at bounding box center [1378, 173] width 380 height 99
click at [1497, 169] on input "Lurin, [GEOGRAPHIC_DATA], [GEOGRAPHIC_DATA], [GEOGRAPHIC_DATA]" at bounding box center [1378, 173] width 380 height 36
drag, startPoint x: 1507, startPoint y: 174, endPoint x: 1063, endPoint y: 163, distance: 444.1
click at [1063, 163] on div "Mappin Ubicación Lurin, Lima, Provincia de Lima, Perú Patas Estilo Disposición …" at bounding box center [784, 372] width 1568 height 746
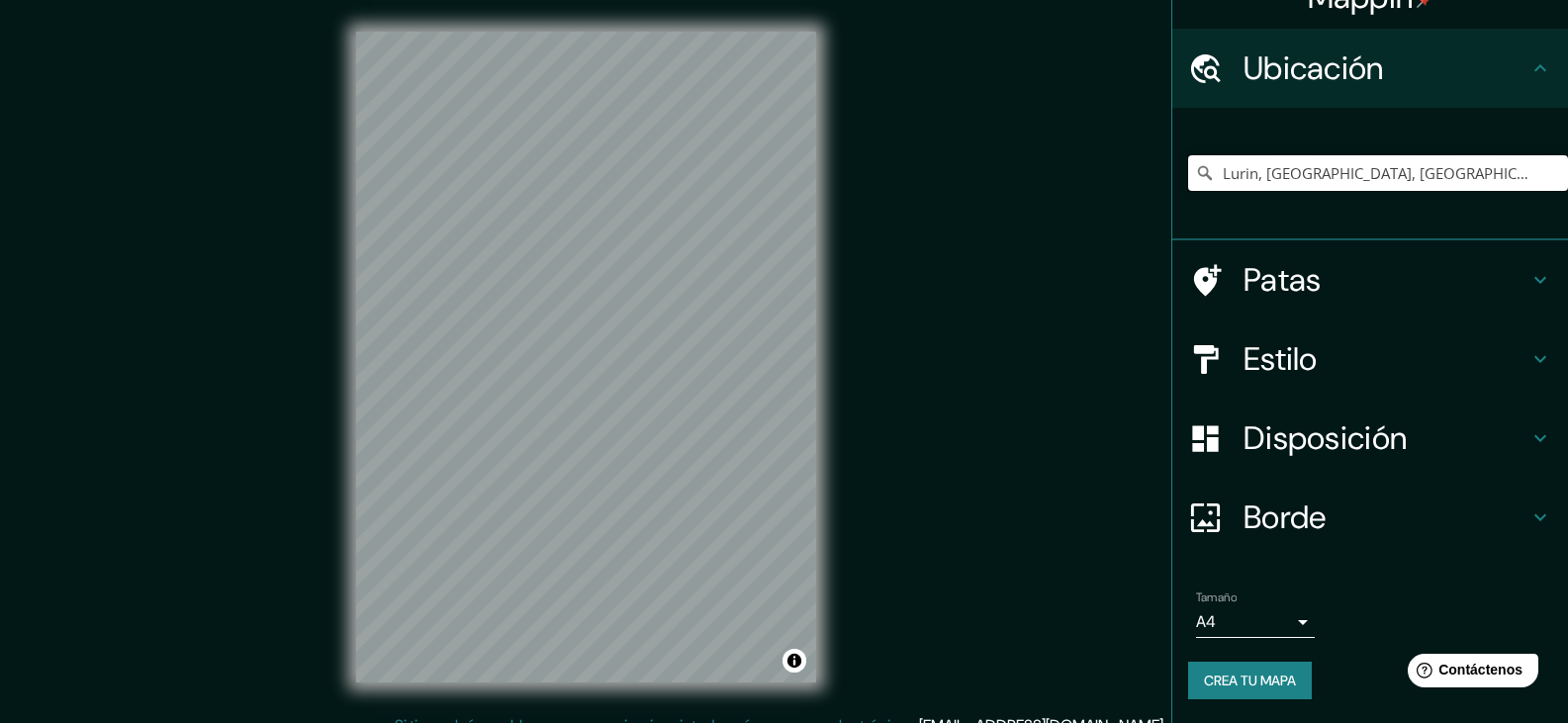
paste input "l distrito de Lurín, provincia de Lima, departamento de Lima."
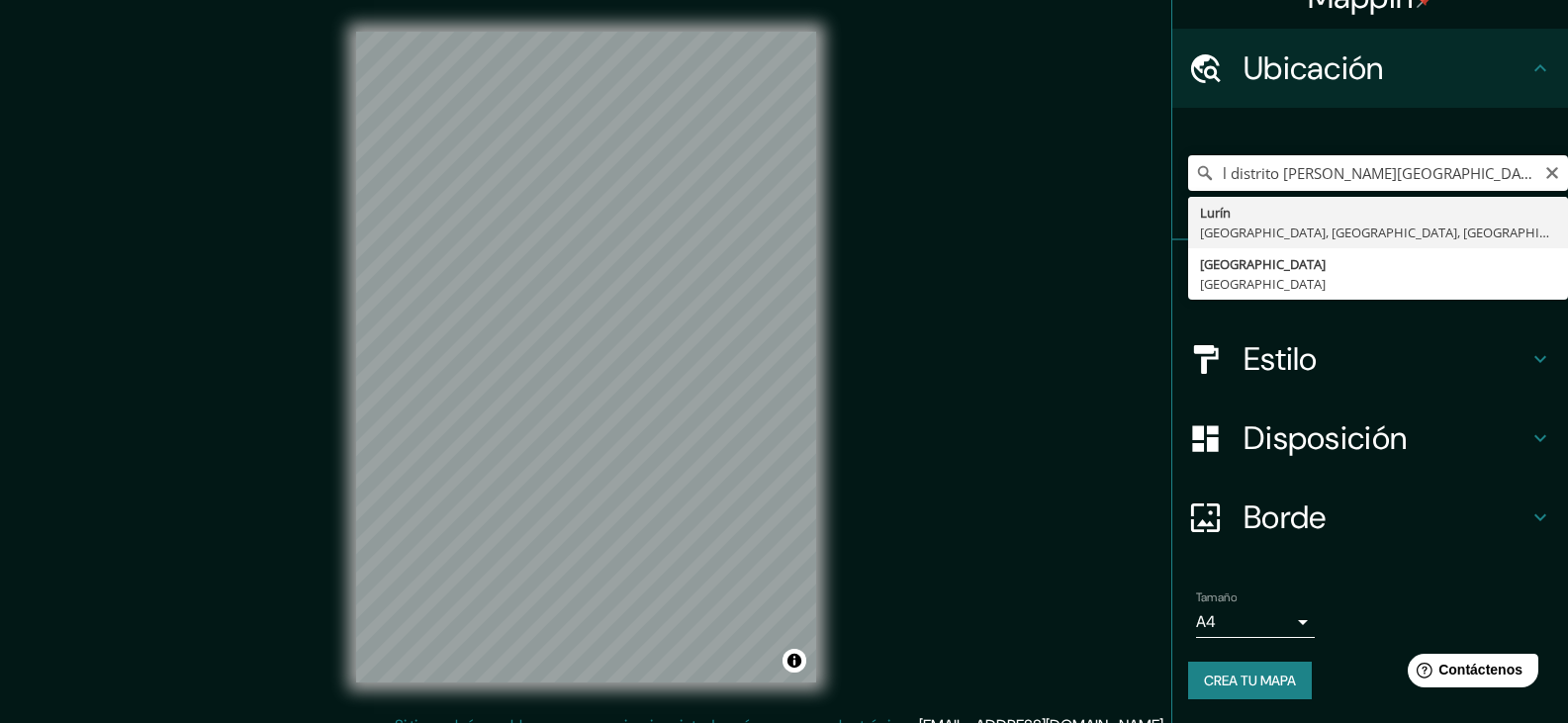
type input "Lurin, [GEOGRAPHIC_DATA], [GEOGRAPHIC_DATA], [GEOGRAPHIC_DATA]"
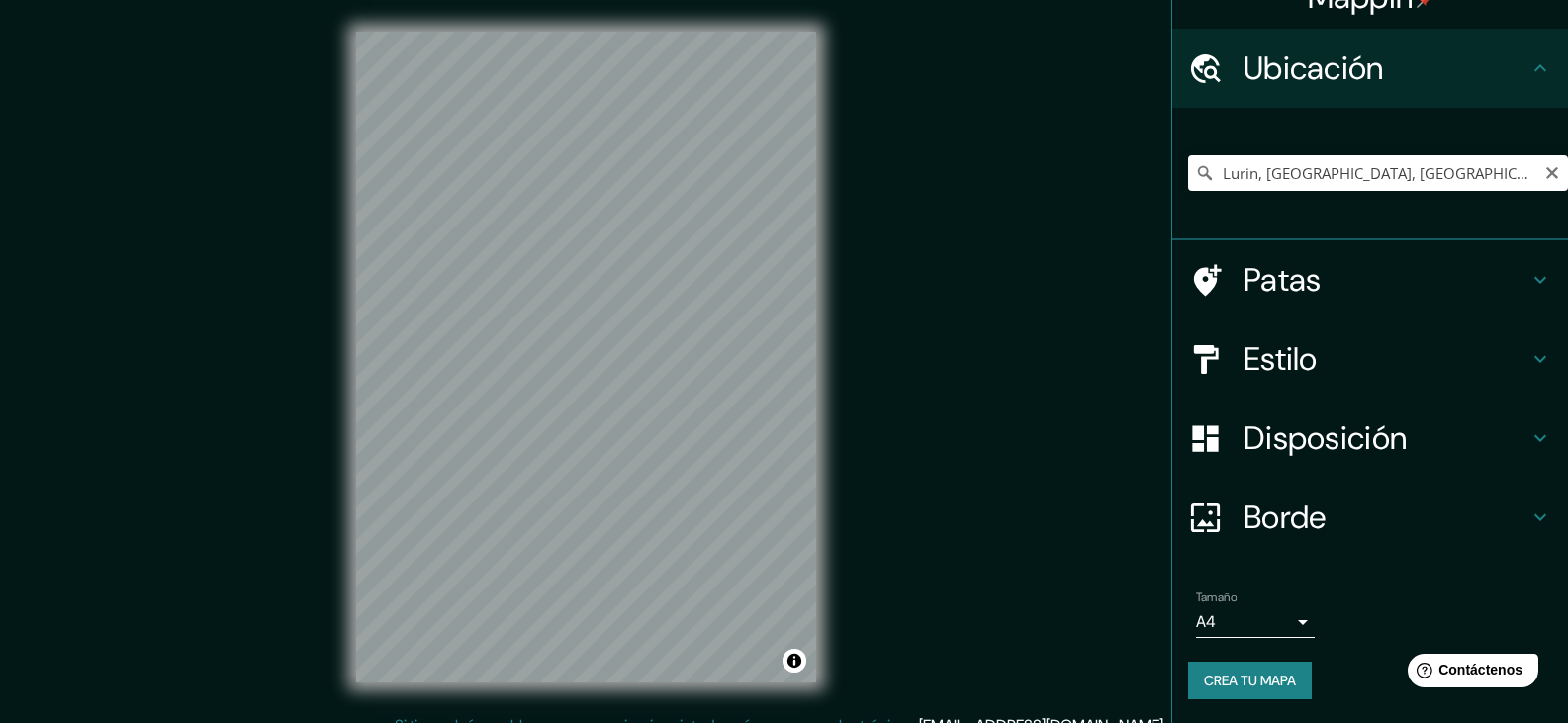
click at [1291, 515] on font "Borde" at bounding box center [1286, 517] width 83 height 42
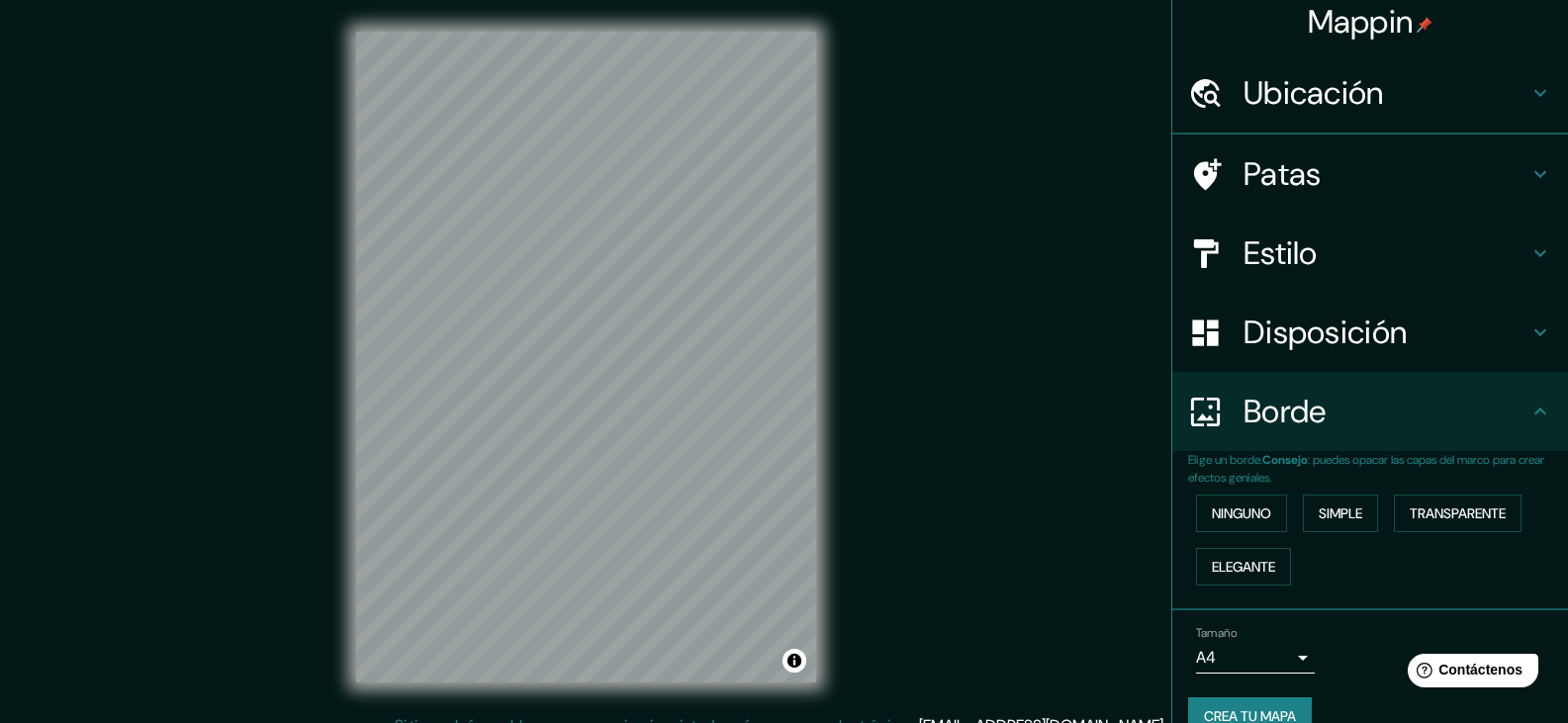
scroll to position [35, 0]
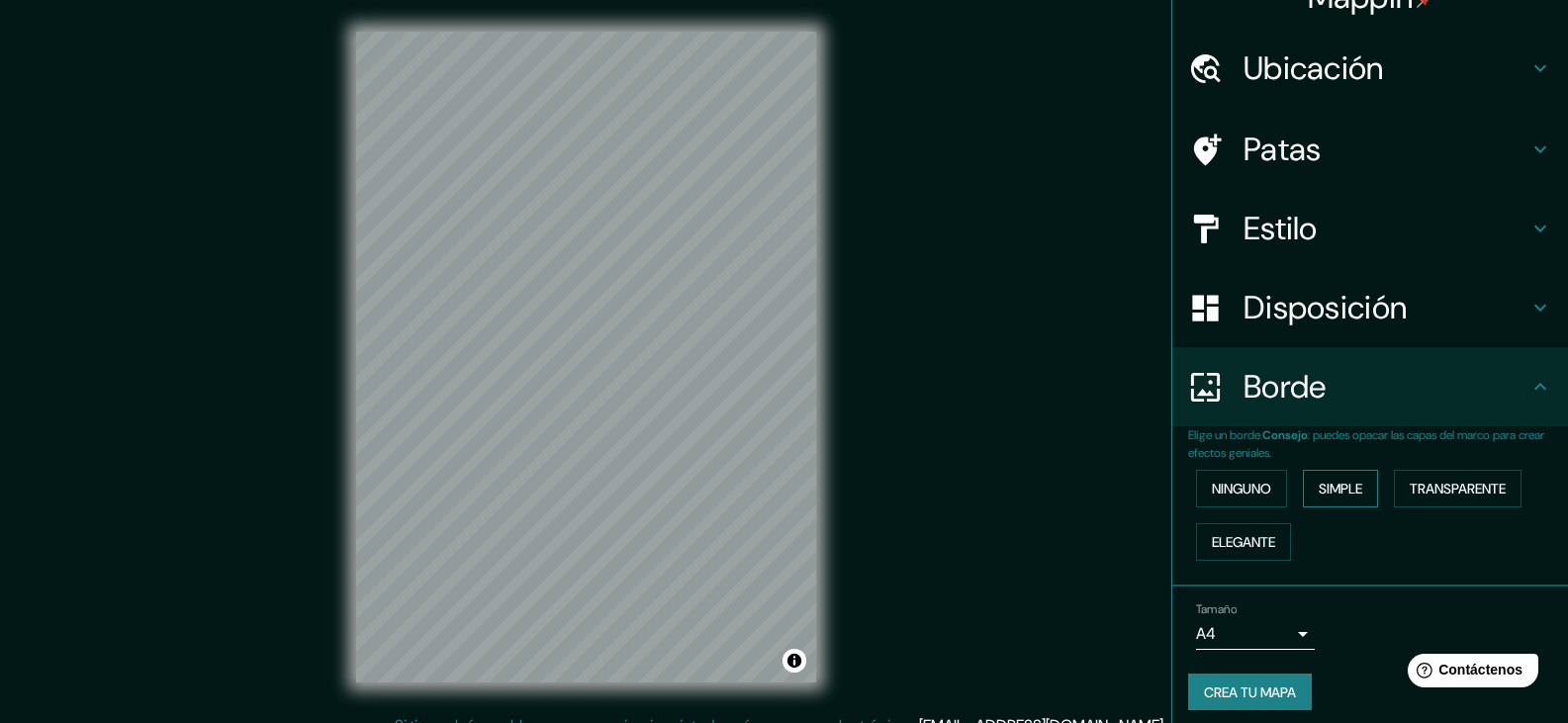
click at [1330, 485] on font "Simple" at bounding box center [1340, 489] width 44 height 18
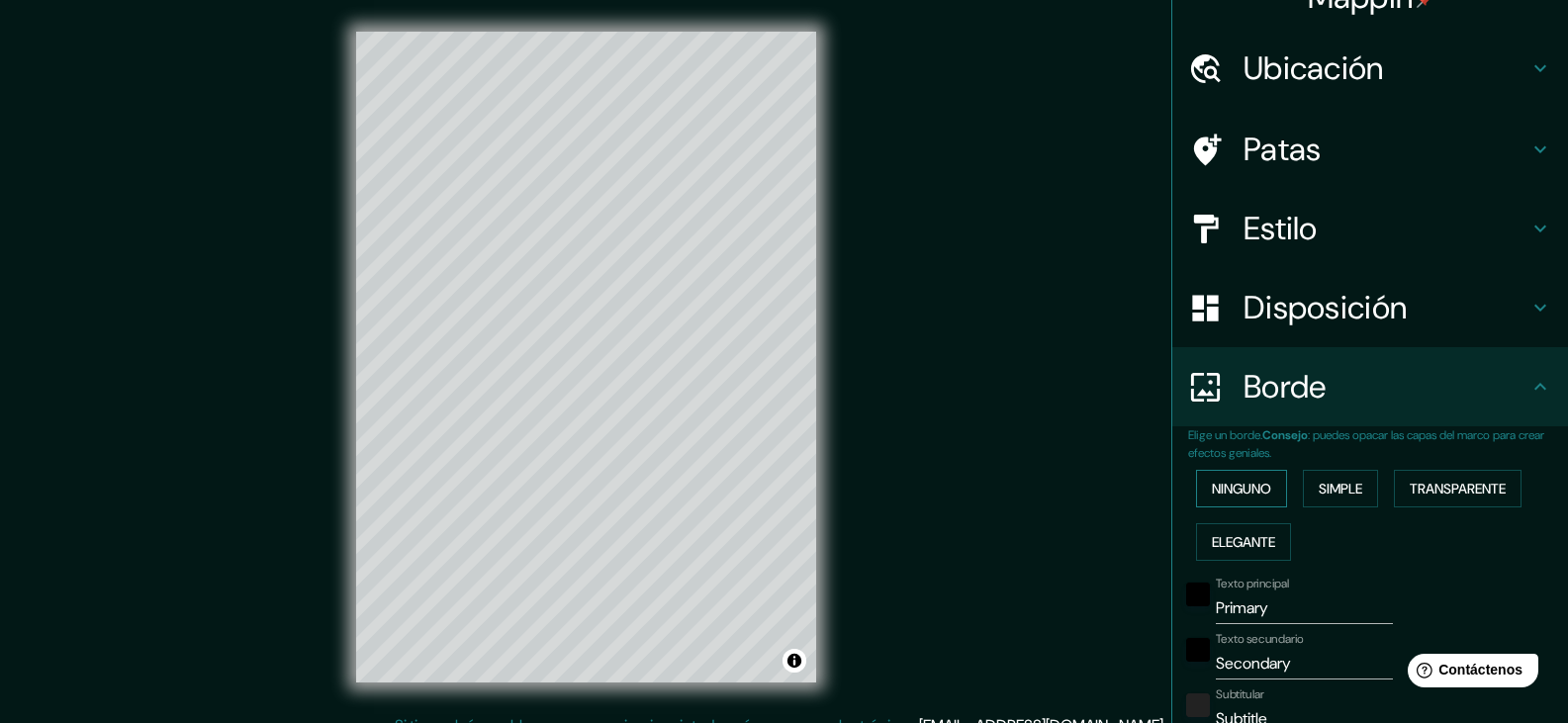
click at [1261, 486] on button "Ninguno" at bounding box center [1242, 489] width 91 height 38
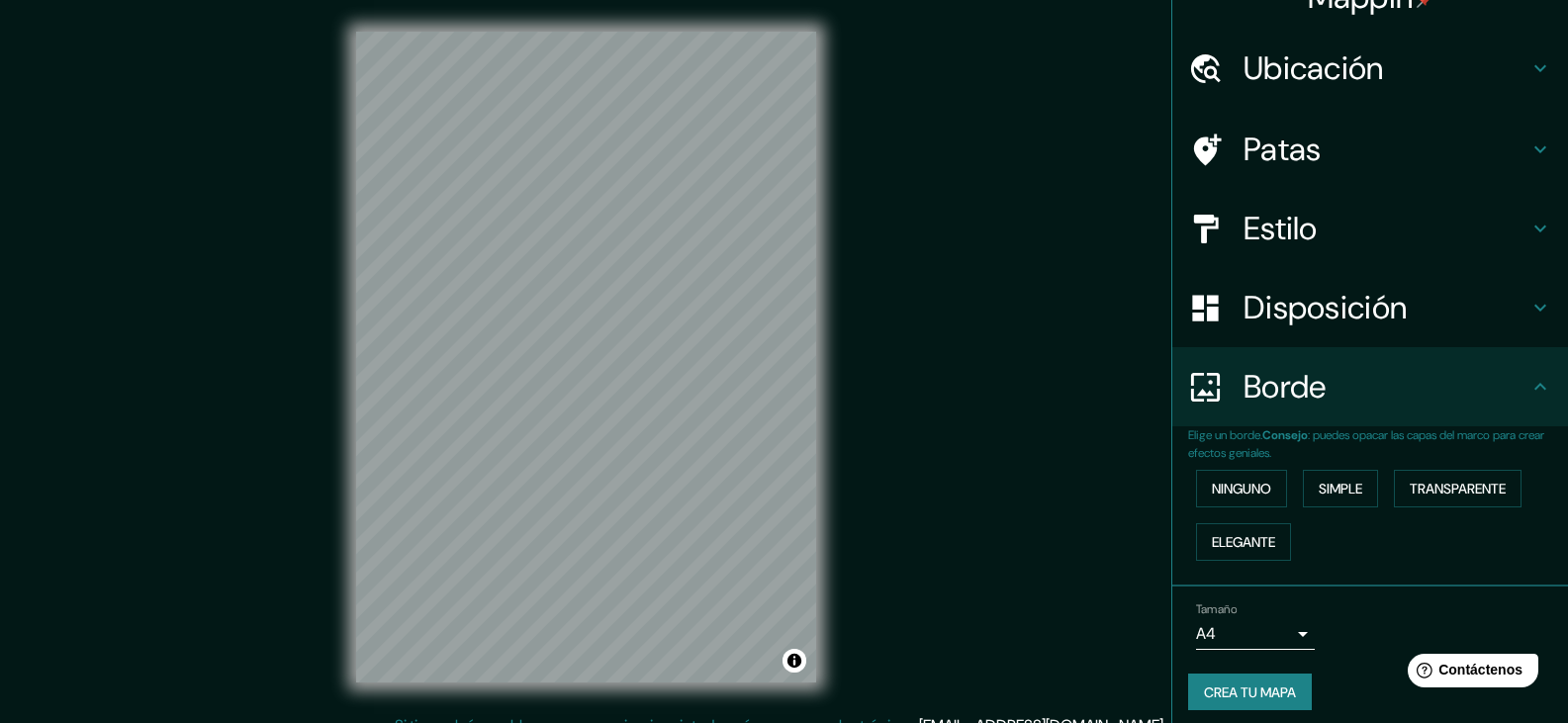
click at [1301, 326] on font "Disposición" at bounding box center [1326, 308] width 163 height 42
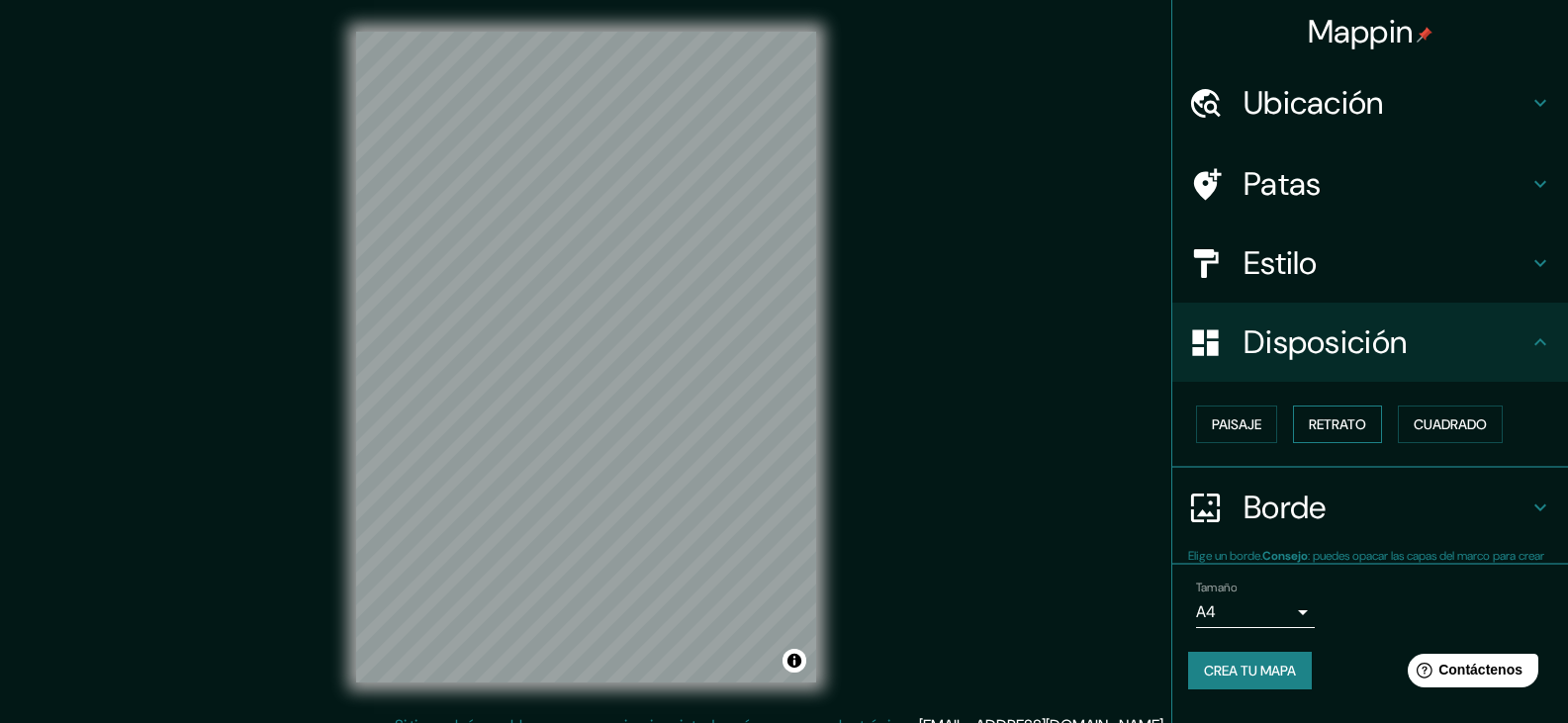
scroll to position [0, 0]
click at [1335, 433] on font "Retrato" at bounding box center [1337, 424] width 58 height 18
click at [1254, 420] on font "Paisaje" at bounding box center [1237, 424] width 50 height 18
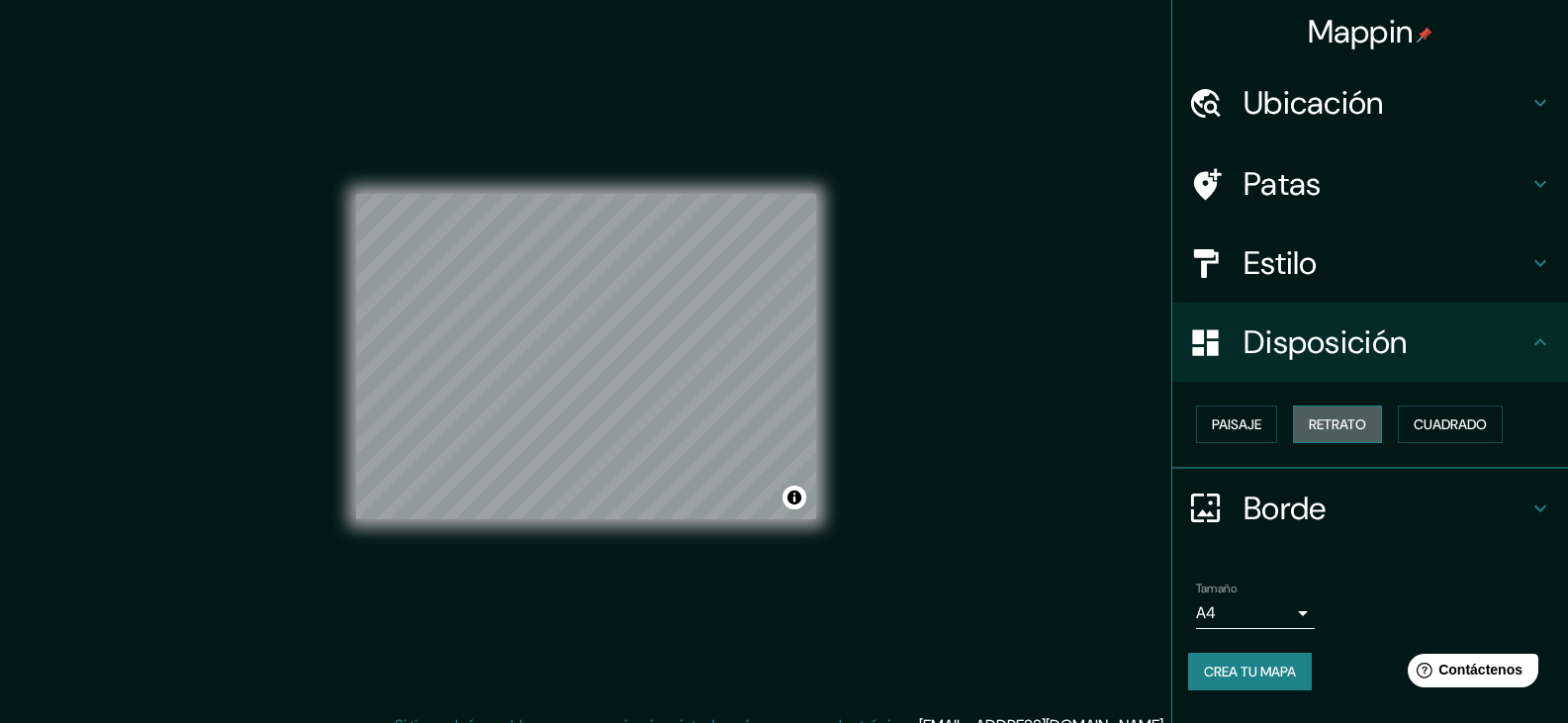
click at [1325, 424] on font "Retrato" at bounding box center [1337, 424] width 58 height 18
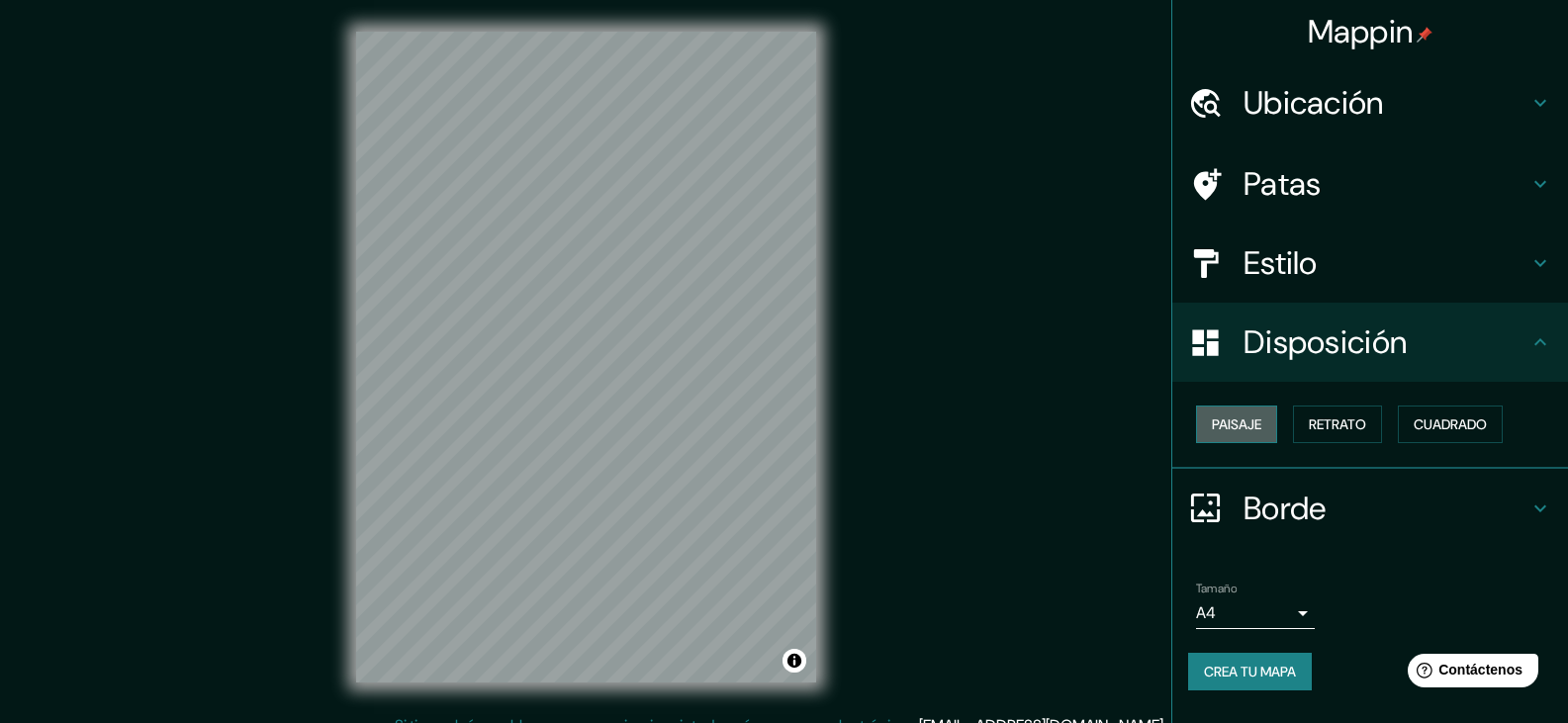
click at [1226, 426] on font "Paisaje" at bounding box center [1237, 424] width 50 height 18
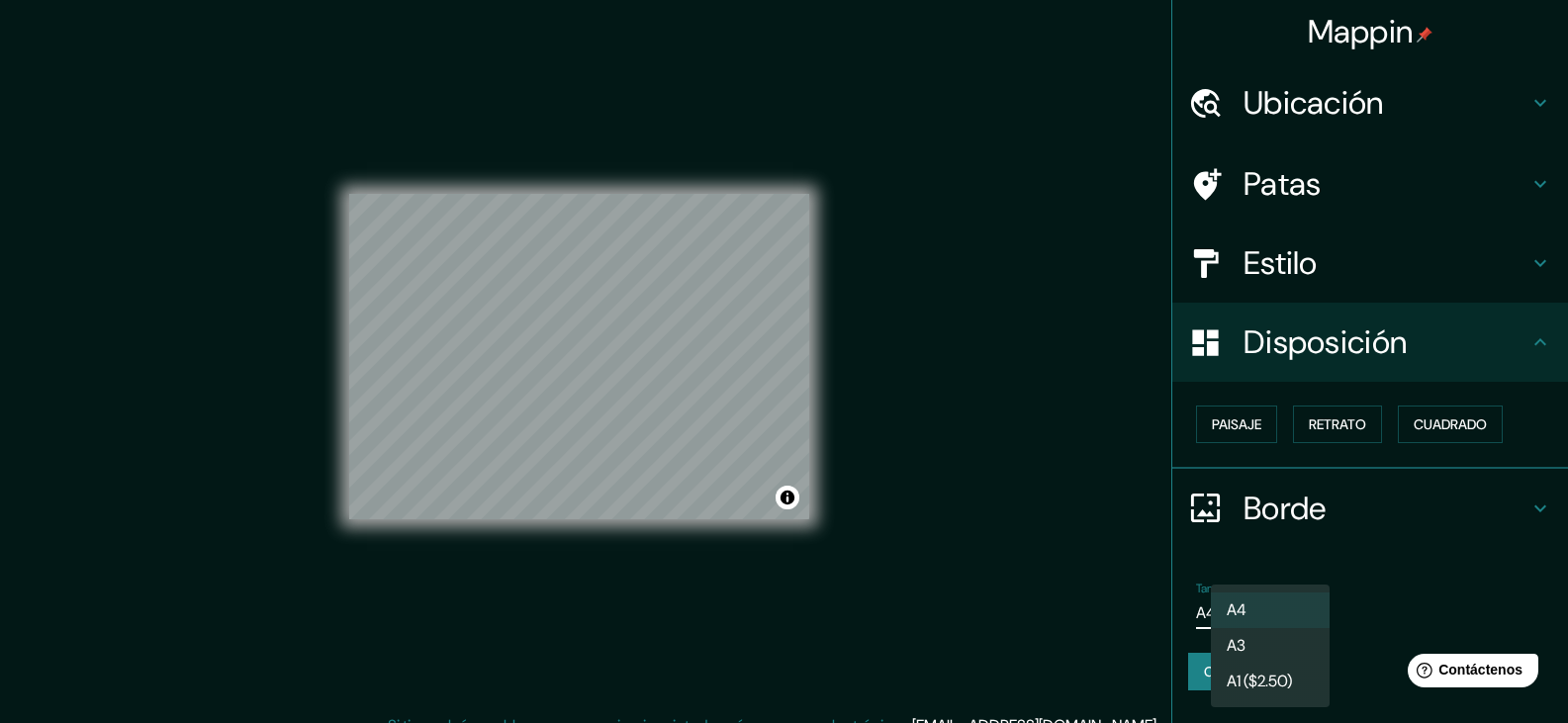
click at [1269, 625] on body "Mappin Ubicación Lurin, Lima, Provincia de Lima, Perú Patas Estilo Disposición …" at bounding box center [784, 362] width 1568 height 723
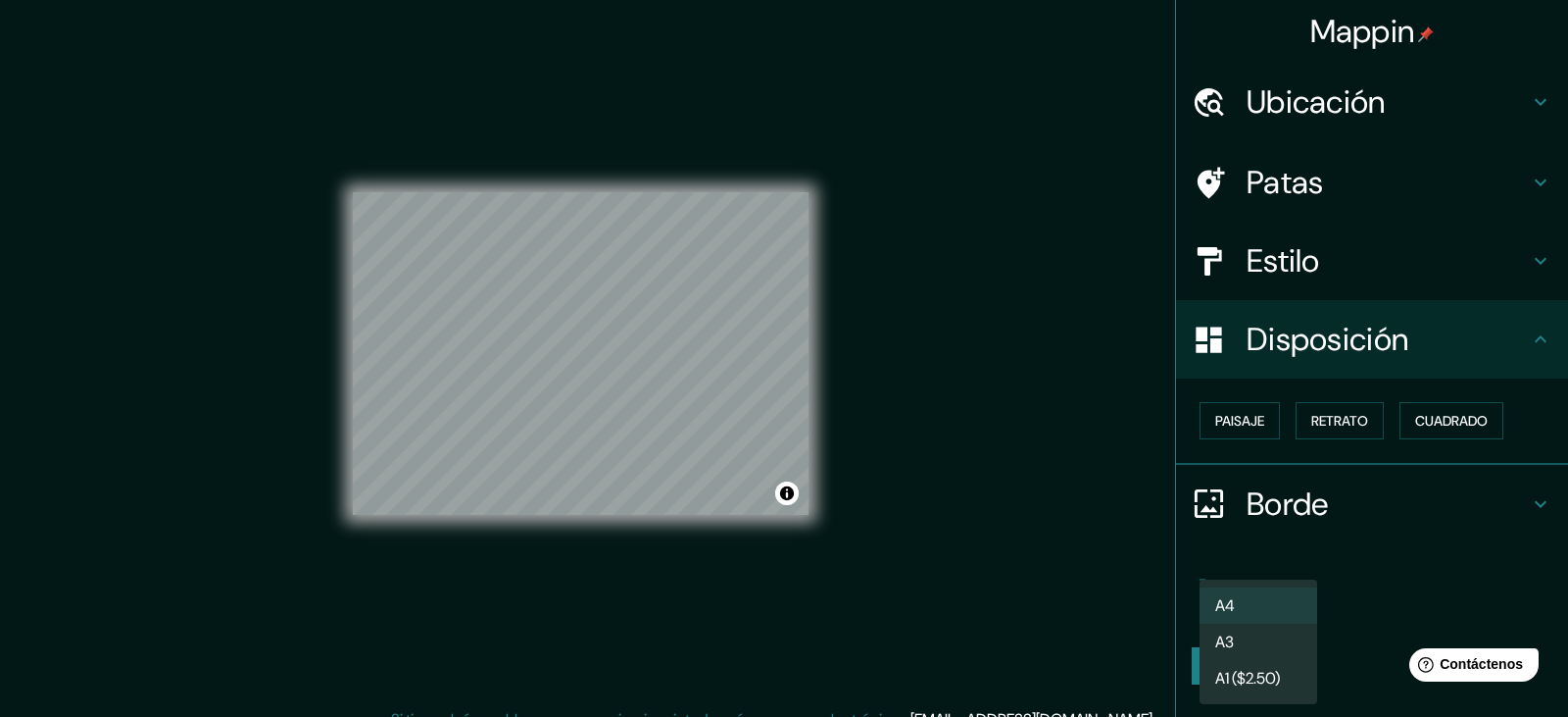
click at [1260, 635] on li "A3" at bounding box center [1258, 641] width 117 height 36
type input "a4"
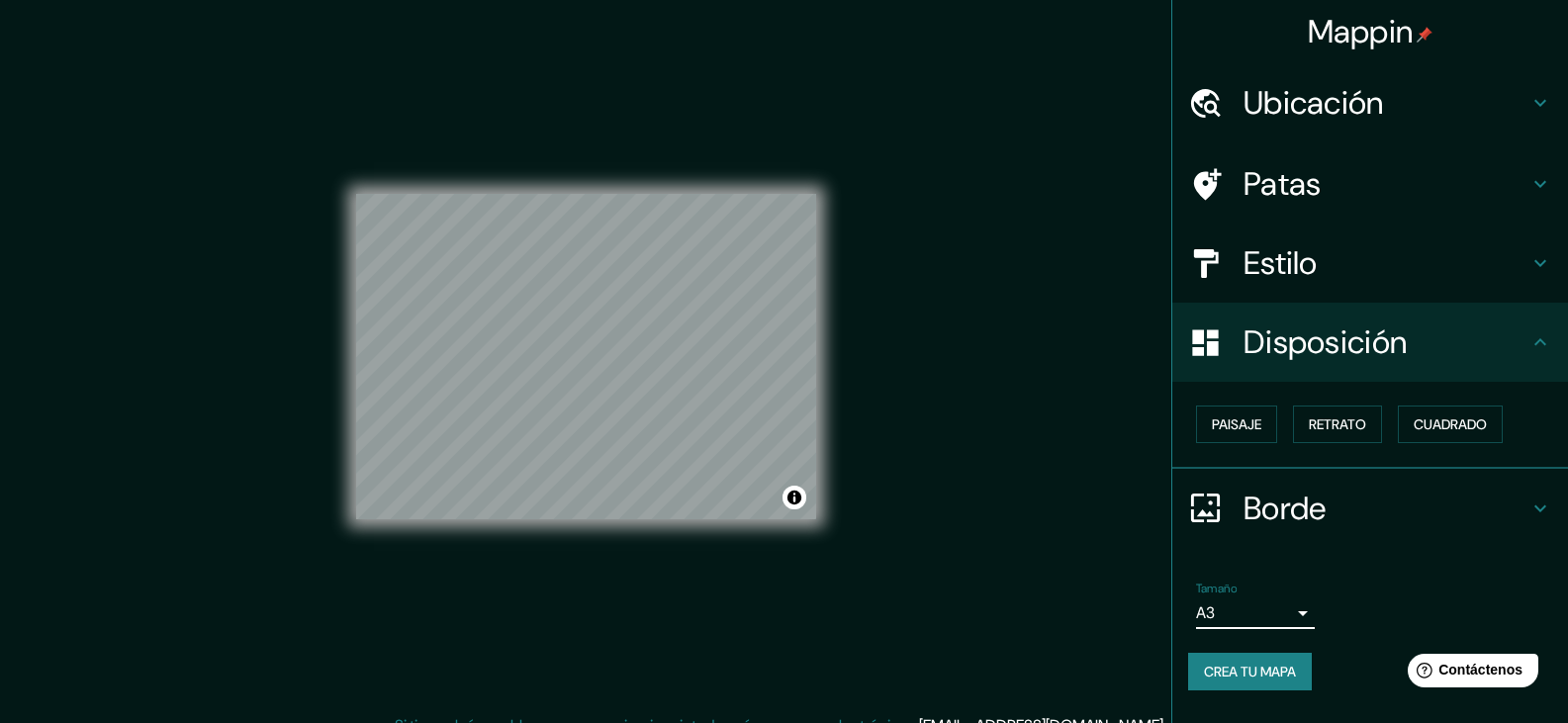
click at [1301, 277] on font "Estilo" at bounding box center [1281, 263] width 75 height 42
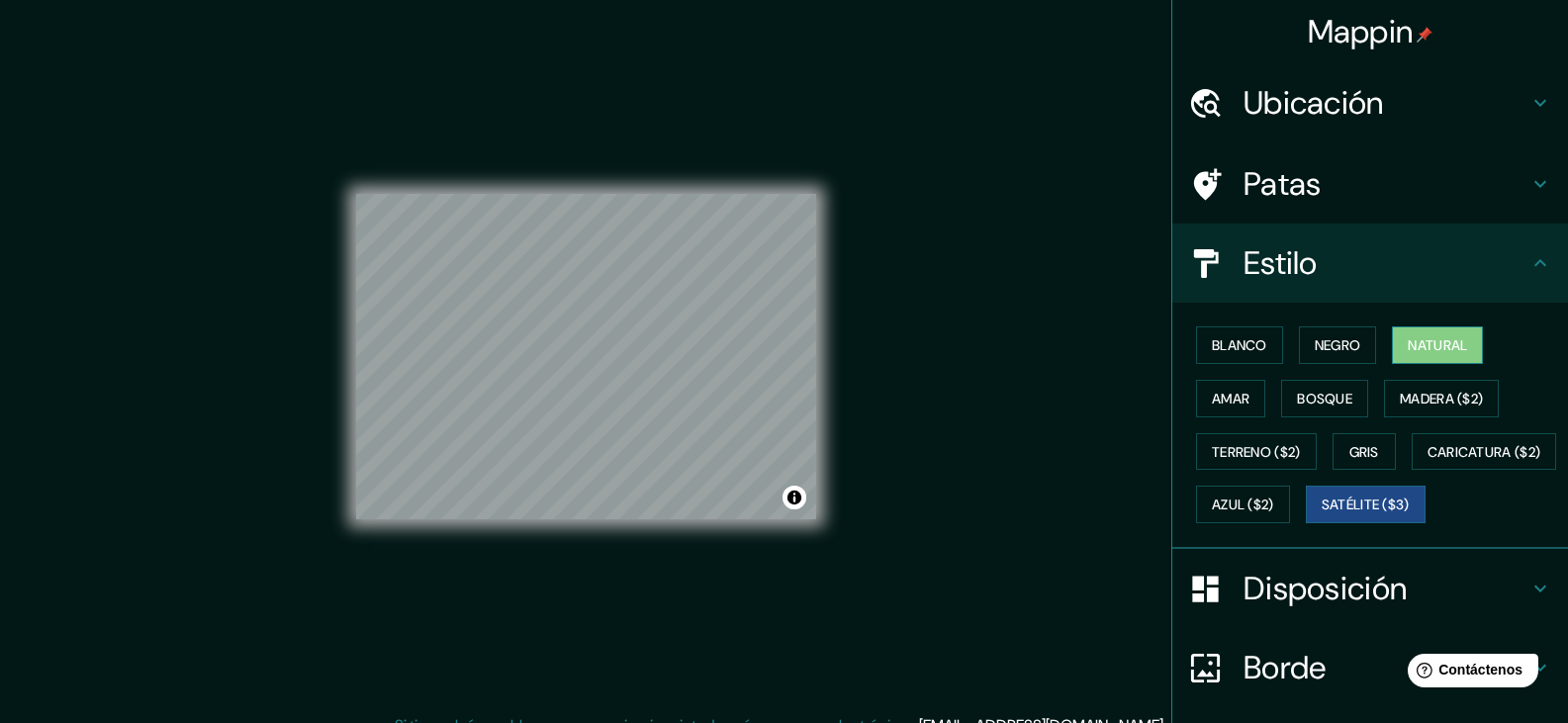
click at [1414, 350] on font "Natural" at bounding box center [1438, 346] width 60 height 18
click at [1416, 184] on h4 "Patas" at bounding box center [1386, 184] width 285 height 40
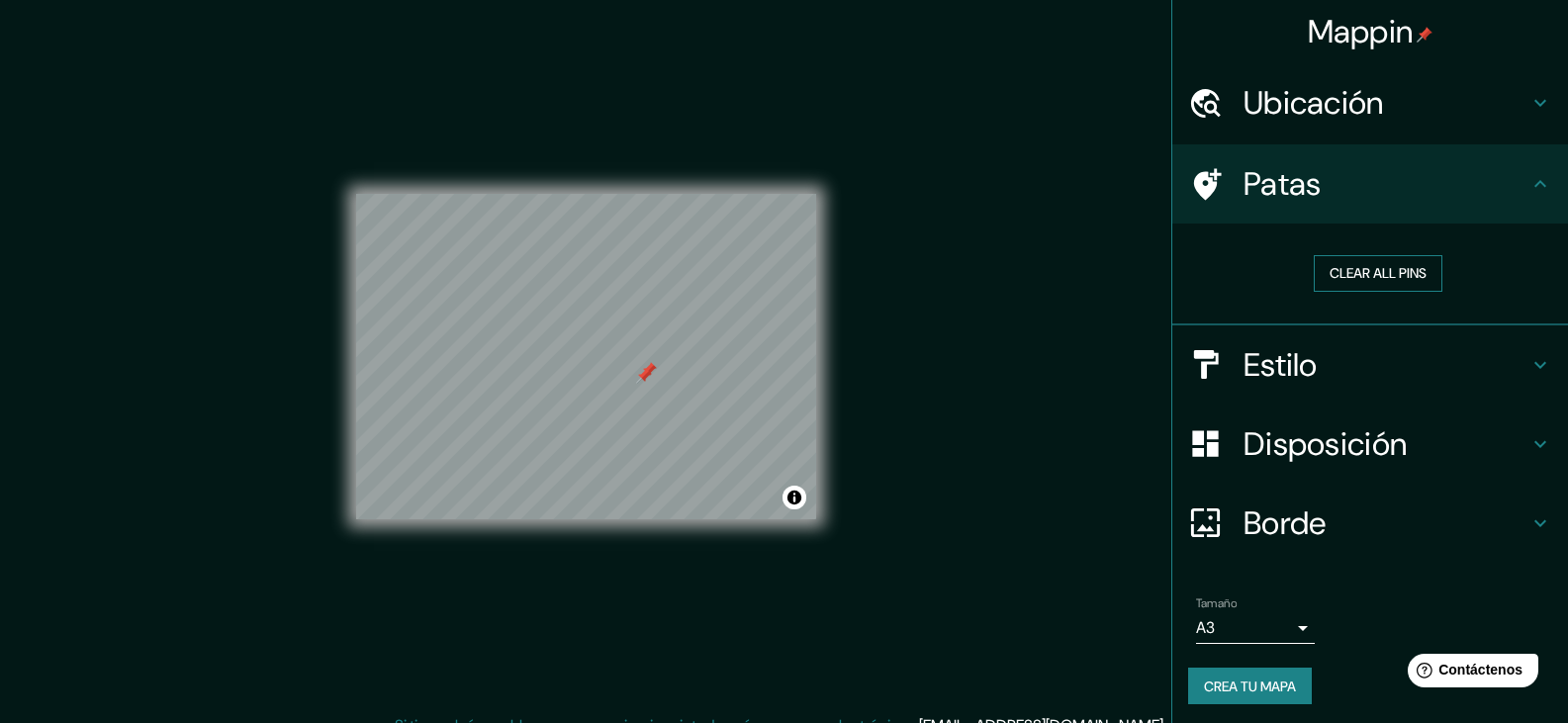
click at [1382, 275] on button "Clear all pins" at bounding box center [1377, 273] width 128 height 37
click at [1352, 262] on button "Clear all pins" at bounding box center [1377, 273] width 128 height 37
click at [1267, 692] on font "Crea tu mapa" at bounding box center [1250, 686] width 92 height 18
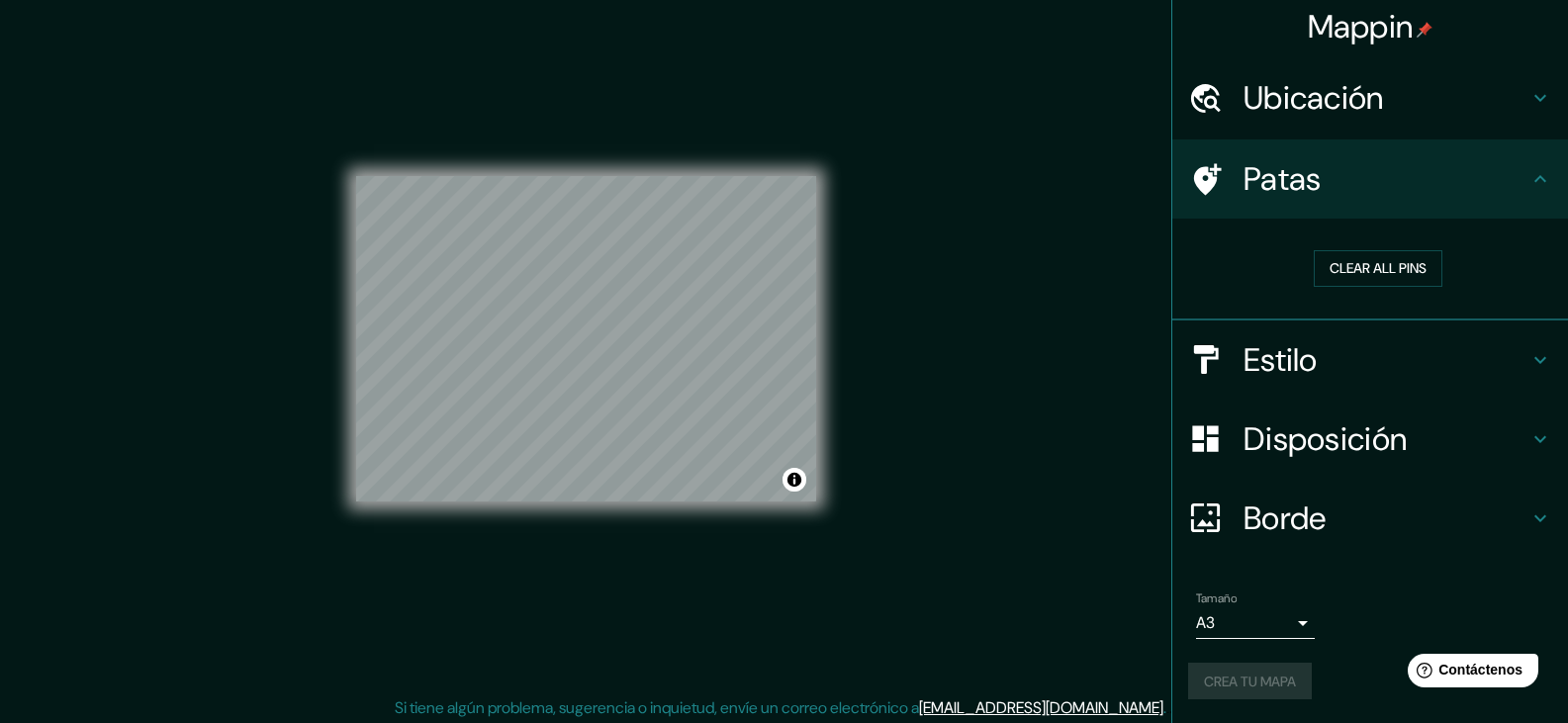
scroll to position [23, 0]
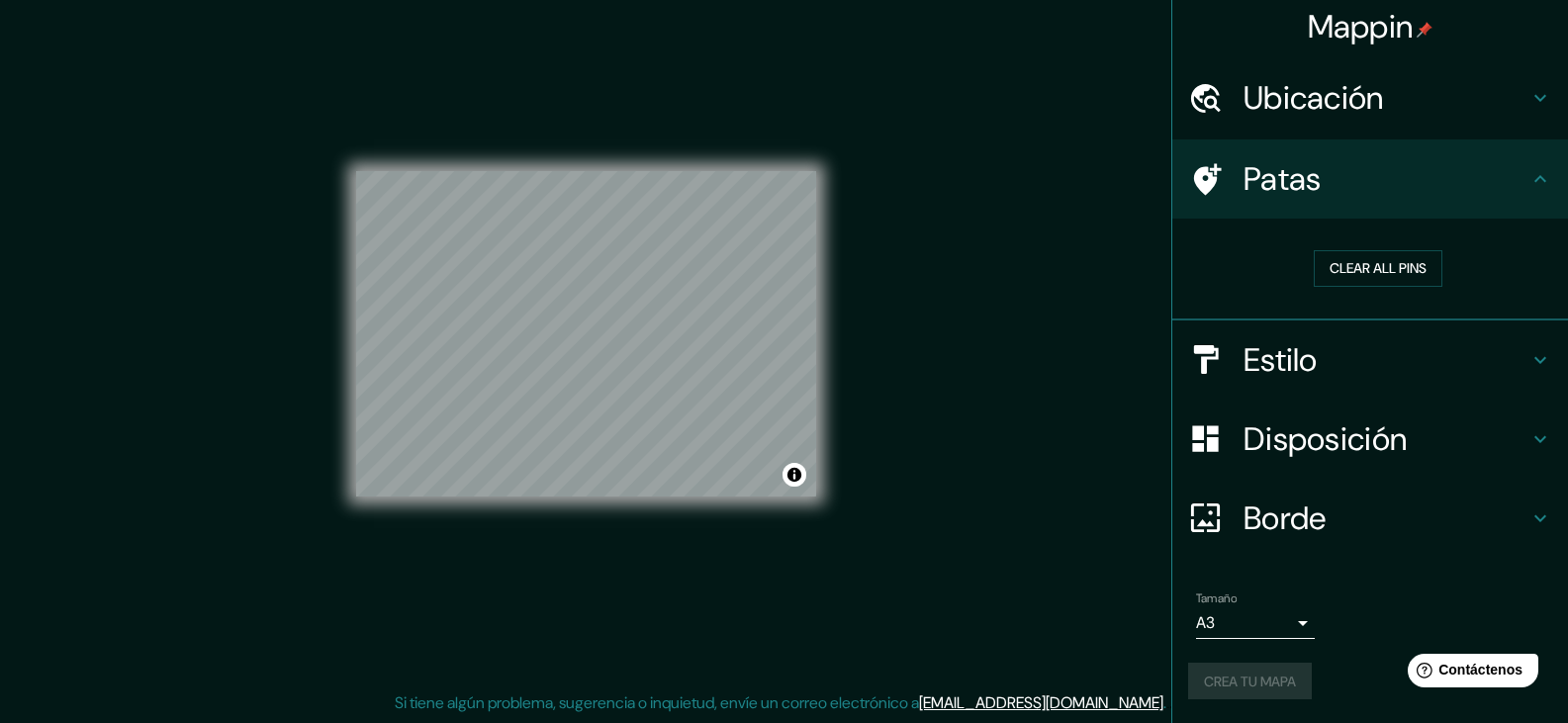
click at [1261, 693] on div "Crea tu mapa" at bounding box center [1370, 681] width 364 height 38
click at [1288, 686] on button "Crea tu mapa" at bounding box center [1250, 681] width 123 height 38
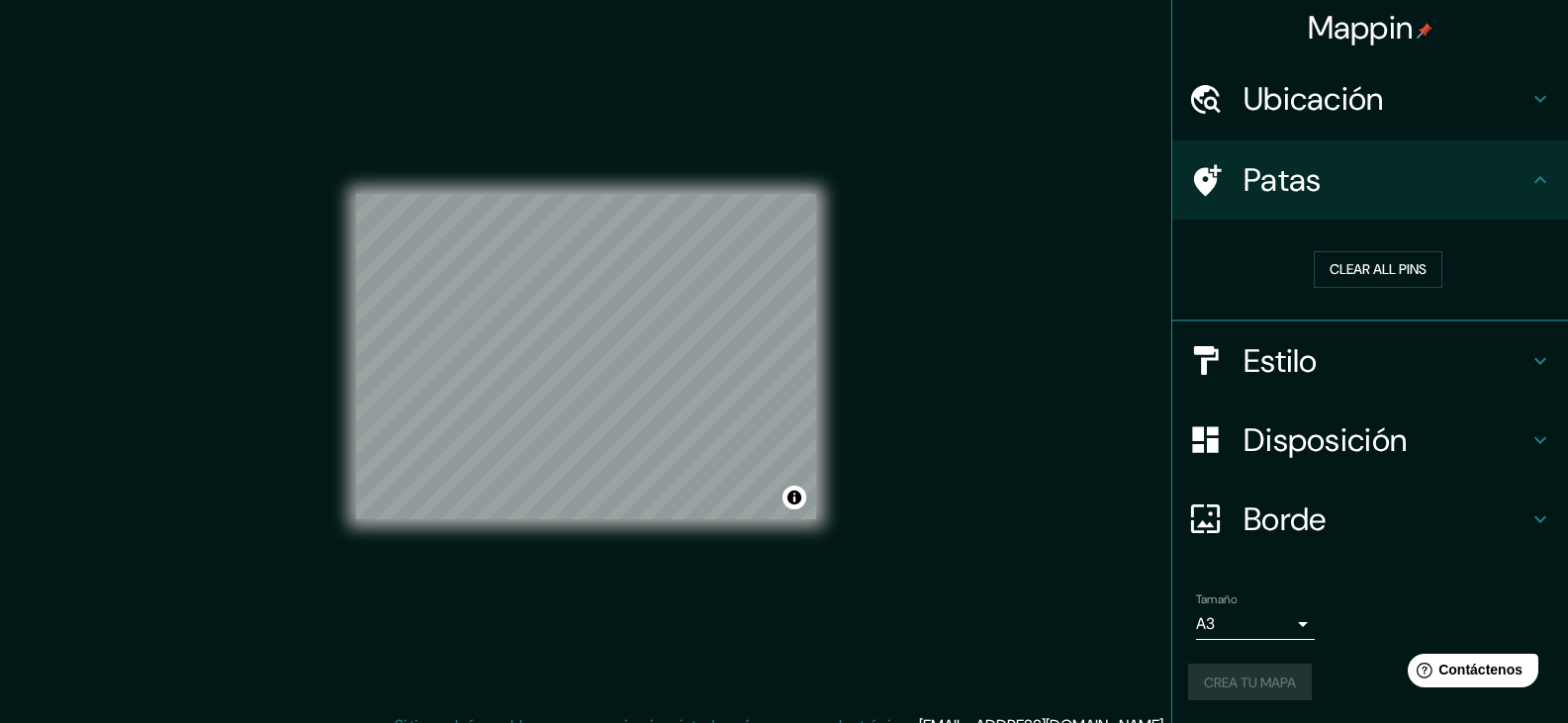
scroll to position [5, 0]
click at [1250, 681] on div "Crea tu mapa" at bounding box center [1370, 681] width 364 height 38
click at [804, 497] on button "Activar o desactivar atribución" at bounding box center [795, 498] width 24 height 24
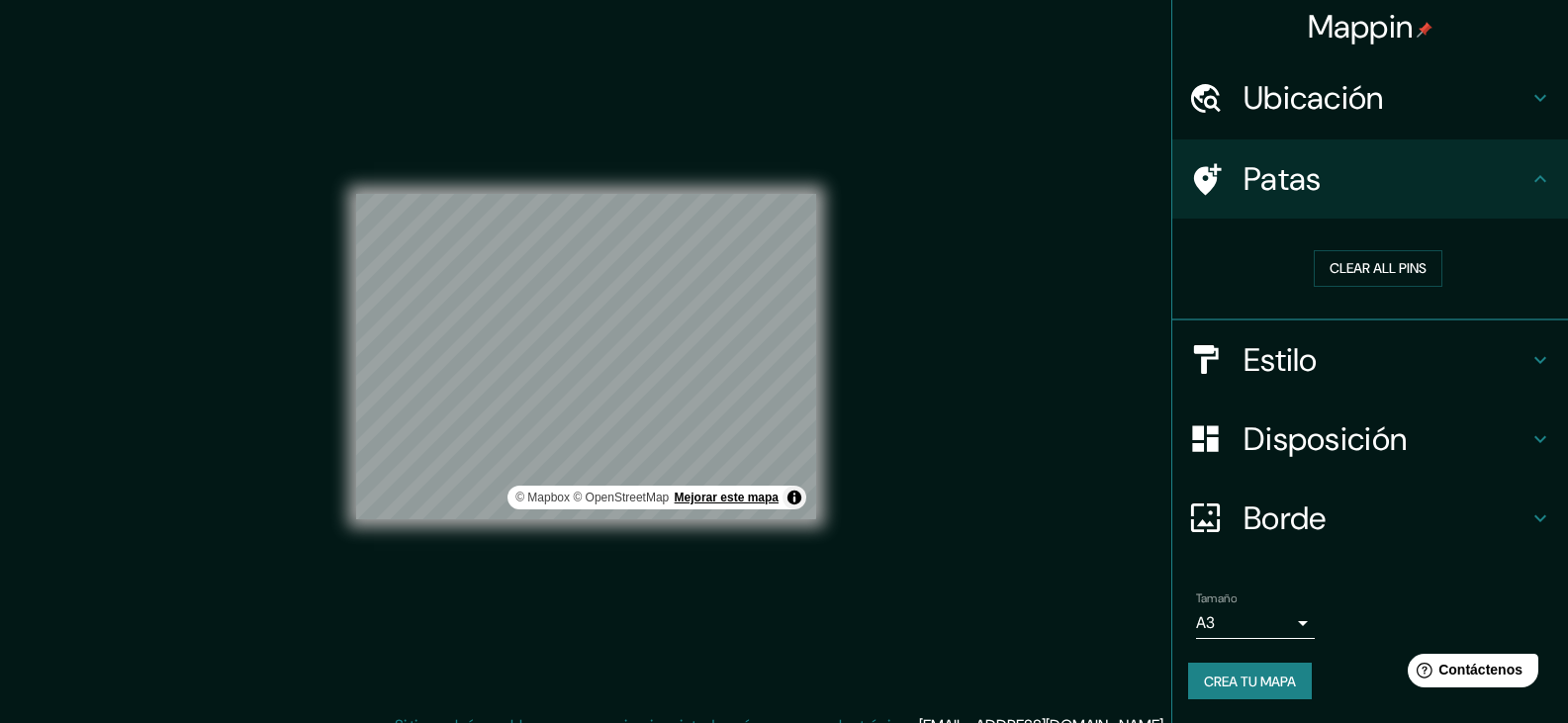
click at [718, 499] on font "Mejorar este mapa" at bounding box center [726, 498] width 104 height 14
click at [946, 574] on div "Mappin Ubicación Lurin, Lima, Provincia de Lima, Perú Patas Clear all pins Esti…" at bounding box center [784, 372] width 1568 height 746
click at [1251, 676] on font "Crea tu mapa" at bounding box center [1250, 681] width 92 height 18
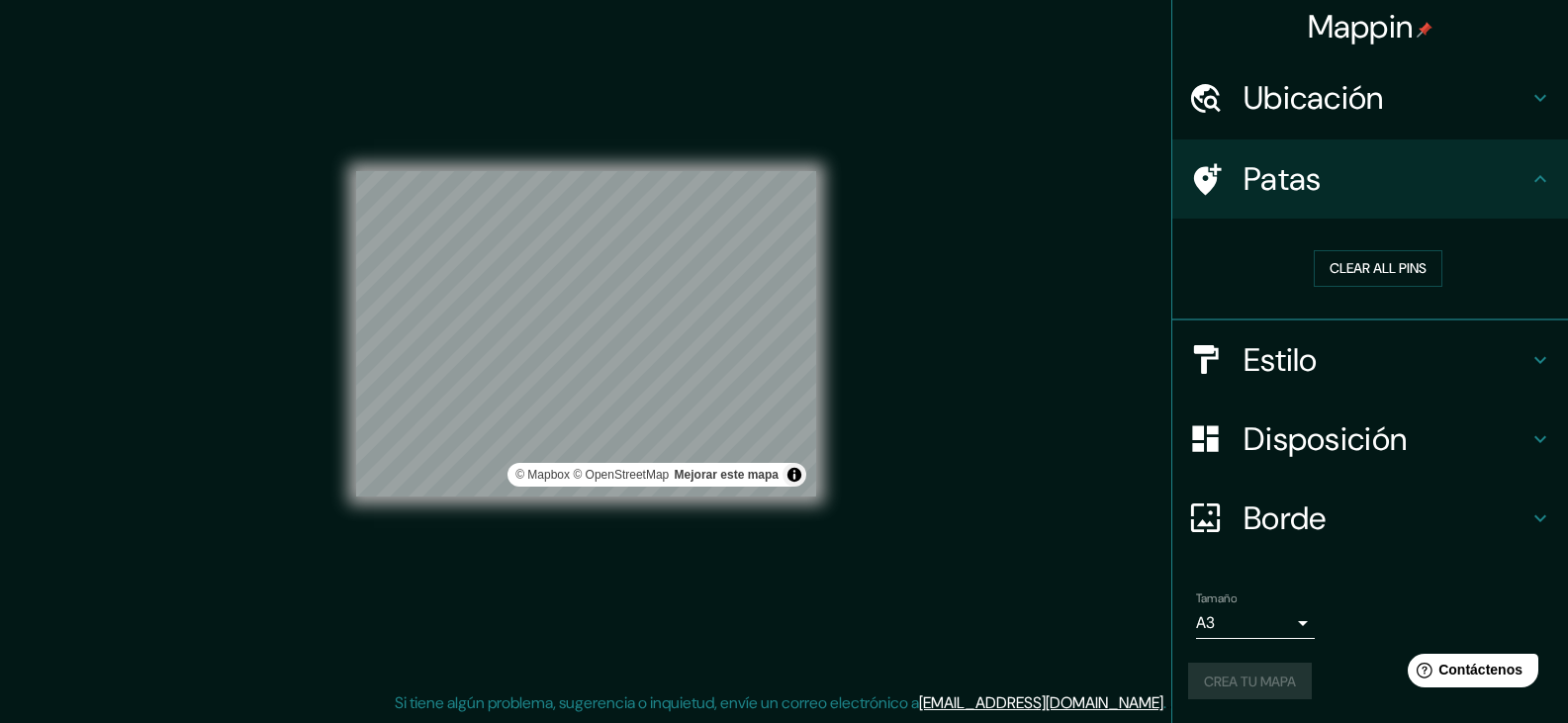
click at [1217, 704] on div "Tamaño A3 a4 Crea tu mapa" at bounding box center [1370, 650] width 364 height 132
click at [1228, 687] on div "Crea tu mapa" at bounding box center [1370, 681] width 364 height 38
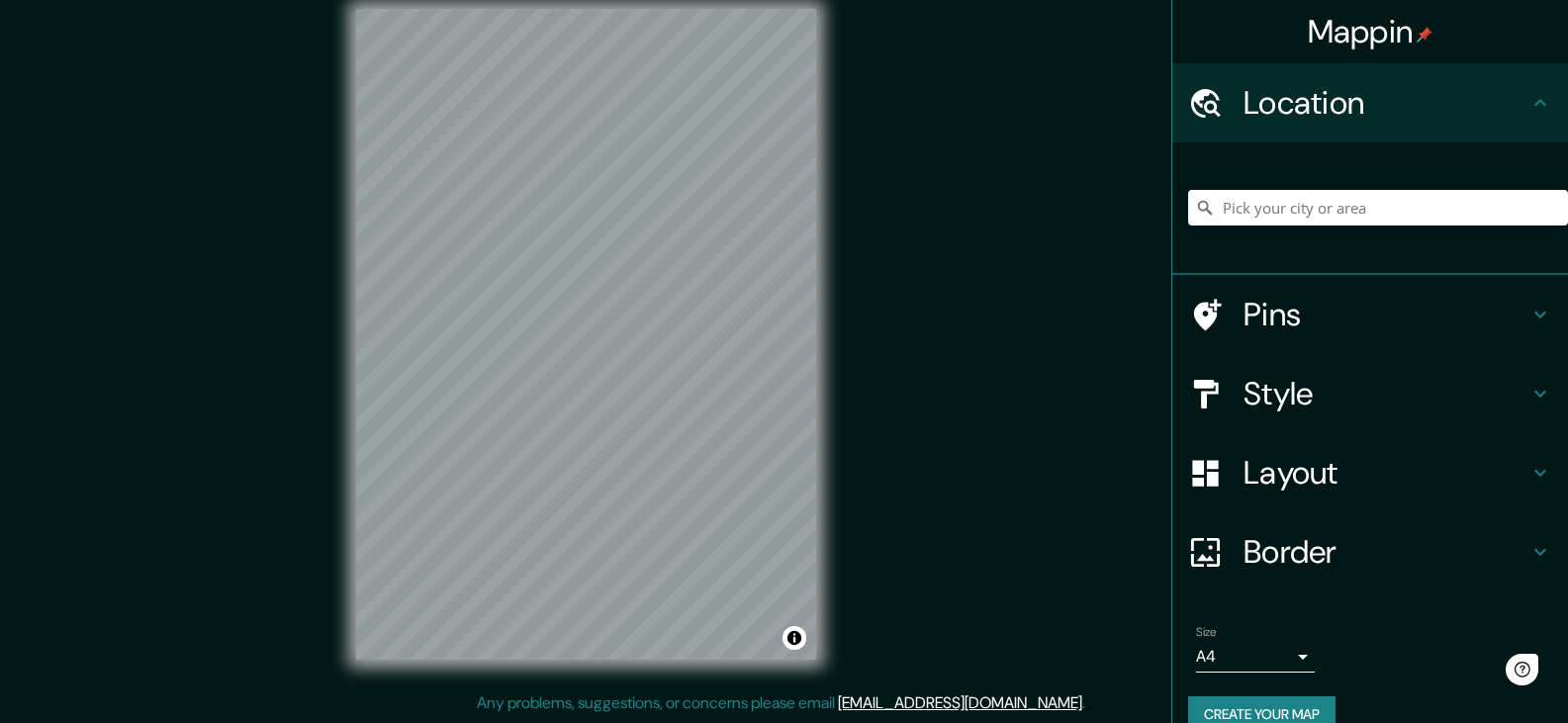
scroll to position [23, 0]
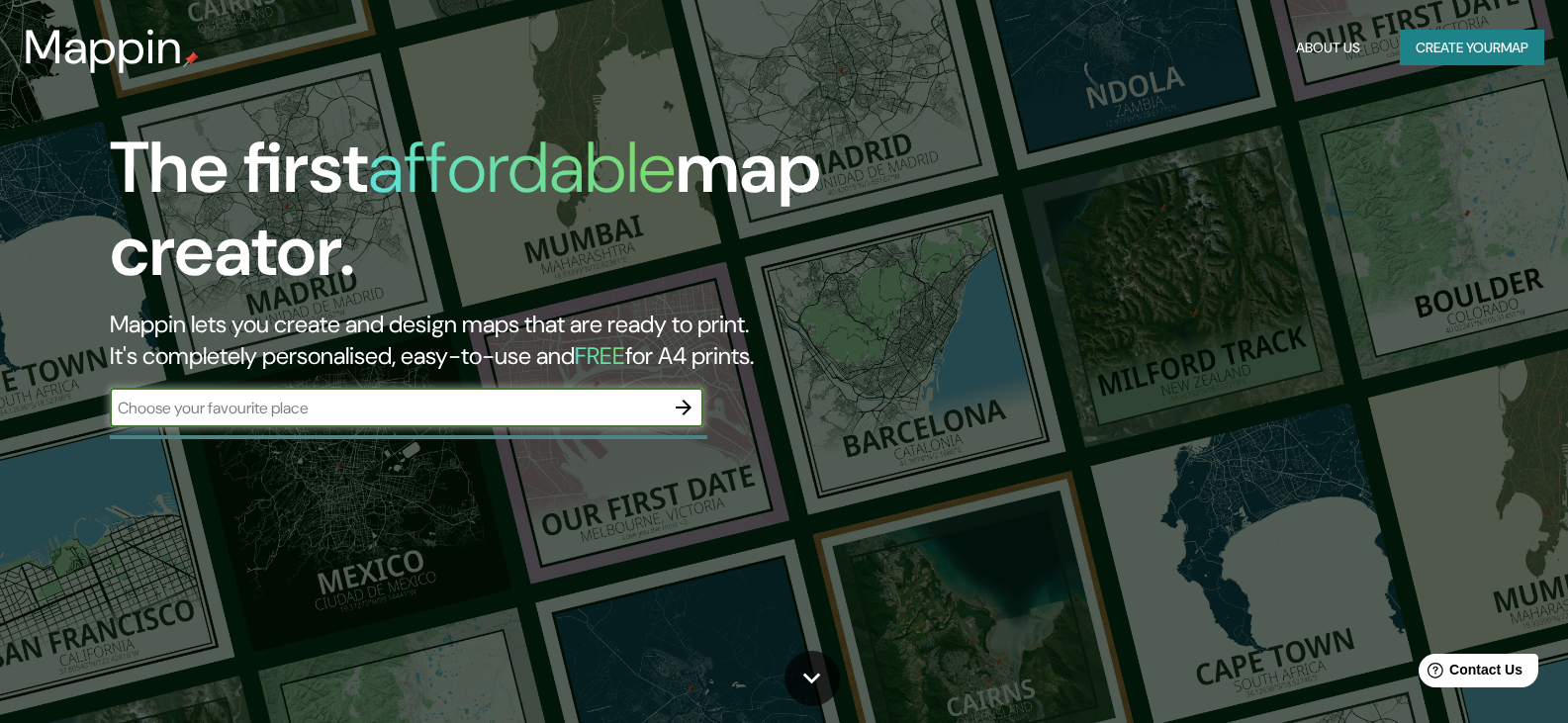
click at [678, 403] on icon "button" at bounding box center [684, 407] width 24 height 24
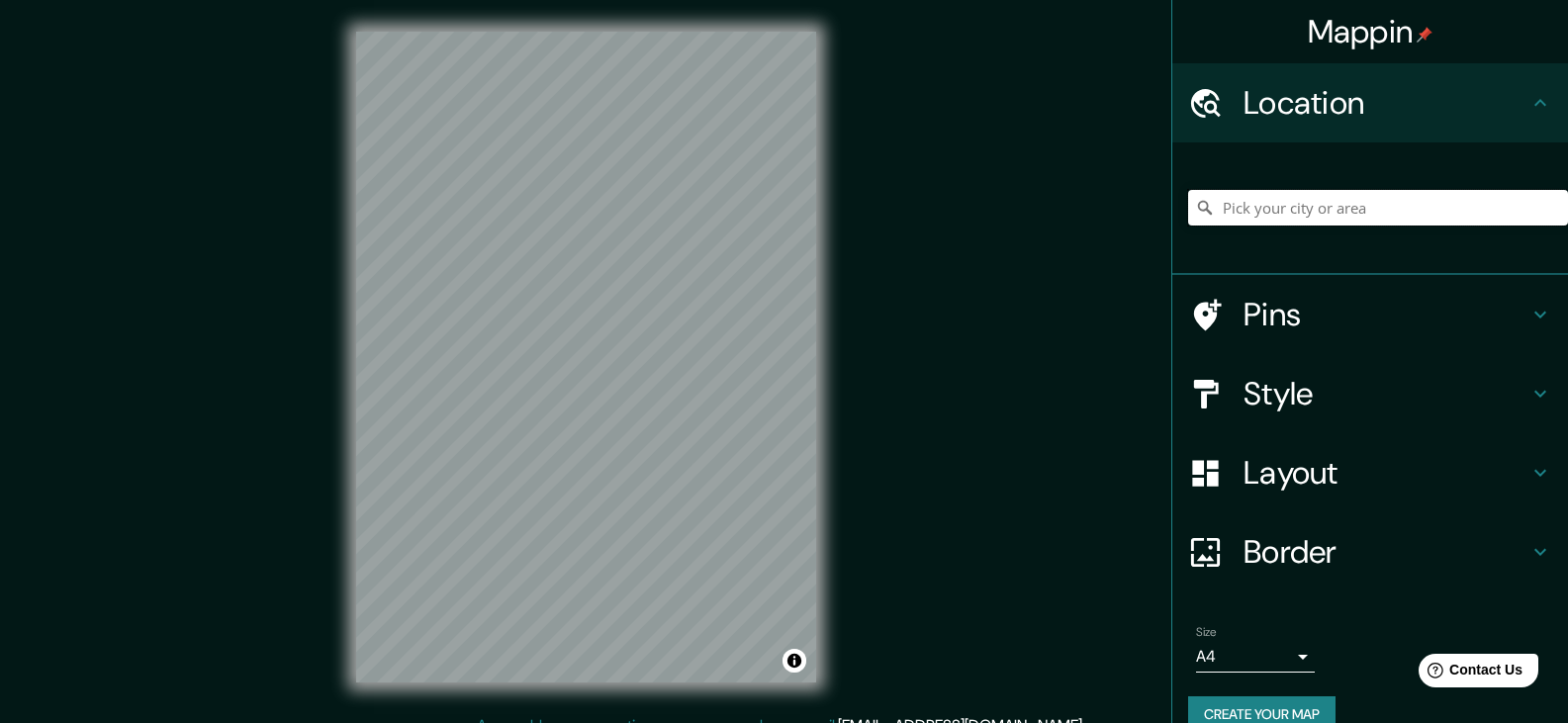
click at [1255, 218] on input "Pick your city or area" at bounding box center [1378, 208] width 380 height 36
click at [1255, 217] on input "Pick your city or area" at bounding box center [1378, 208] width 380 height 36
paste input "l distrito [PERSON_NAME][GEOGRAPHIC_DATA], [GEOGRAPHIC_DATA], departamento de […"
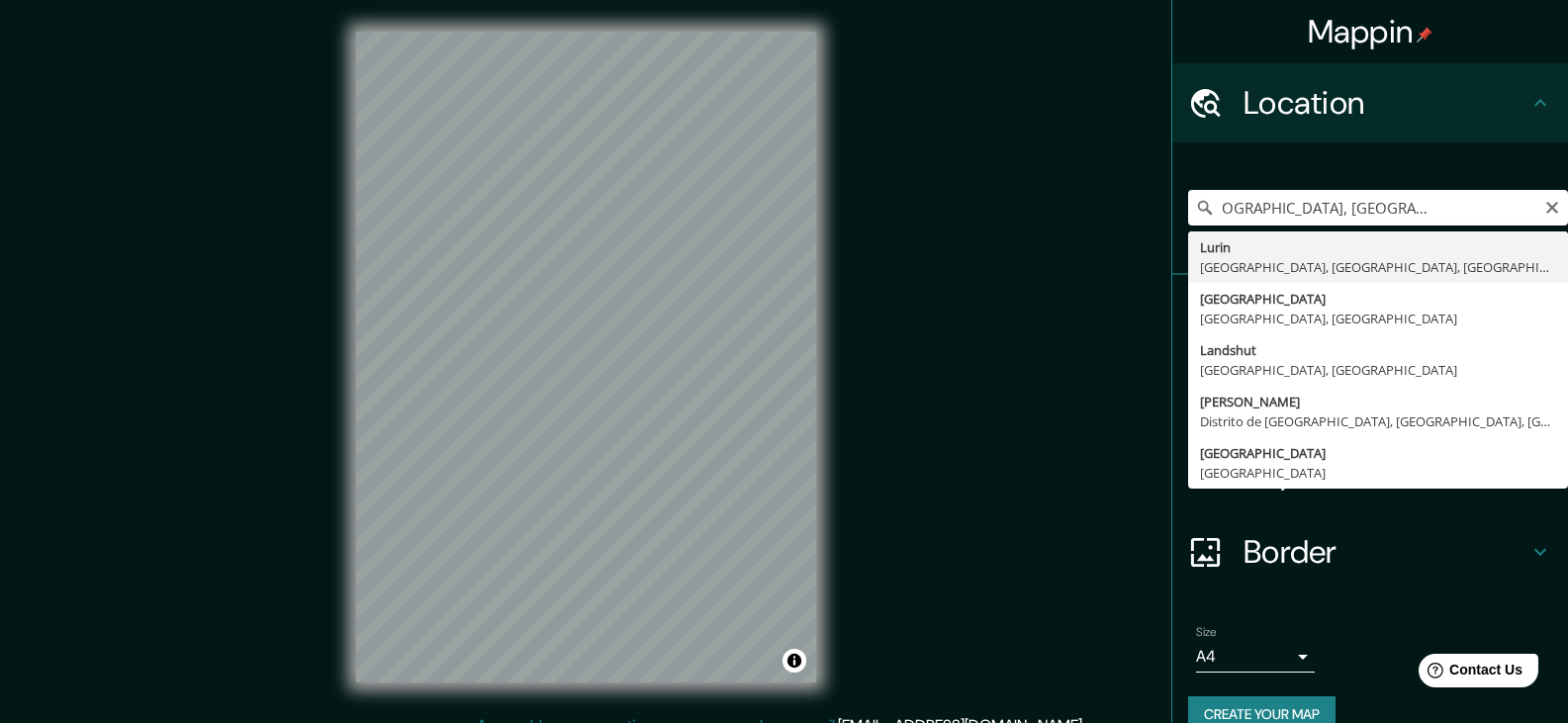
type input "Lurin, Lima, Provincia de Lima, Perú"
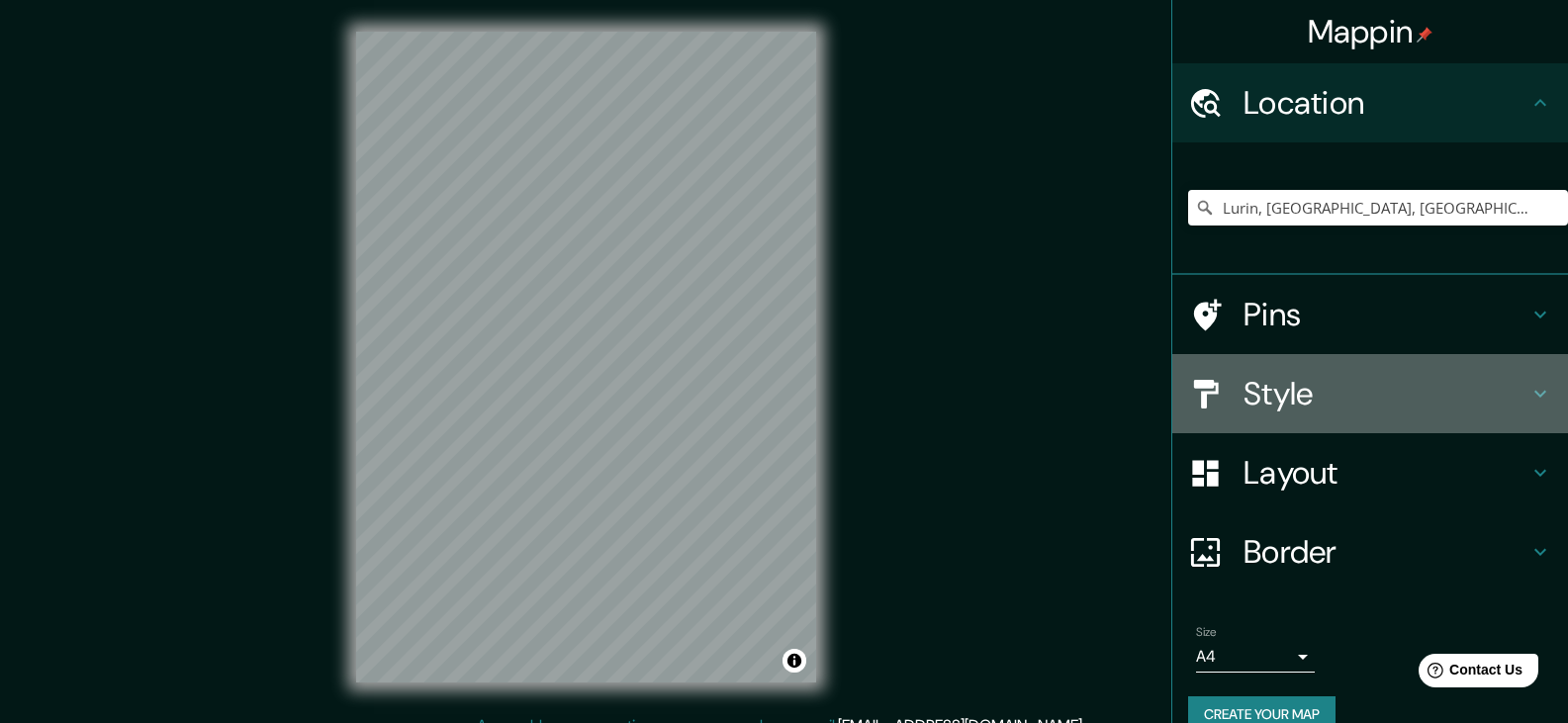
click at [1277, 389] on h4 "Style" at bounding box center [1386, 393] width 285 height 40
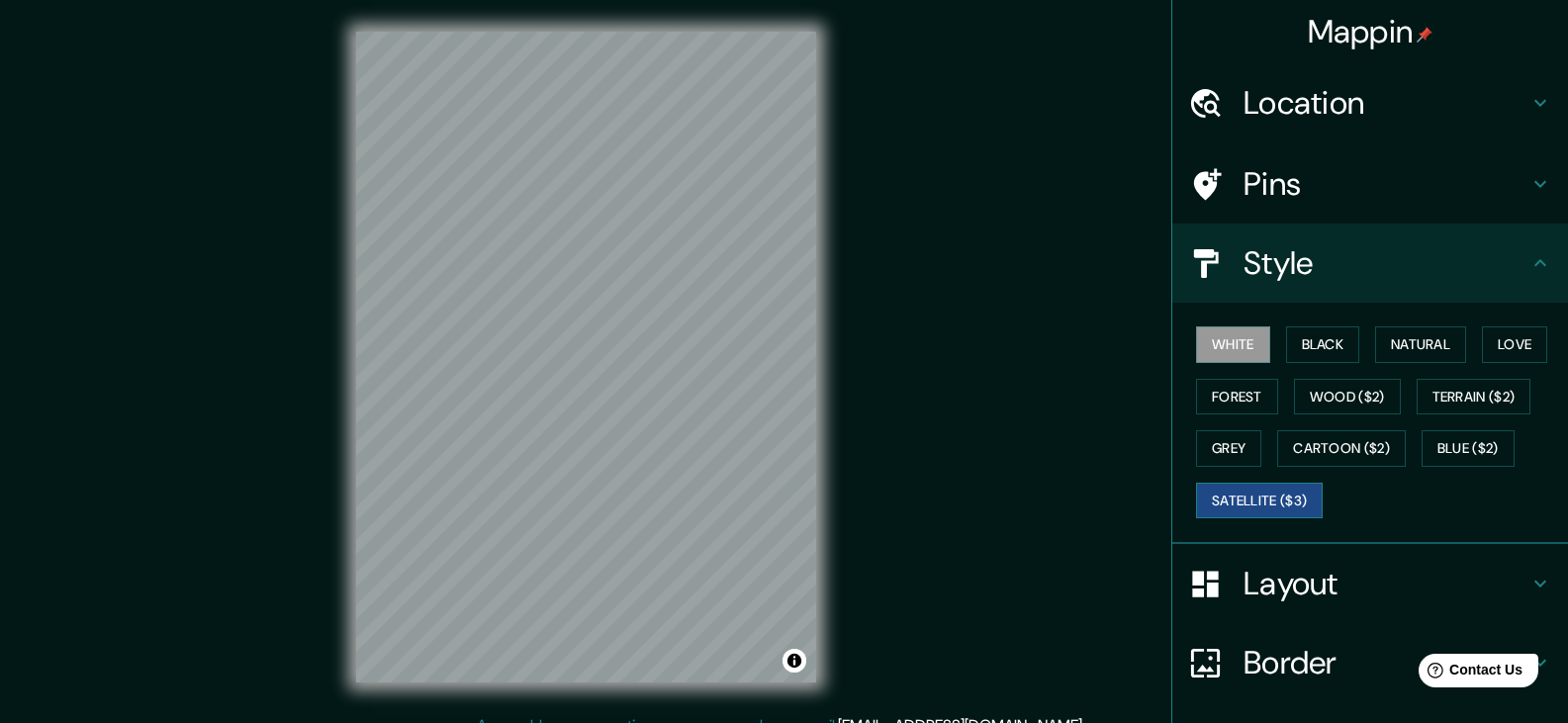
click at [1274, 500] on button "Satellite ($3)" at bounding box center [1259, 501] width 126 height 37
click at [1503, 341] on button "Love" at bounding box center [1515, 345] width 66 height 37
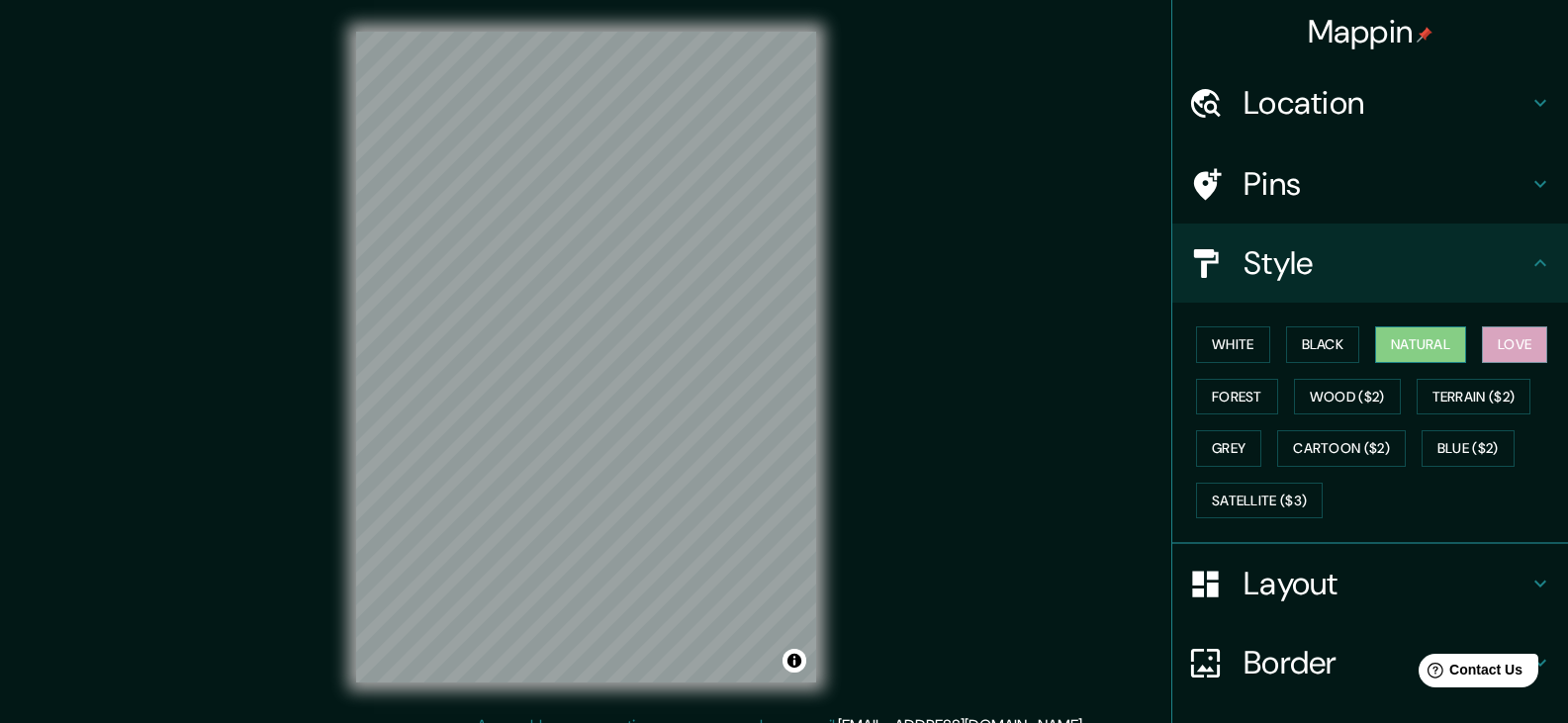
click at [1409, 349] on button "Natural" at bounding box center [1421, 345] width 91 height 37
drag, startPoint x: 1490, startPoint y: 276, endPoint x: 1449, endPoint y: 367, distance: 99.8
click at [1490, 280] on h4 "Style" at bounding box center [1386, 263] width 285 height 40
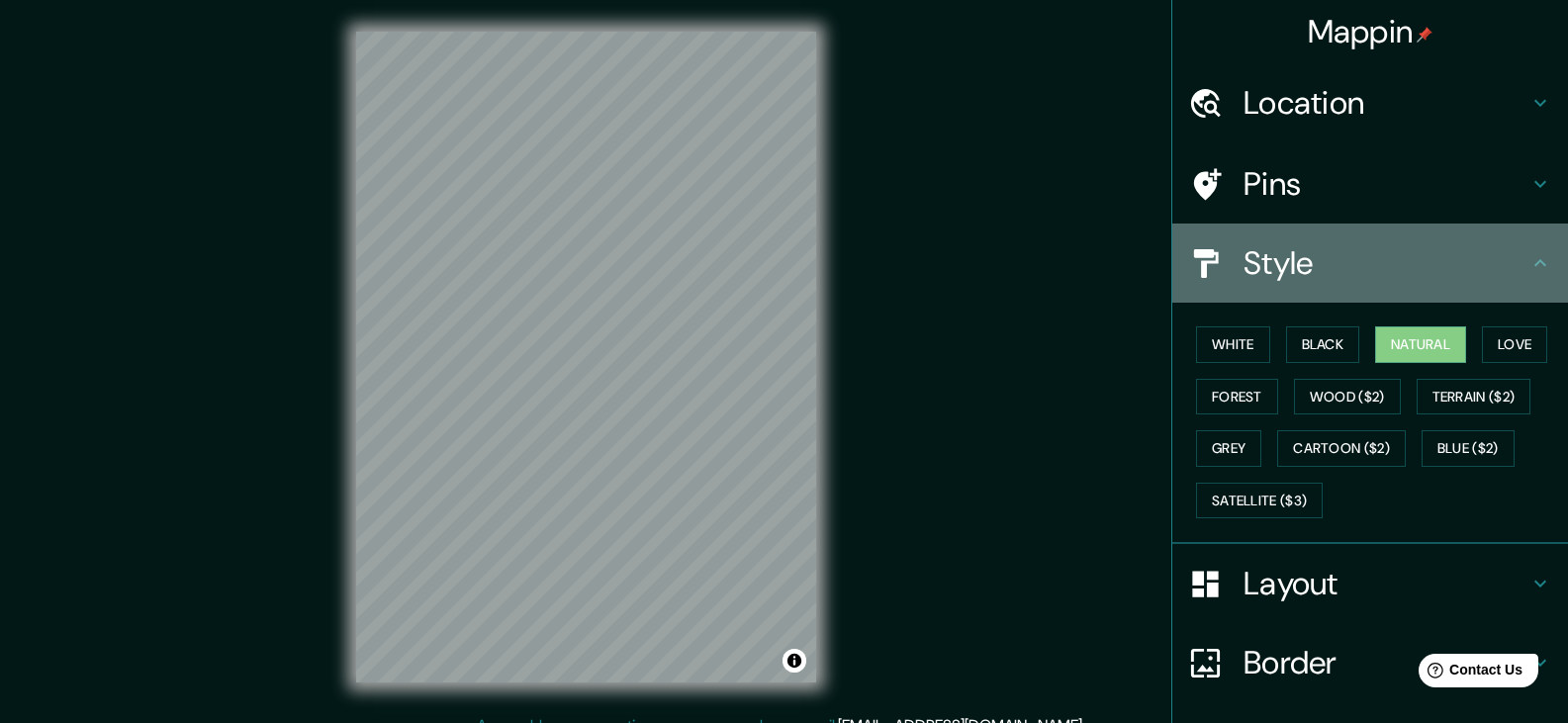
click at [1530, 263] on icon at bounding box center [1540, 263] width 24 height 24
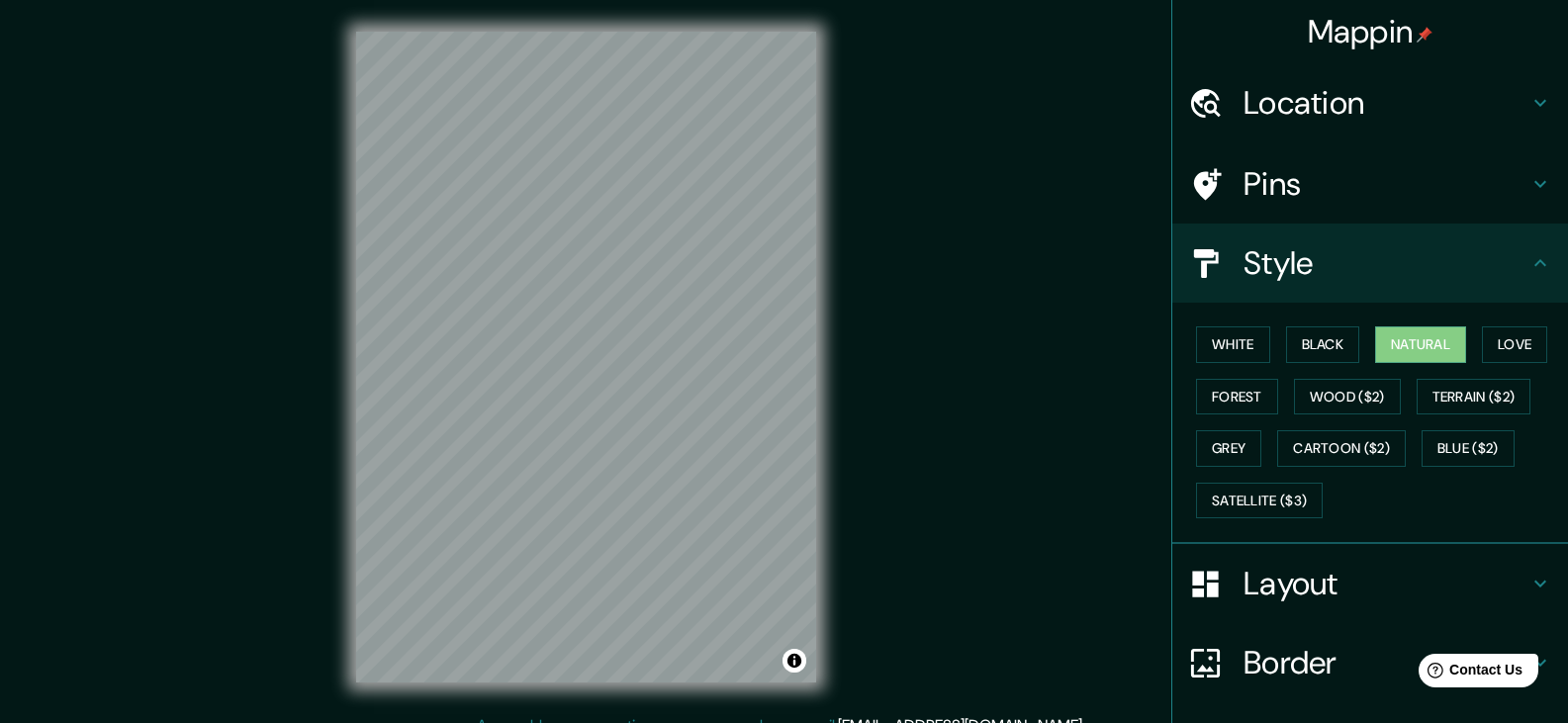
click at [1262, 594] on h4 "Layout" at bounding box center [1386, 584] width 285 height 40
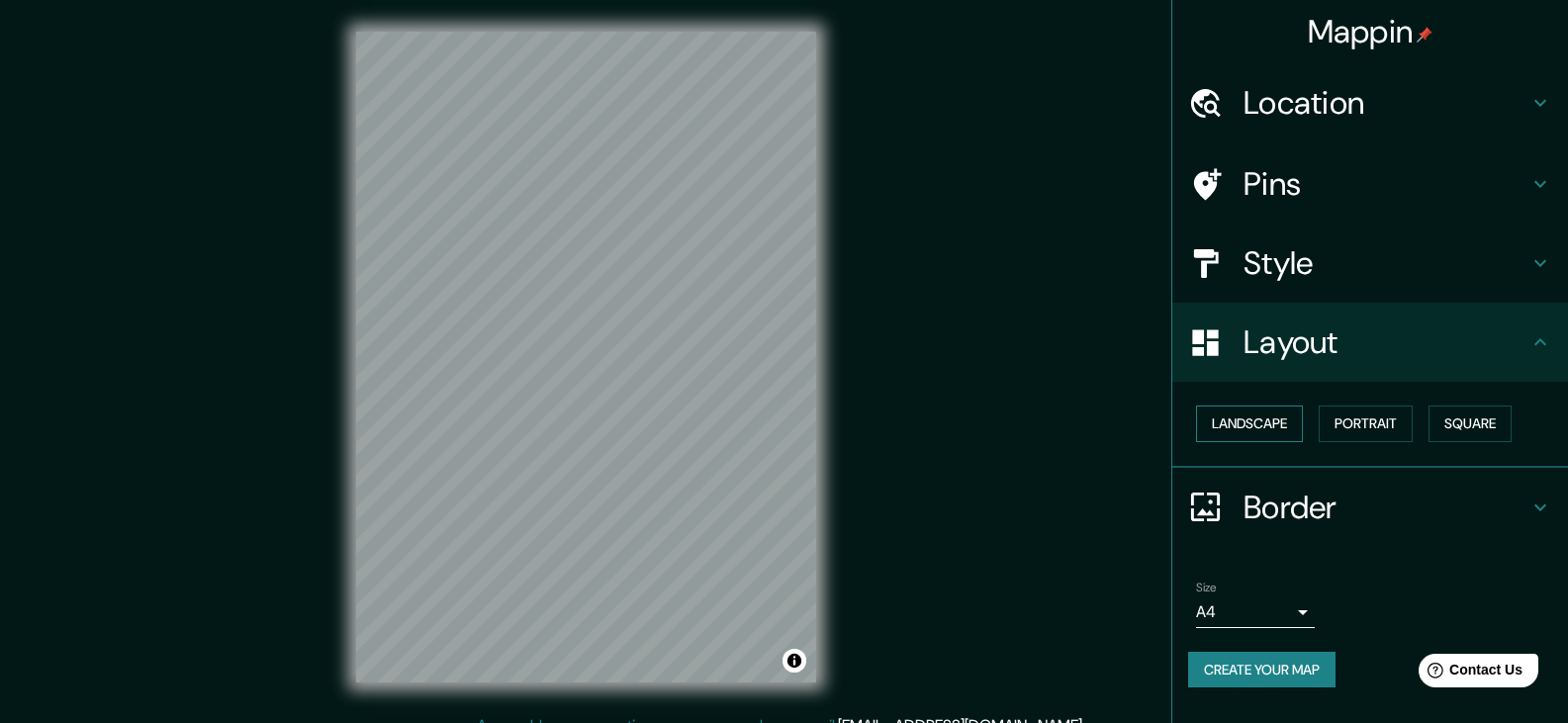
click at [1248, 431] on button "Landscape" at bounding box center [1250, 423] width 107 height 37
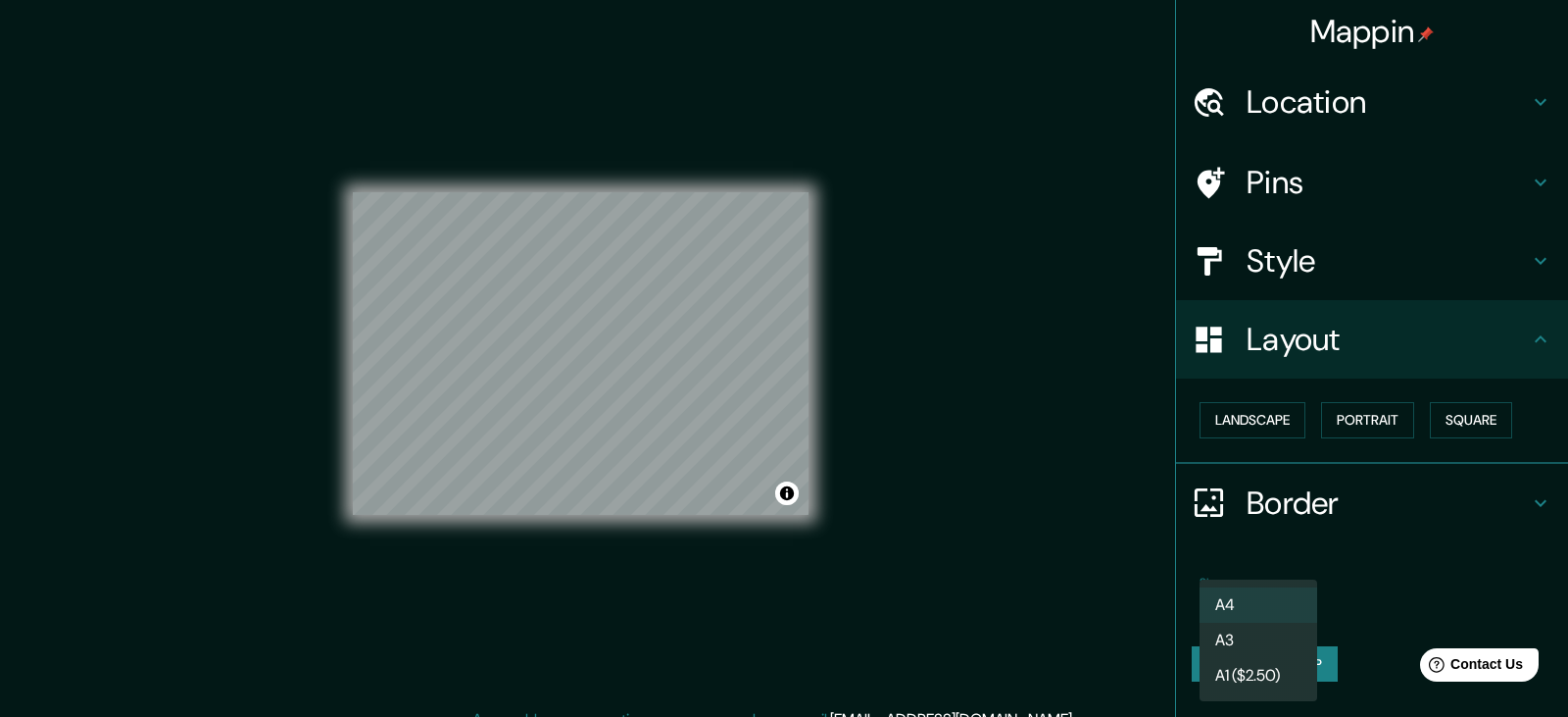
click at [1265, 610] on body "Mappin Location Lurin, Lima, Provincia de Lima, Perú Pins Style Layout Landscap…" at bounding box center [784, 358] width 1568 height 717
click at [1249, 643] on li "A3" at bounding box center [1258, 640] width 117 height 35
type input "a4"
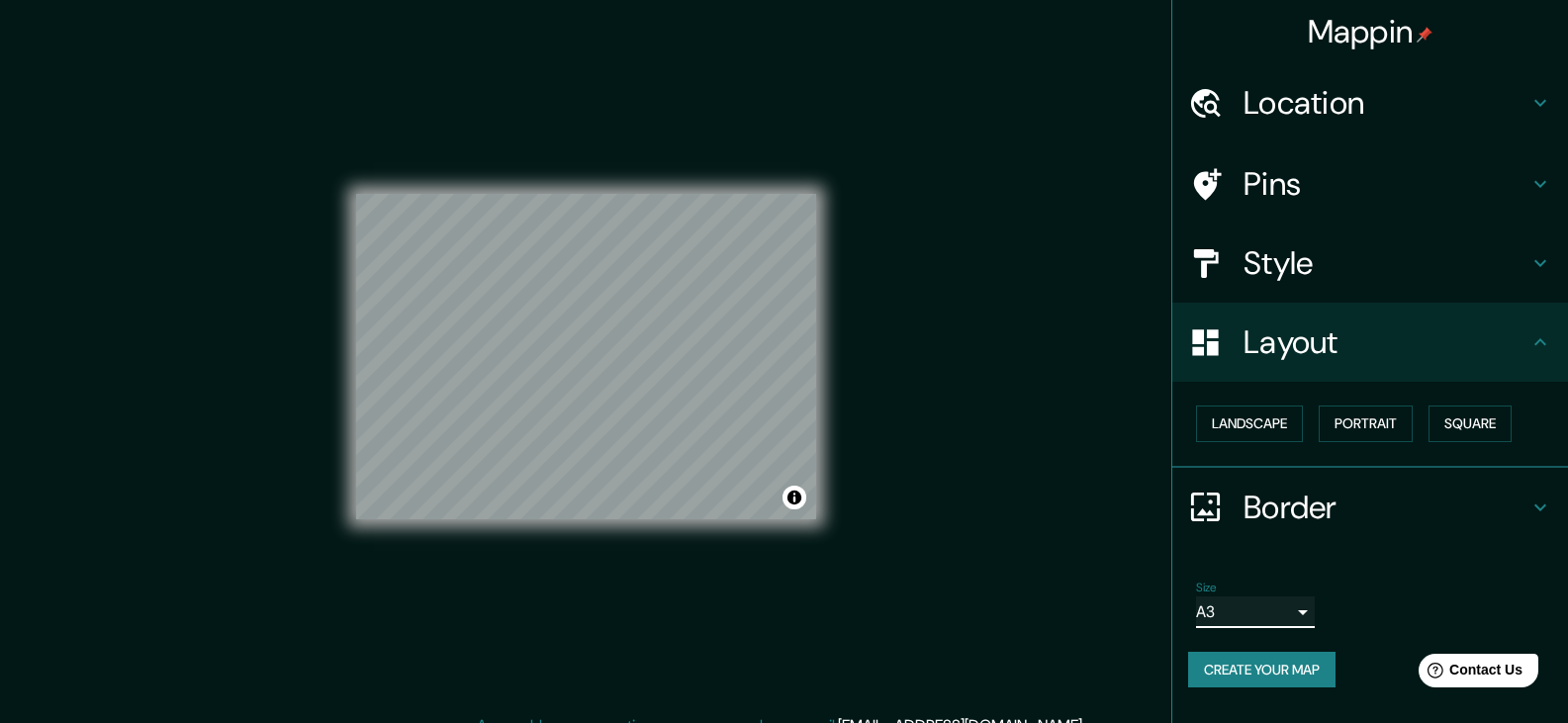
scroll to position [23, 0]
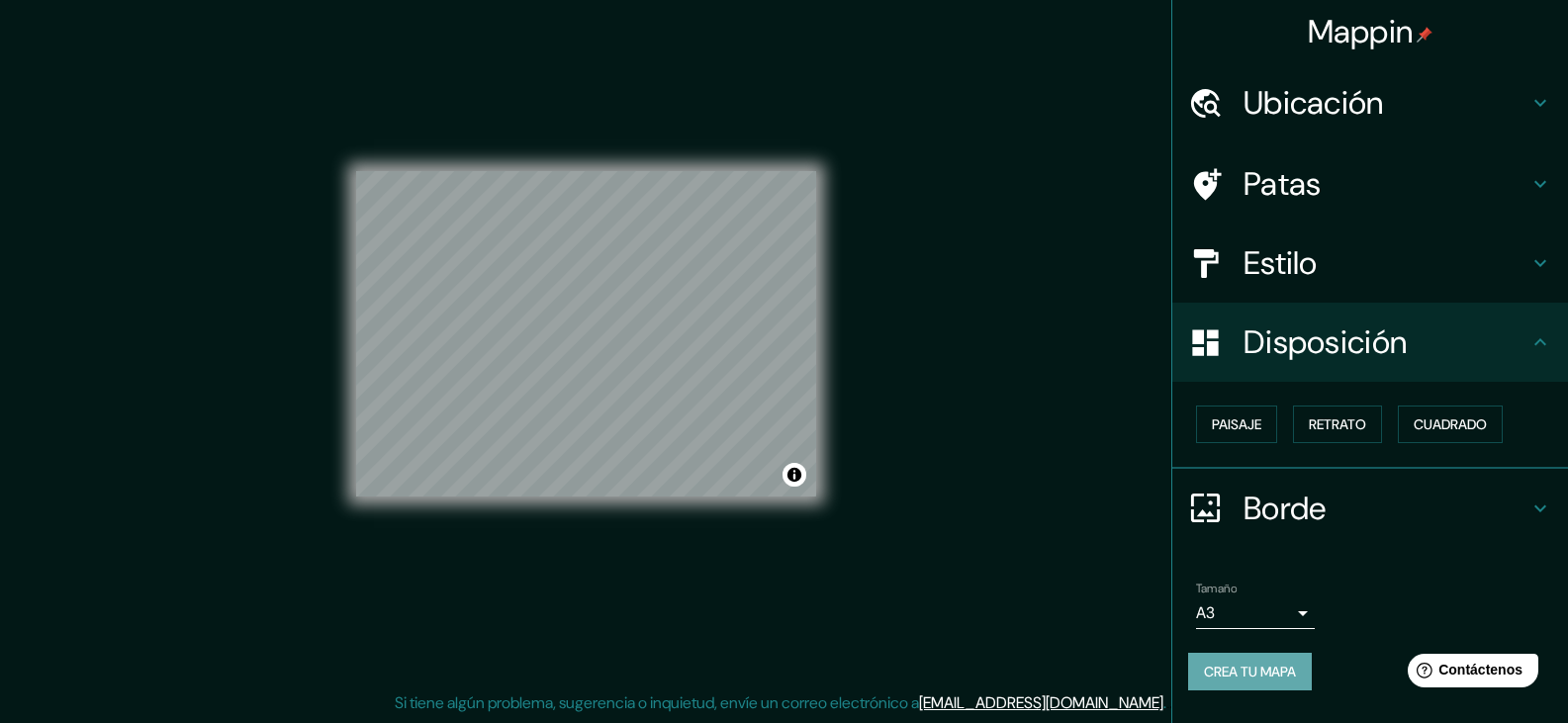
click at [1266, 667] on font "Crea tu mapa" at bounding box center [1250, 671] width 92 height 18
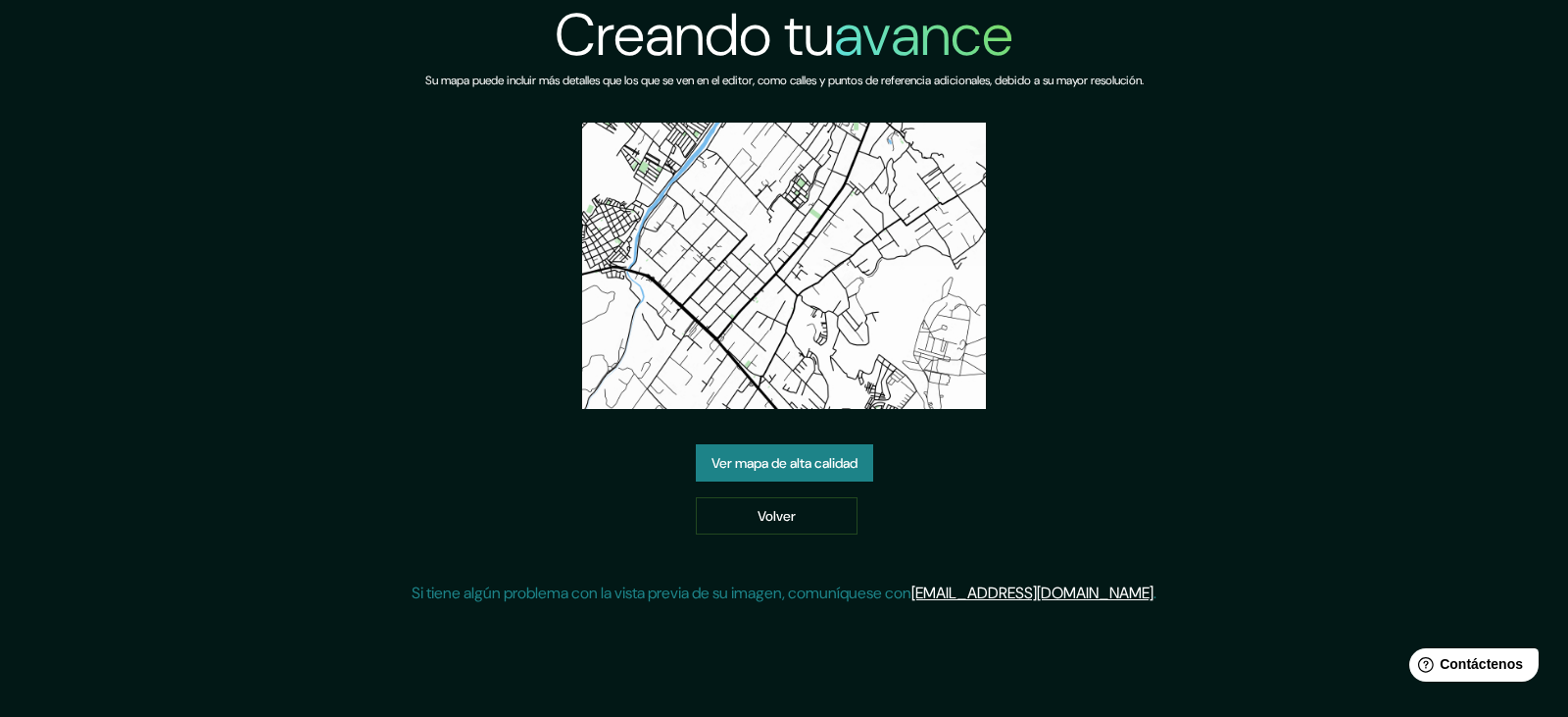
click at [762, 328] on img at bounding box center [784, 265] width 405 height 287
click at [747, 469] on font "Ver mapa de alta calidad" at bounding box center [784, 464] width 146 height 18
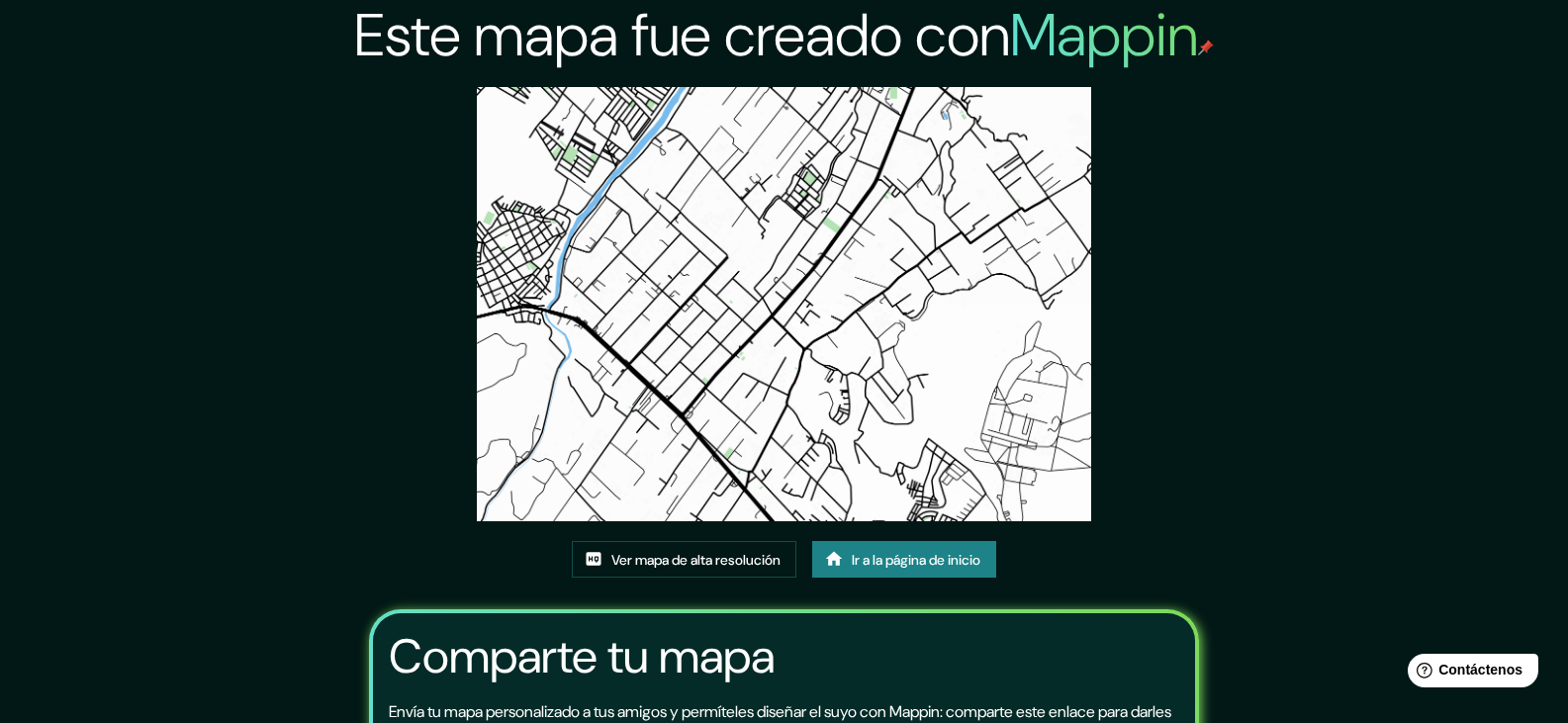
click at [888, 330] on img at bounding box center [783, 304] width 613 height 434
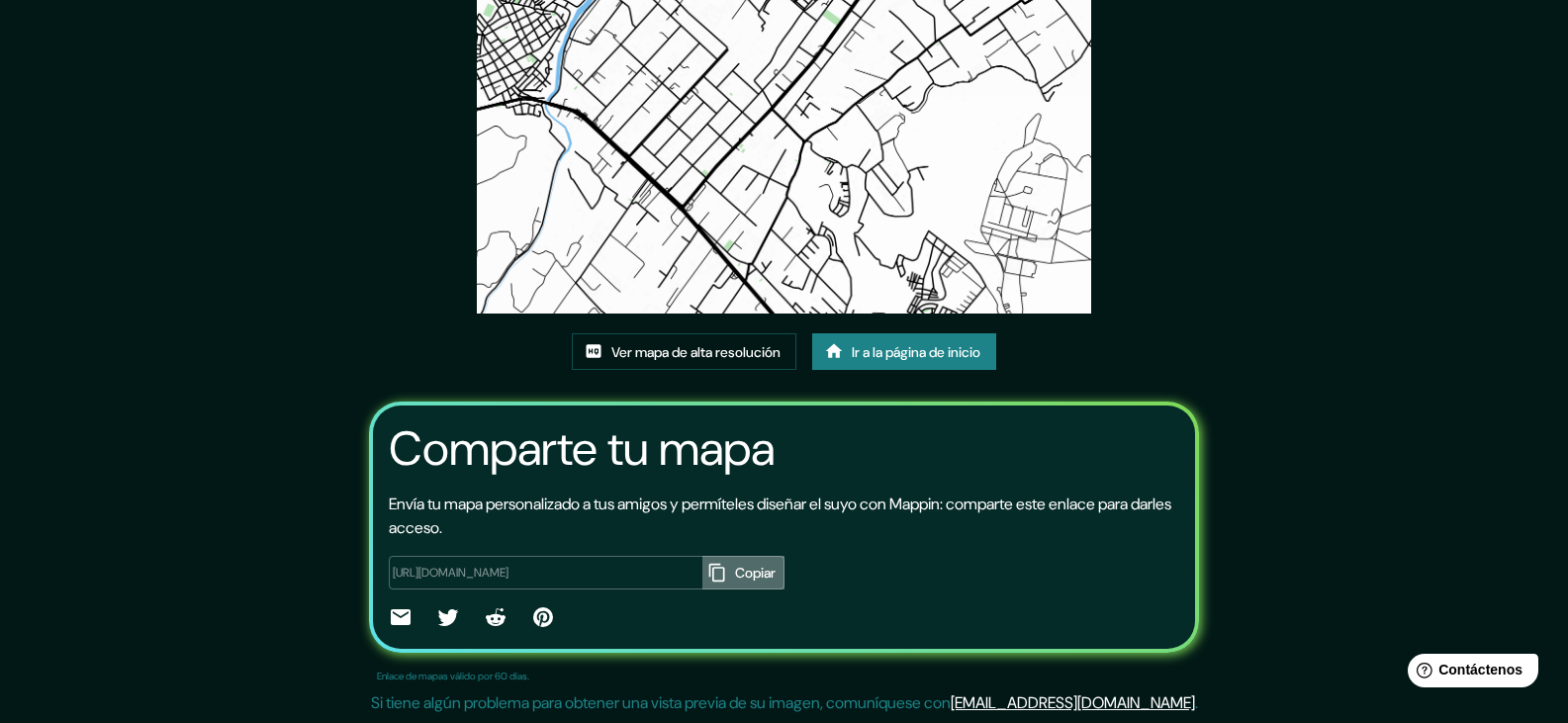
click at [708, 576] on icon "button" at bounding box center [716, 573] width 16 height 18
click at [725, 349] on font "Ver mapa de alta resolución" at bounding box center [696, 353] width 169 height 18
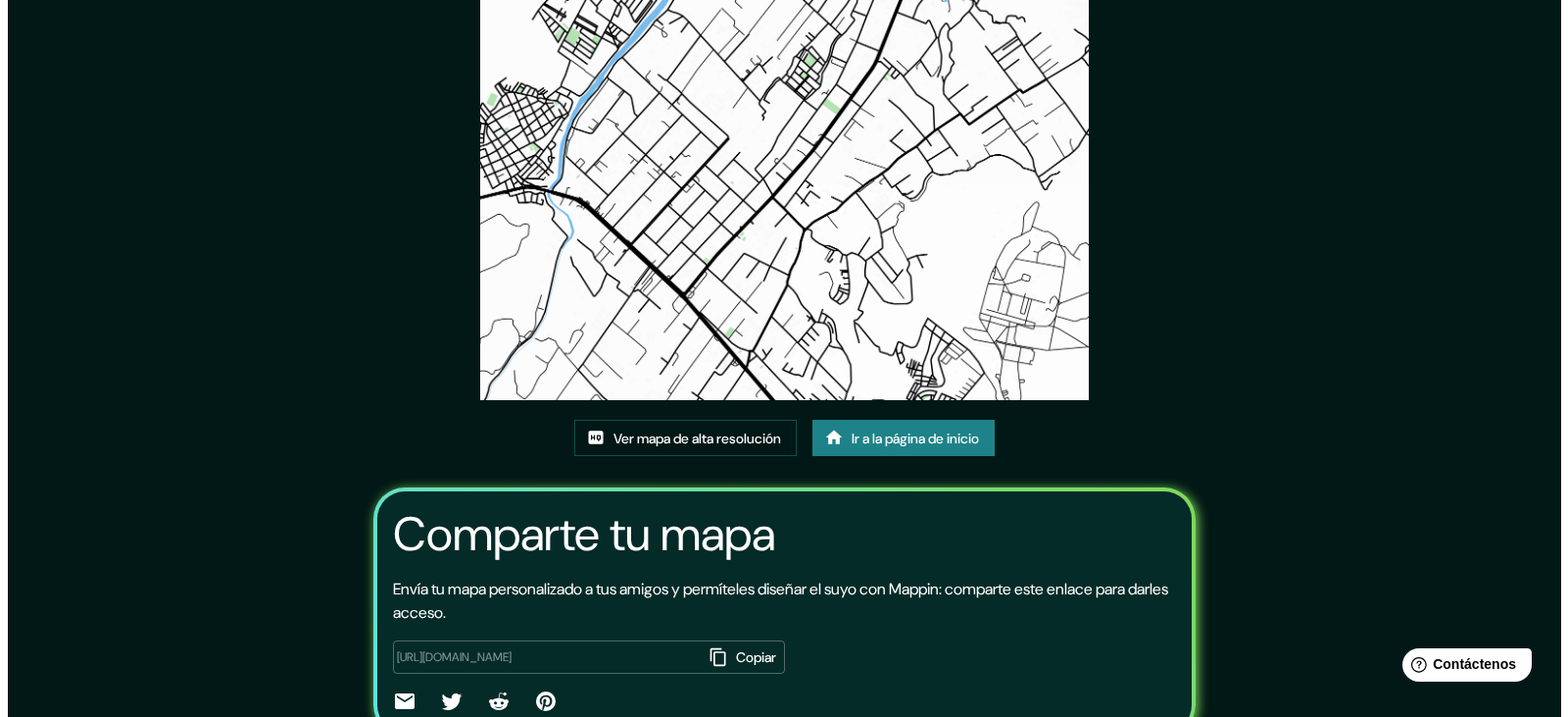
scroll to position [0, 0]
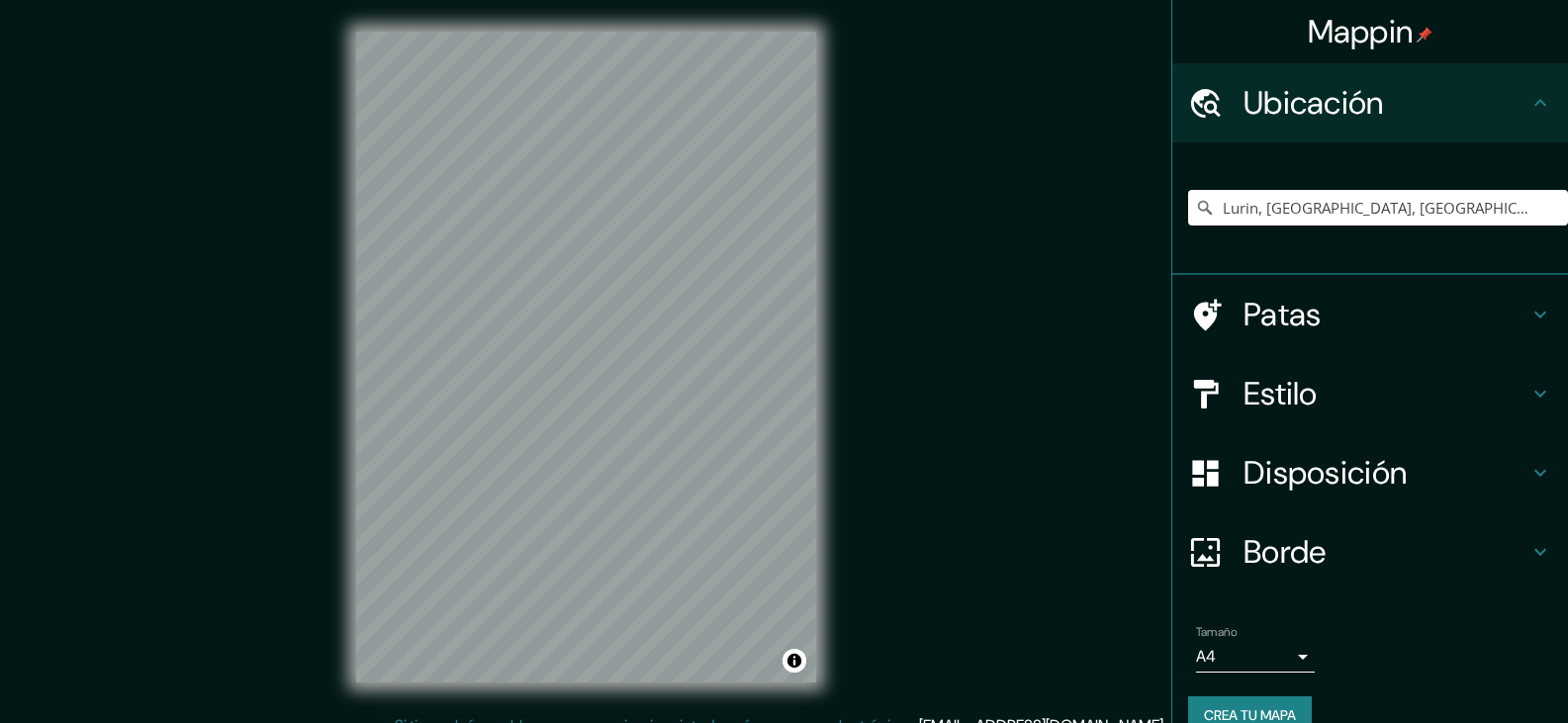
scroll to position [23, 0]
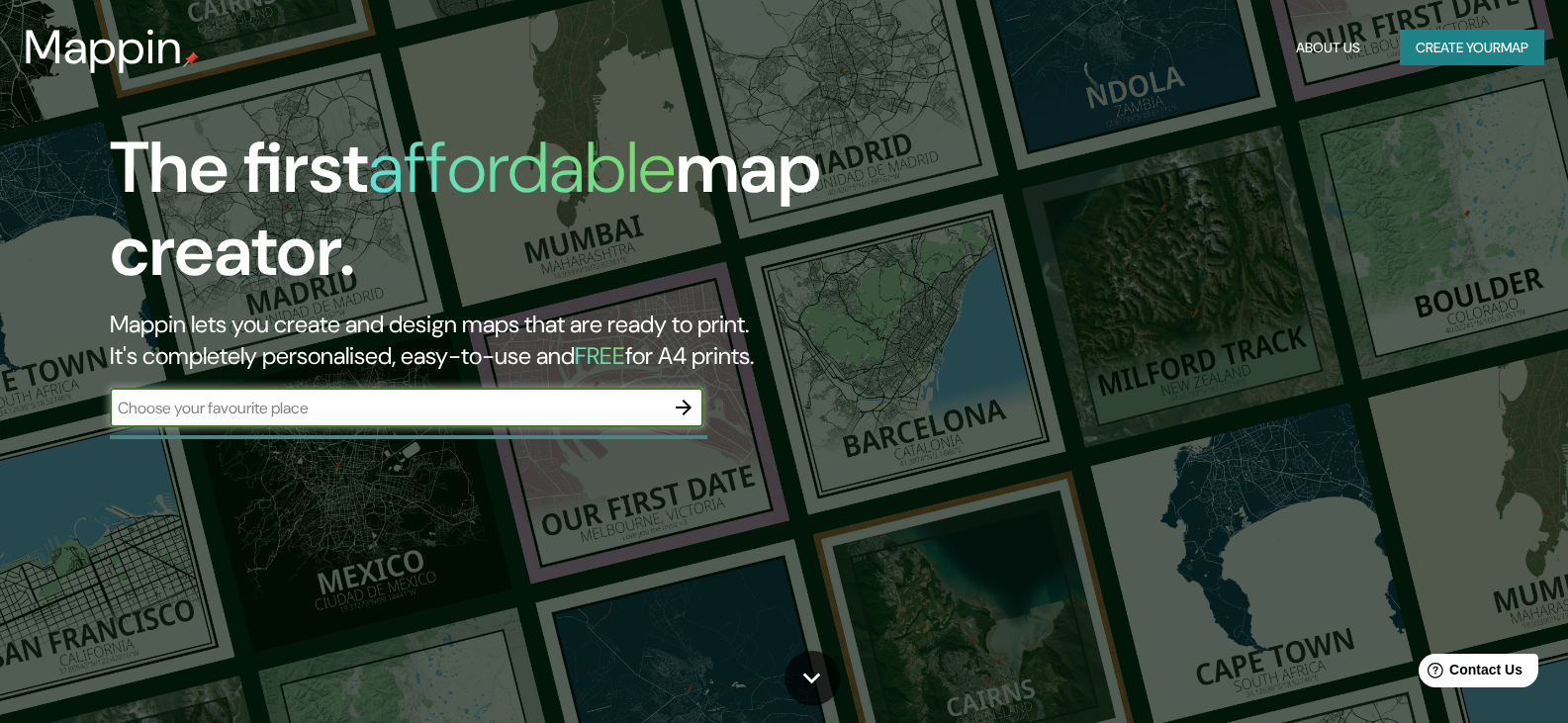
click at [690, 410] on icon "button" at bounding box center [684, 407] width 24 height 24
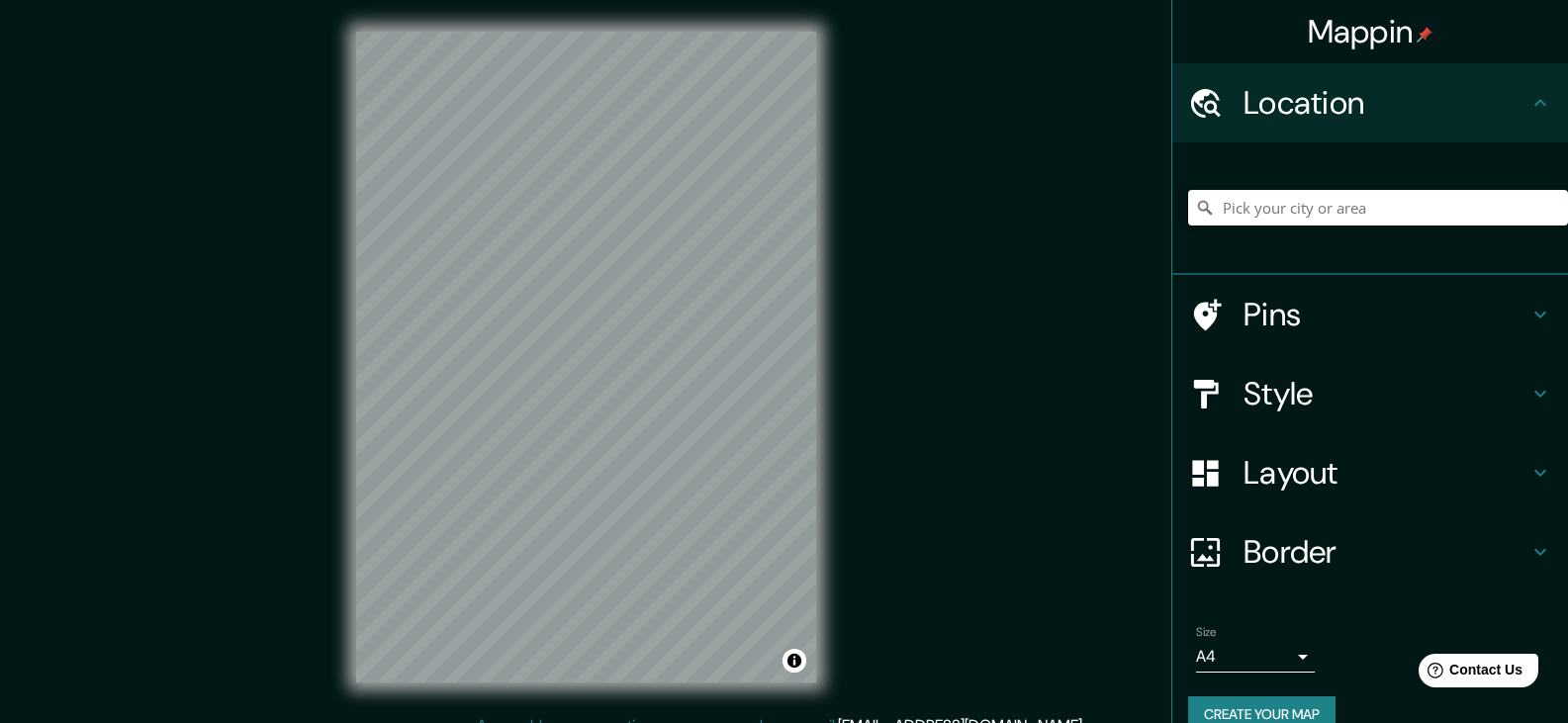
click at [1251, 210] on input "Pick your city or area" at bounding box center [1378, 208] width 380 height 36
paste input "Se encuentra en el [PERSON_NAME], un entorno rural–urbano en transformación."
click at [1394, 253] on div "[GEOGRAPHIC_DATA][PERSON_NAME], [GEOGRAPHIC_DATA]" at bounding box center [1378, 208] width 380 height 99
click at [1233, 197] on input "[GEOGRAPHIC_DATA][PERSON_NAME], [GEOGRAPHIC_DATA]" at bounding box center [1378, 208] width 380 height 36
drag, startPoint x: 1295, startPoint y: 217, endPoint x: 1024, endPoint y: 243, distance: 272.2
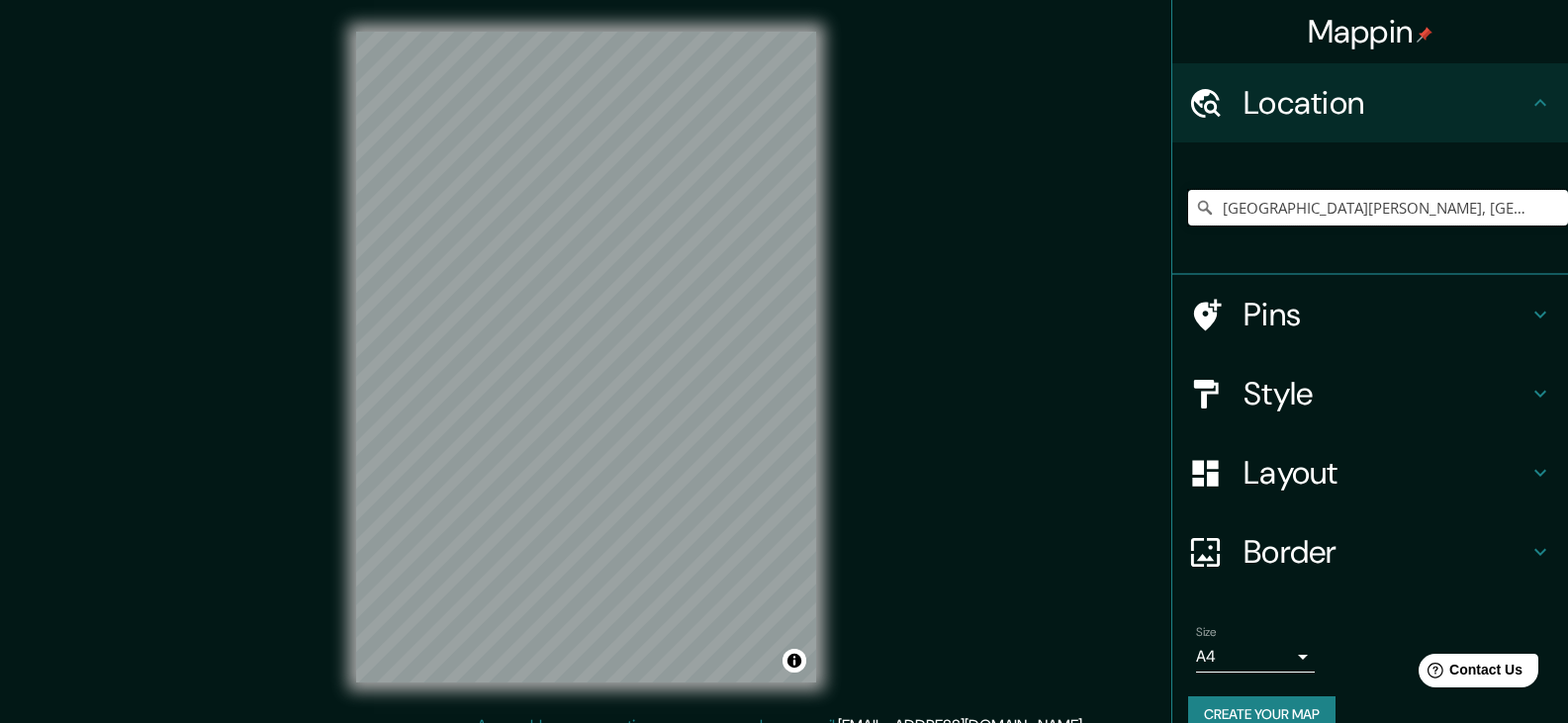
click at [1024, 243] on div "Mappin Location [GEOGRAPHIC_DATA][PERSON_NAME], [GEOGRAPHIC_DATA] Pins Style La…" at bounding box center [784, 372] width 1568 height 746
paste input "distrito [PERSON_NAME][GEOGRAPHIC_DATA], [GEOGRAPHIC_DATA], departamento de [GE…"
click at [1537, 216] on input "[GEOGRAPHIC_DATA], [GEOGRAPHIC_DATA], [GEOGRAPHIC_DATA]" at bounding box center [1378, 208] width 380 height 36
drag, startPoint x: 1533, startPoint y: 215, endPoint x: 964, endPoint y: 212, distance: 569.0
click at [964, 212] on div "Mappin Location [GEOGRAPHIC_DATA], [GEOGRAPHIC_DATA], [GEOGRAPHIC_DATA] [GEOGRA…" at bounding box center [784, 372] width 1568 height 746
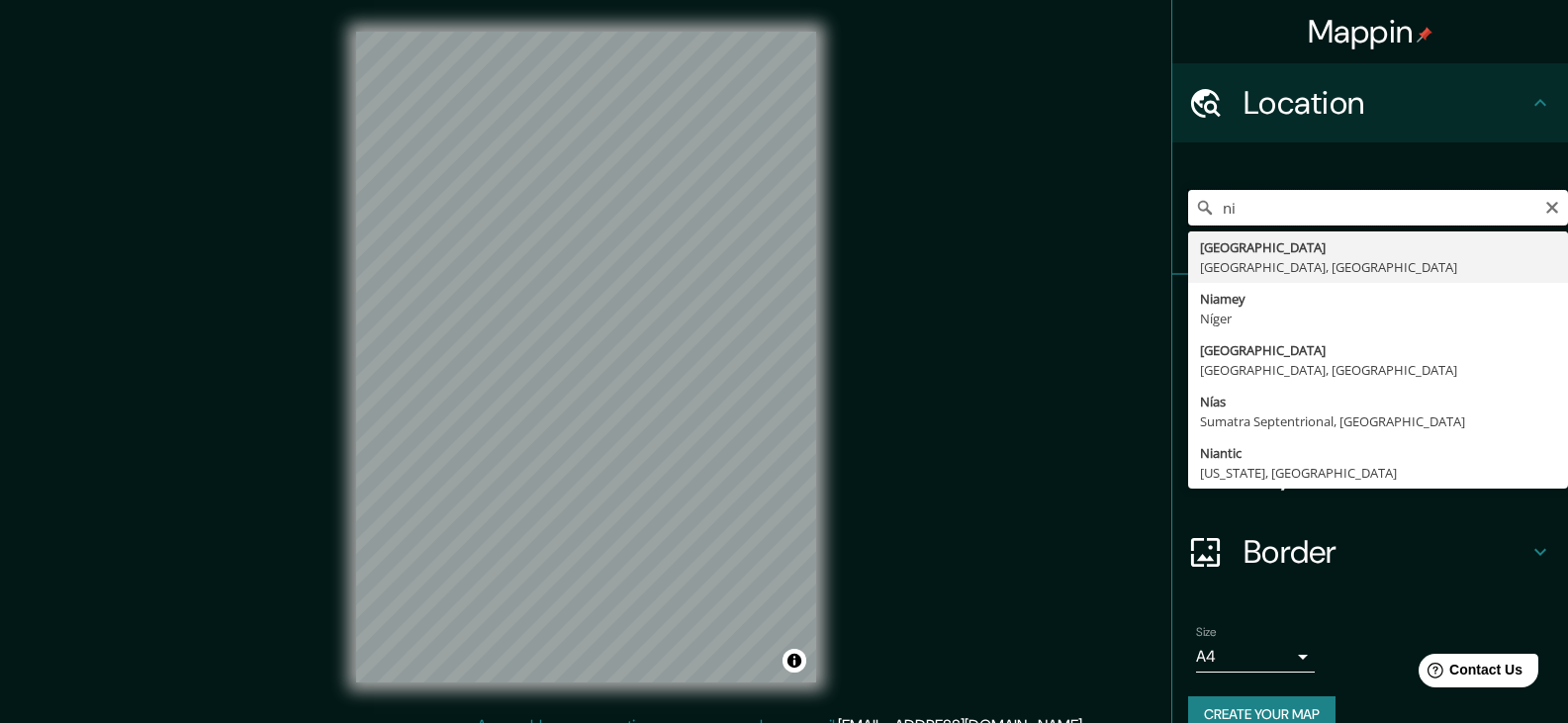
type input "n"
click at [1271, 203] on input "n" at bounding box center [1378, 208] width 380 height 36
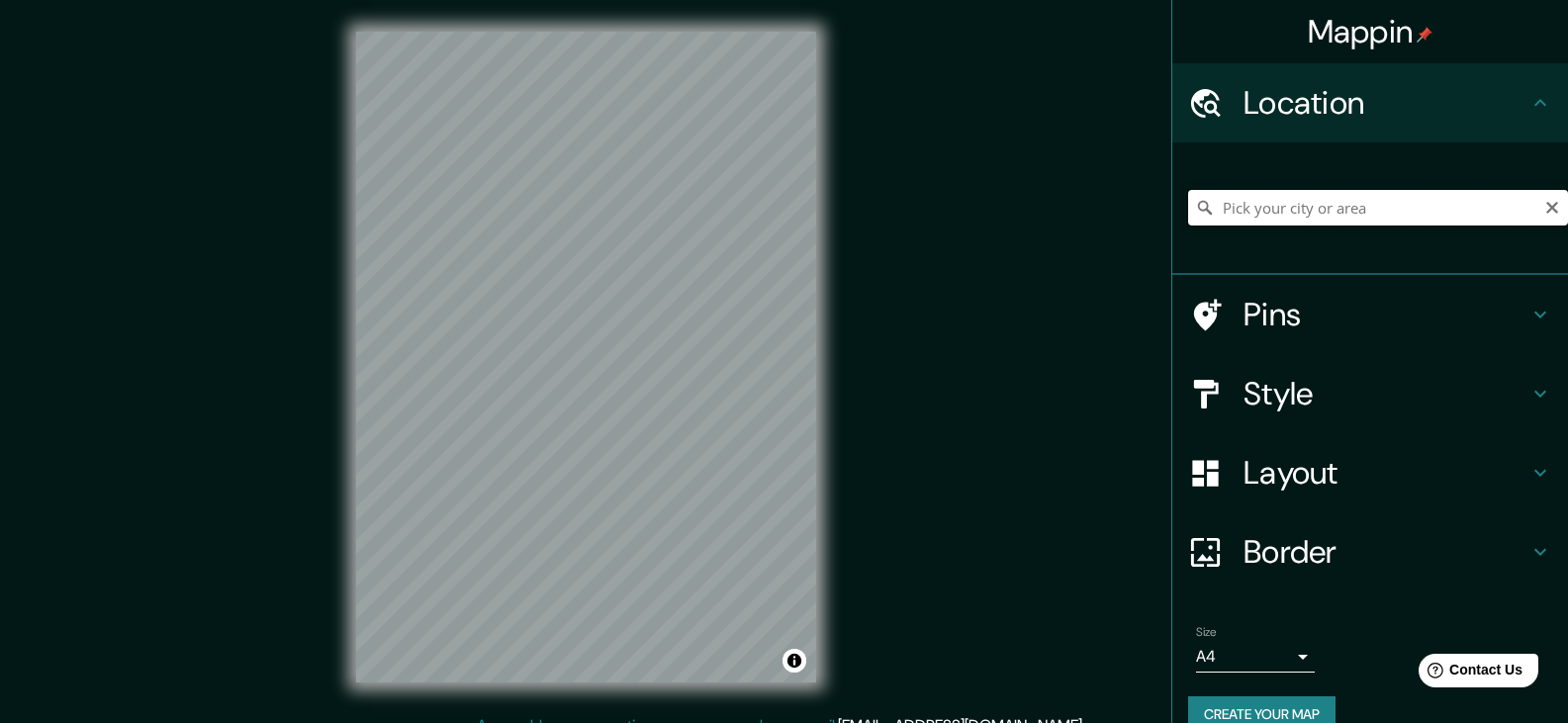
click at [1271, 203] on input "Pick your city or area" at bounding box center [1378, 208] width 380 height 36
click at [1268, 205] on input "Pick your city or area" at bounding box center [1378, 208] width 380 height 36
paste input "distrito [PERSON_NAME][GEOGRAPHIC_DATA], [GEOGRAPHIC_DATA], departamento de [GE…"
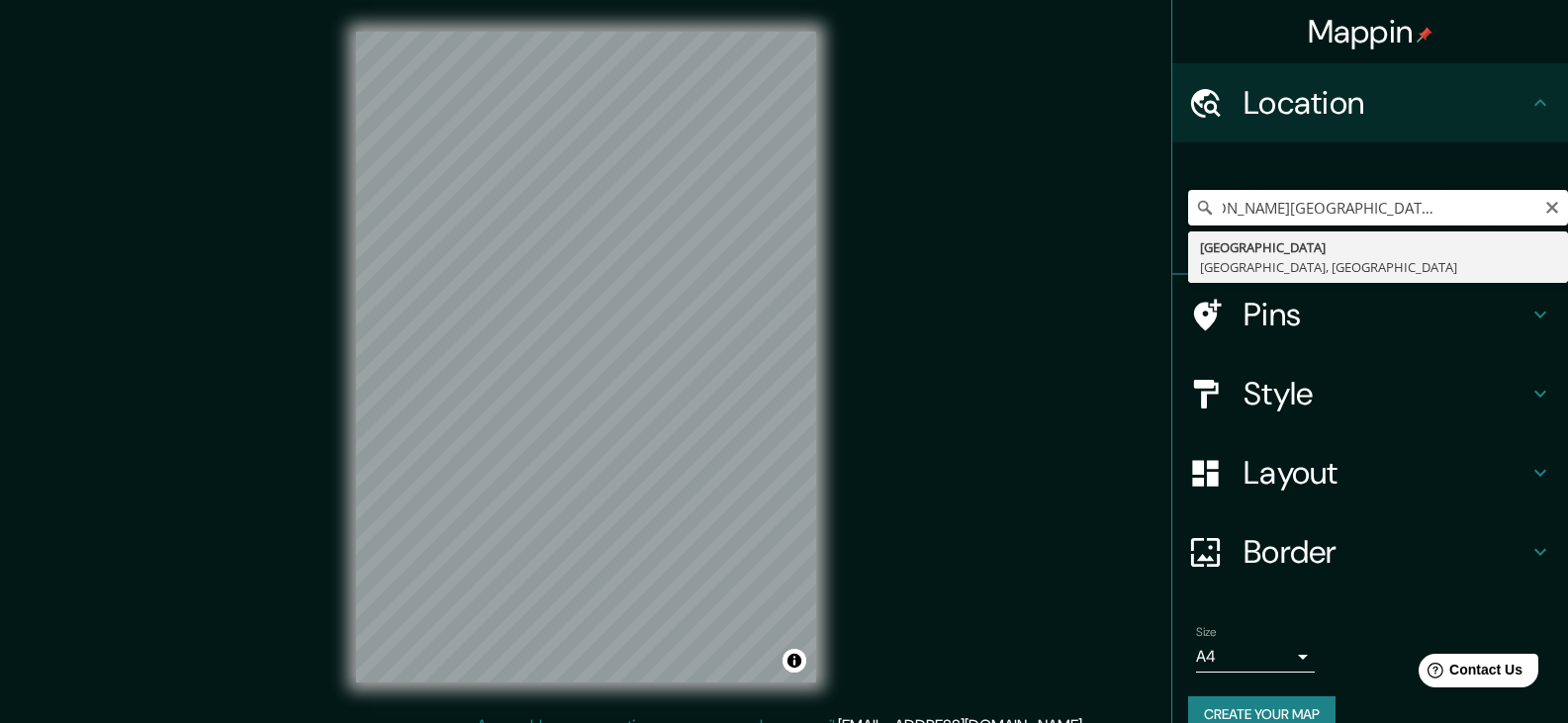
click at [1336, 212] on input "distrito [PERSON_NAME][GEOGRAPHIC_DATA], [GEOGRAPHIC_DATA], departamento de [GE…" at bounding box center [1378, 208] width 380 height 36
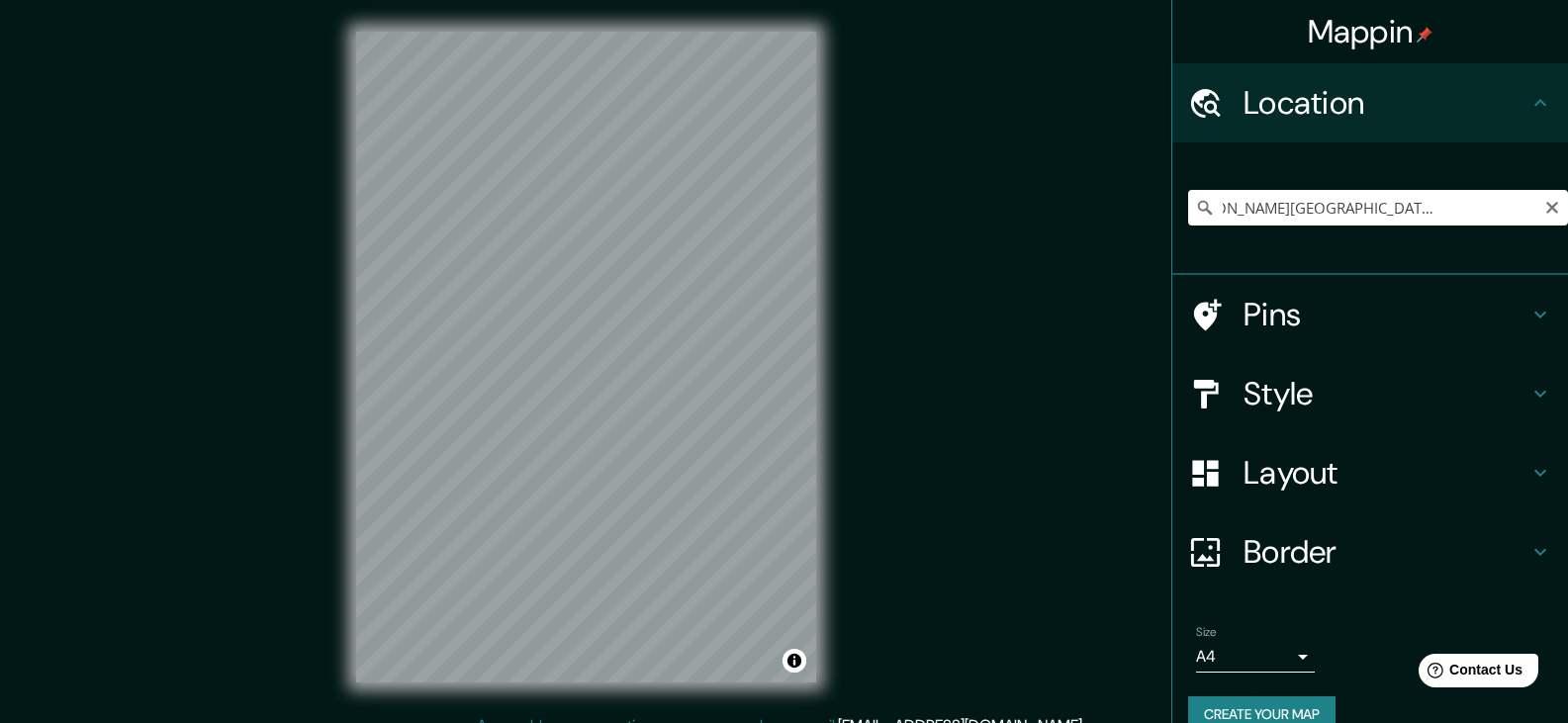
scroll to position [0, 0]
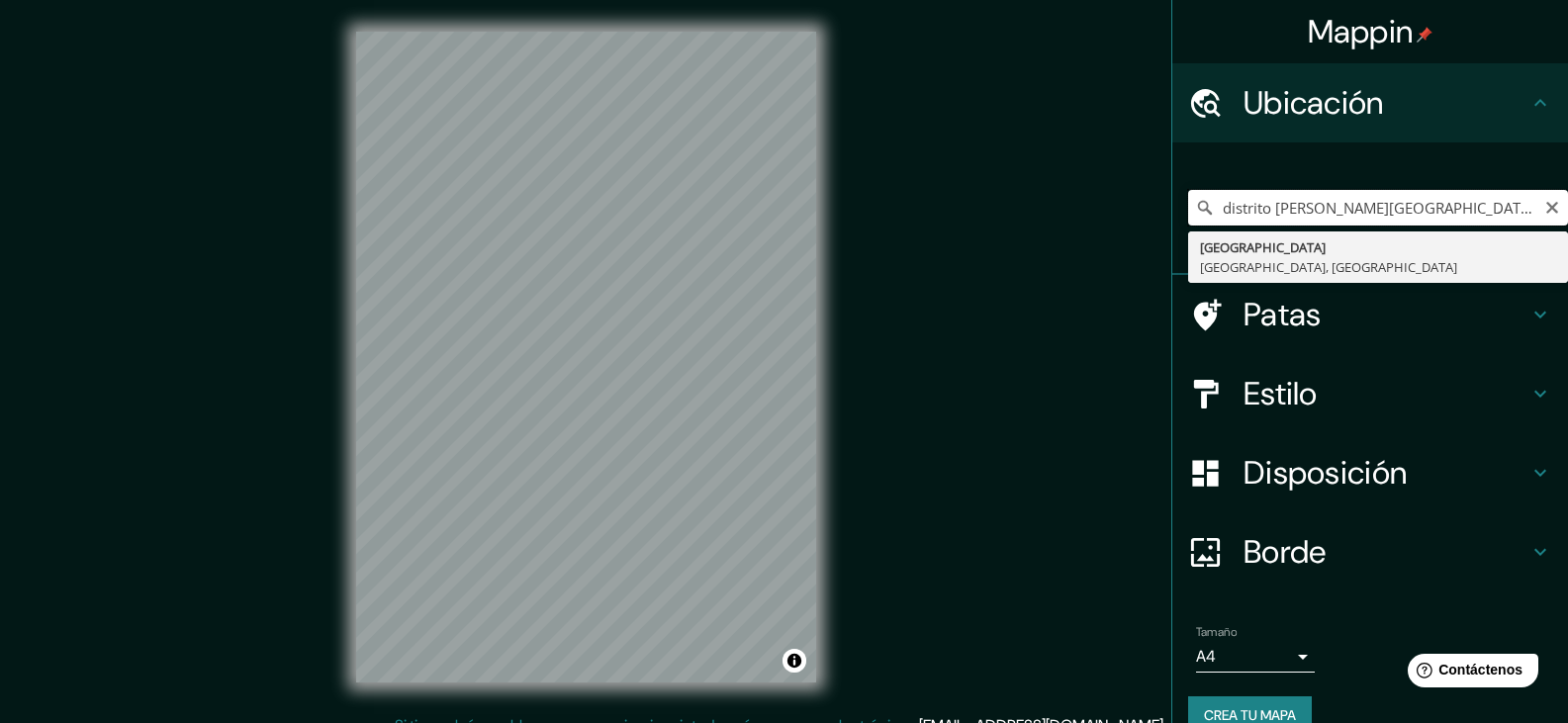
click at [1281, 203] on input "distrito [PERSON_NAME][GEOGRAPHIC_DATA], [GEOGRAPHIC_DATA], departamento de [GE…" at bounding box center [1378, 208] width 380 height 36
click at [1367, 213] on input "distrito [PERSON_NAME][GEOGRAPHIC_DATA], [GEOGRAPHIC_DATA], departamento de [GE…" at bounding box center [1378, 208] width 380 height 36
drag, startPoint x: 1457, startPoint y: 211, endPoint x: 1474, endPoint y: 217, distance: 18.0
click at [1460, 212] on input "distrito [PERSON_NAME][GEOGRAPHIC_DATA], [GEOGRAPHIC_DATA], departamento de [GE…" at bounding box center [1378, 208] width 380 height 36
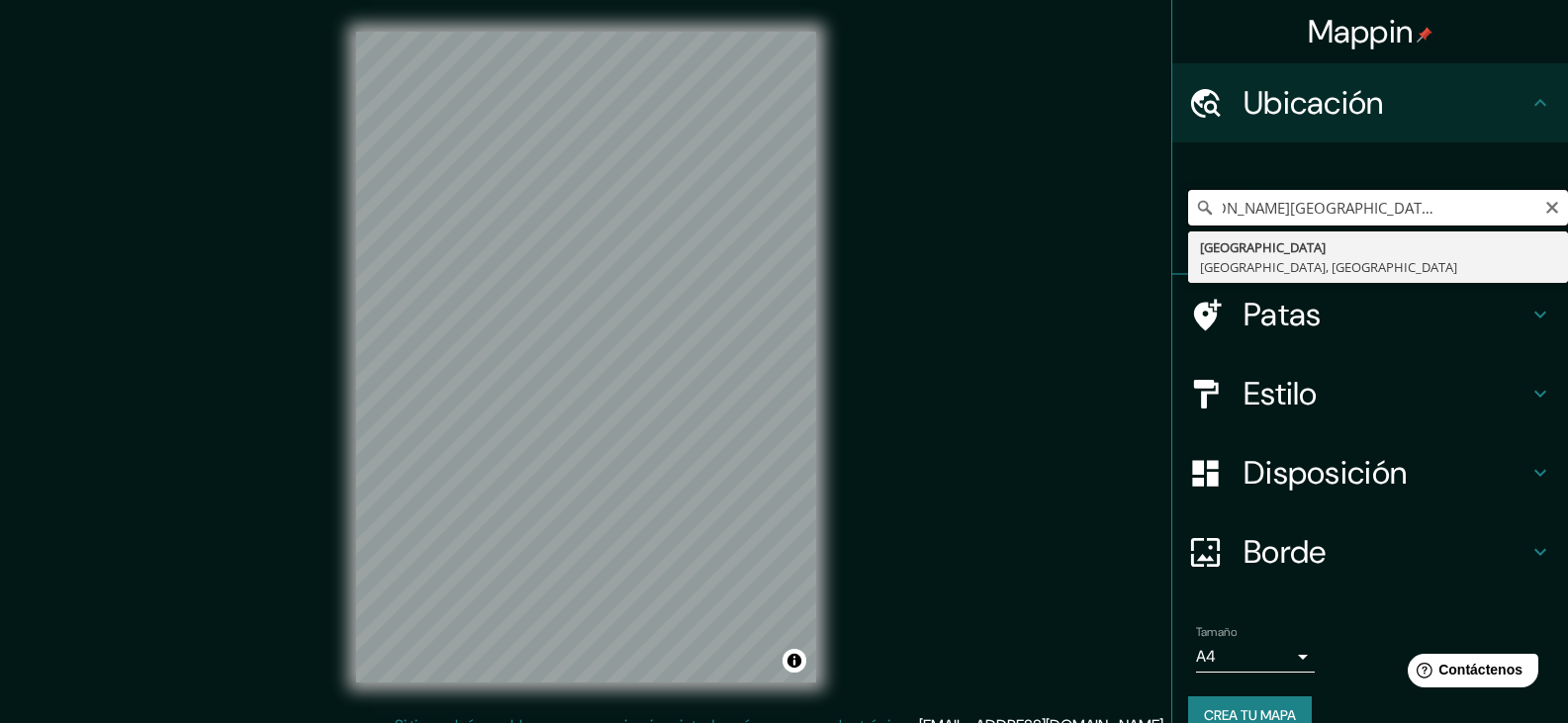
drag, startPoint x: 1457, startPoint y: 206, endPoint x: 1553, endPoint y: 201, distance: 96.1
click at [1553, 201] on div "Mappin Ubicación distrito [PERSON_NAME][GEOGRAPHIC_DATA], [GEOGRAPHIC_DATA], de…" at bounding box center [1369, 362] width 396 height 723
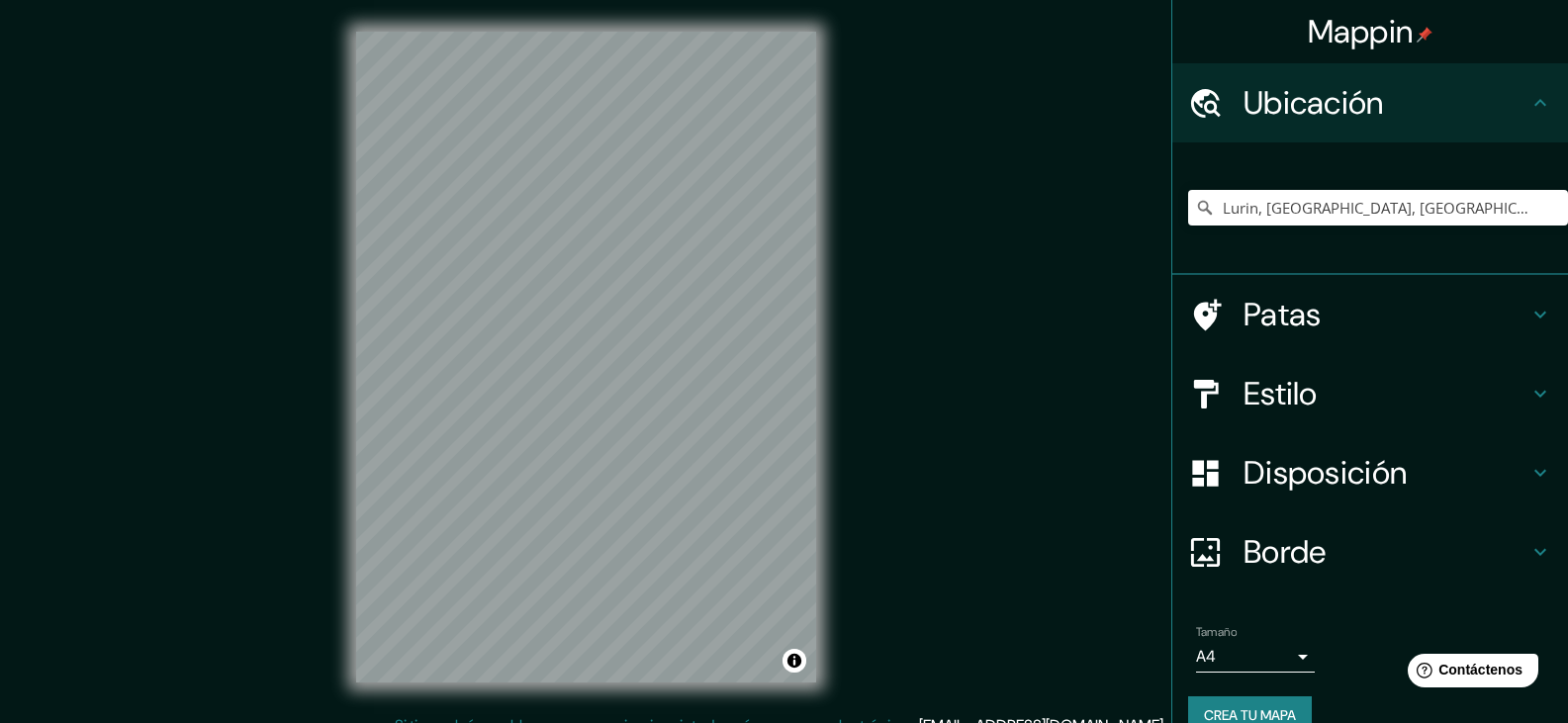
click at [1350, 386] on h4 "Estilo" at bounding box center [1386, 393] width 285 height 40
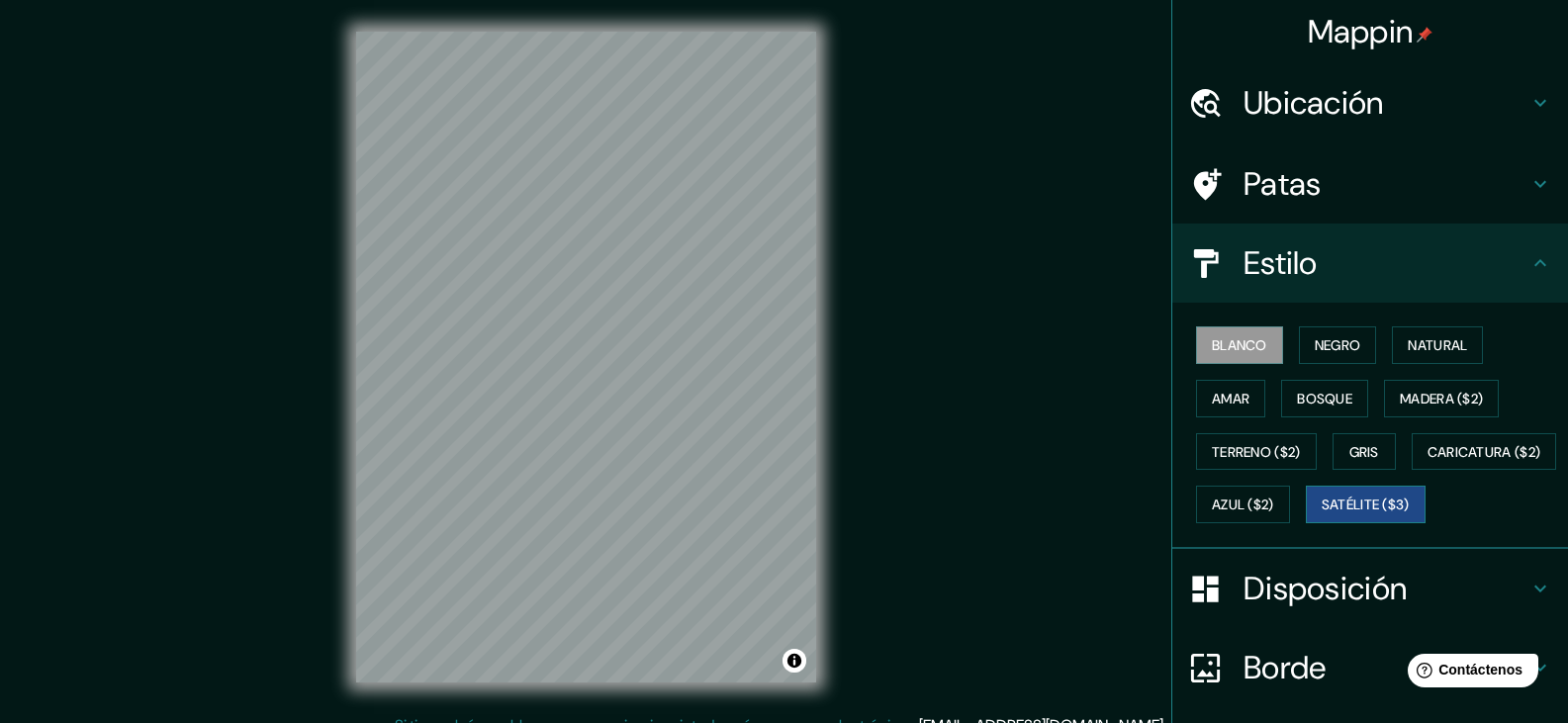
click at [1322, 514] on font "Satélite ($3)" at bounding box center [1365, 506] width 88 height 18
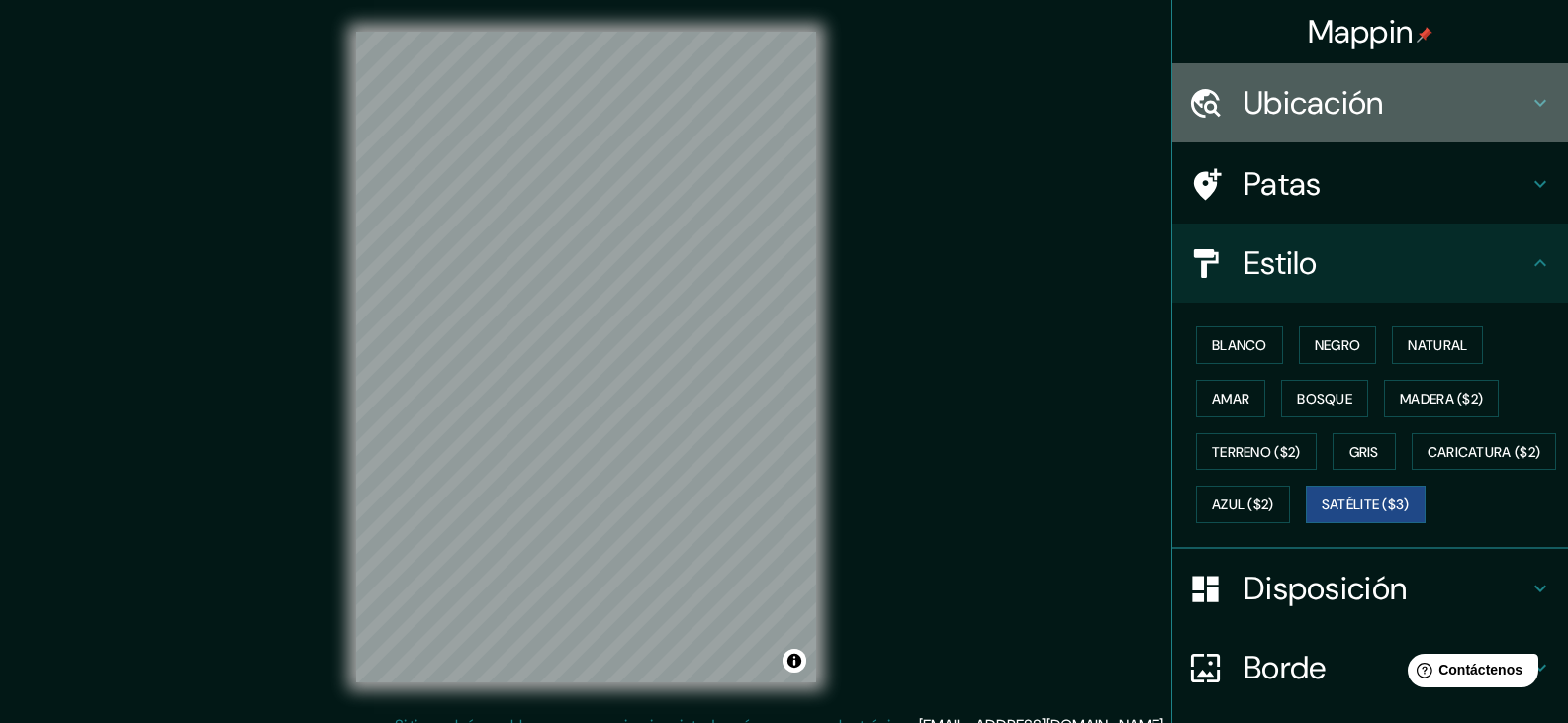
click at [1528, 99] on icon at bounding box center [1540, 103] width 24 height 24
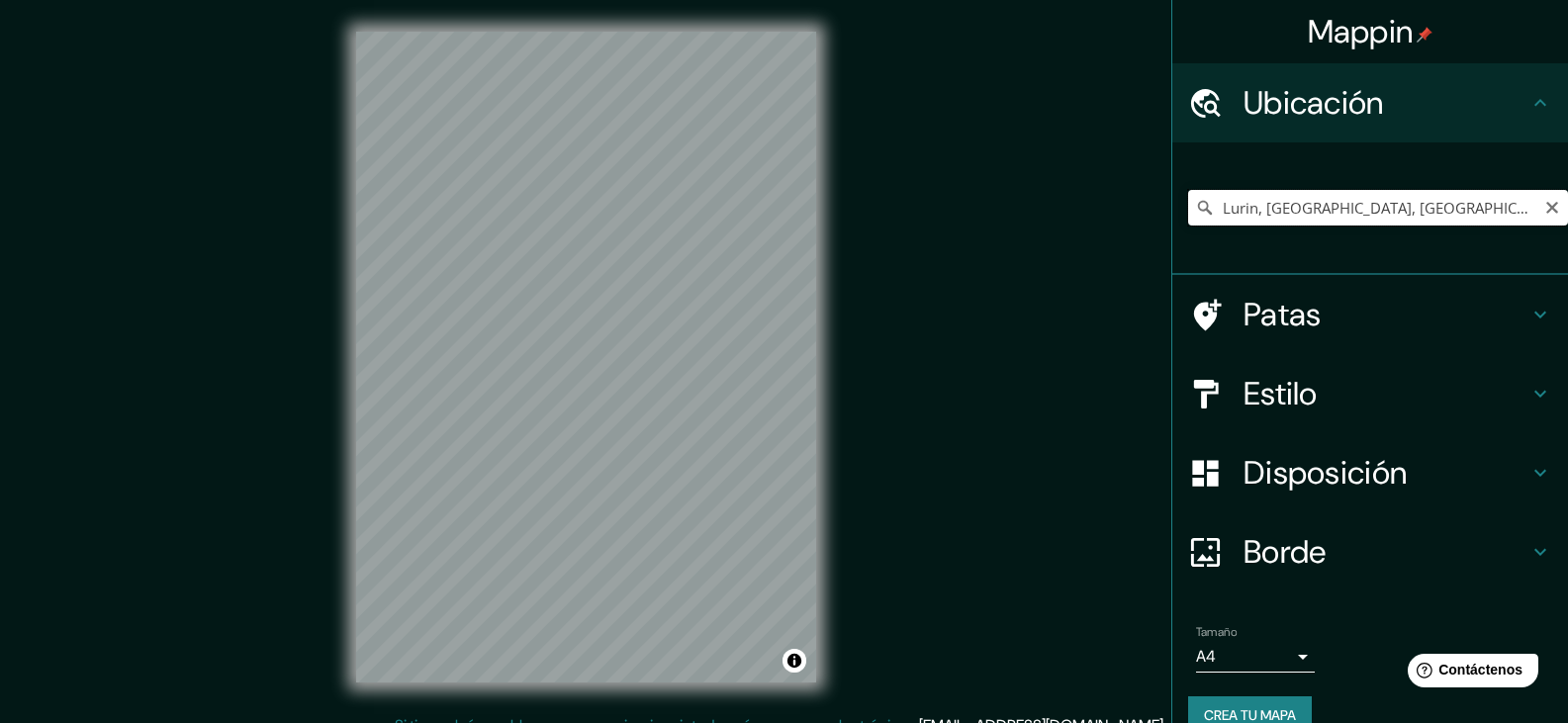
click at [1378, 206] on input "Lurin, [GEOGRAPHIC_DATA], [GEOGRAPHIC_DATA], [GEOGRAPHIC_DATA]" at bounding box center [1378, 208] width 380 height 36
click at [1466, 206] on input "Lurin, [GEOGRAPHIC_DATA], [GEOGRAPHIC_DATA], [GEOGRAPHIC_DATA]" at bounding box center [1378, 208] width 380 height 36
click at [1211, 209] on input "[GEOGRAPHIC_DATA], [GEOGRAPHIC_DATA], [GEOGRAPHIC_DATA], [GEOGRAPHIC_DATA]" at bounding box center [1378, 208] width 380 height 36
drag, startPoint x: 1215, startPoint y: 208, endPoint x: 1200, endPoint y: 206, distance: 15.1
click at [1200, 206] on input "[GEOGRAPHIC_DATA], [GEOGRAPHIC_DATA], [GEOGRAPHIC_DATA], [GEOGRAPHIC_DATA]" at bounding box center [1378, 208] width 380 height 36
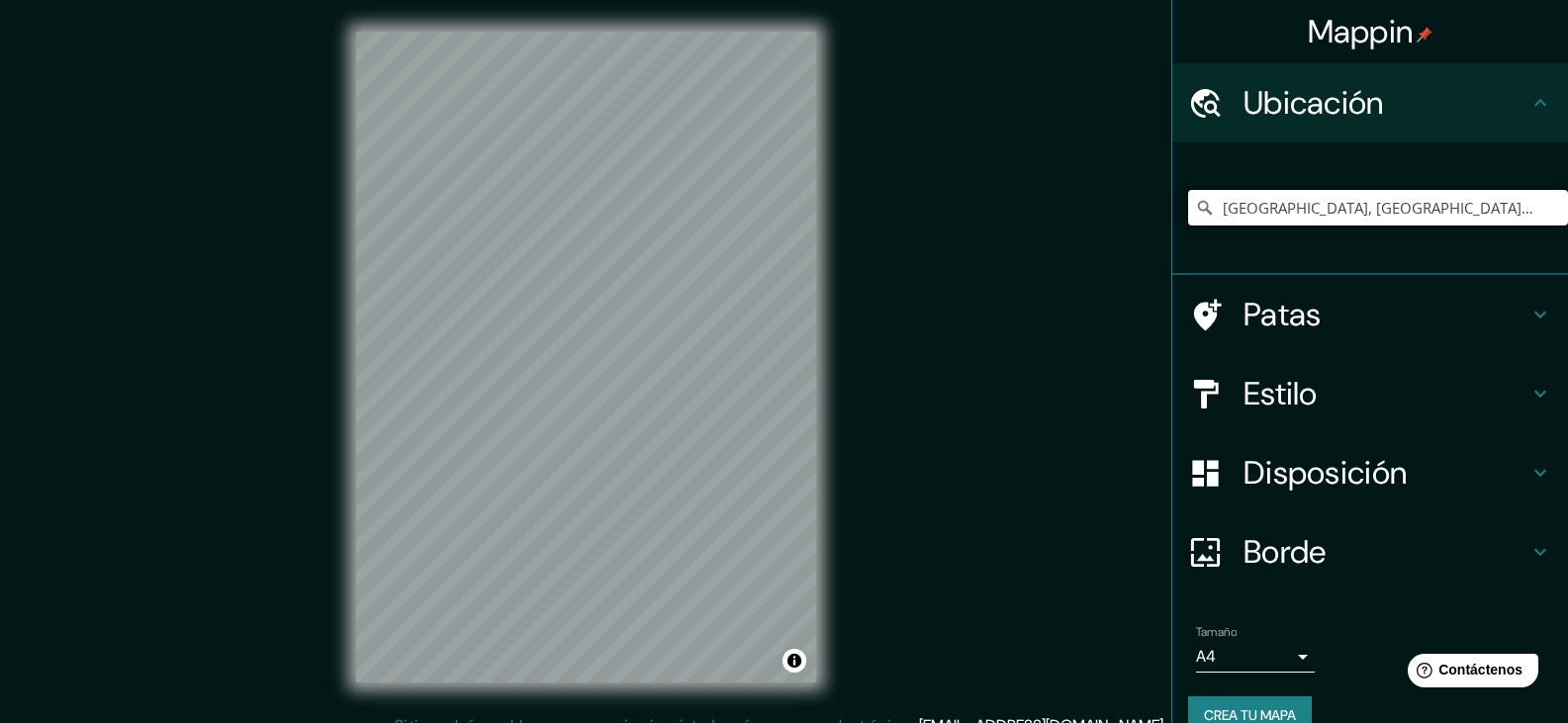
drag, startPoint x: 1213, startPoint y: 209, endPoint x: 1157, endPoint y: 209, distance: 56.0
click at [1172, 209] on div "Mappin Ubicación [GEOGRAPHIC_DATA], [GEOGRAPHIC_DATA], [GEOGRAPHIC_DATA], [GEOG…" at bounding box center [1369, 362] width 396 height 723
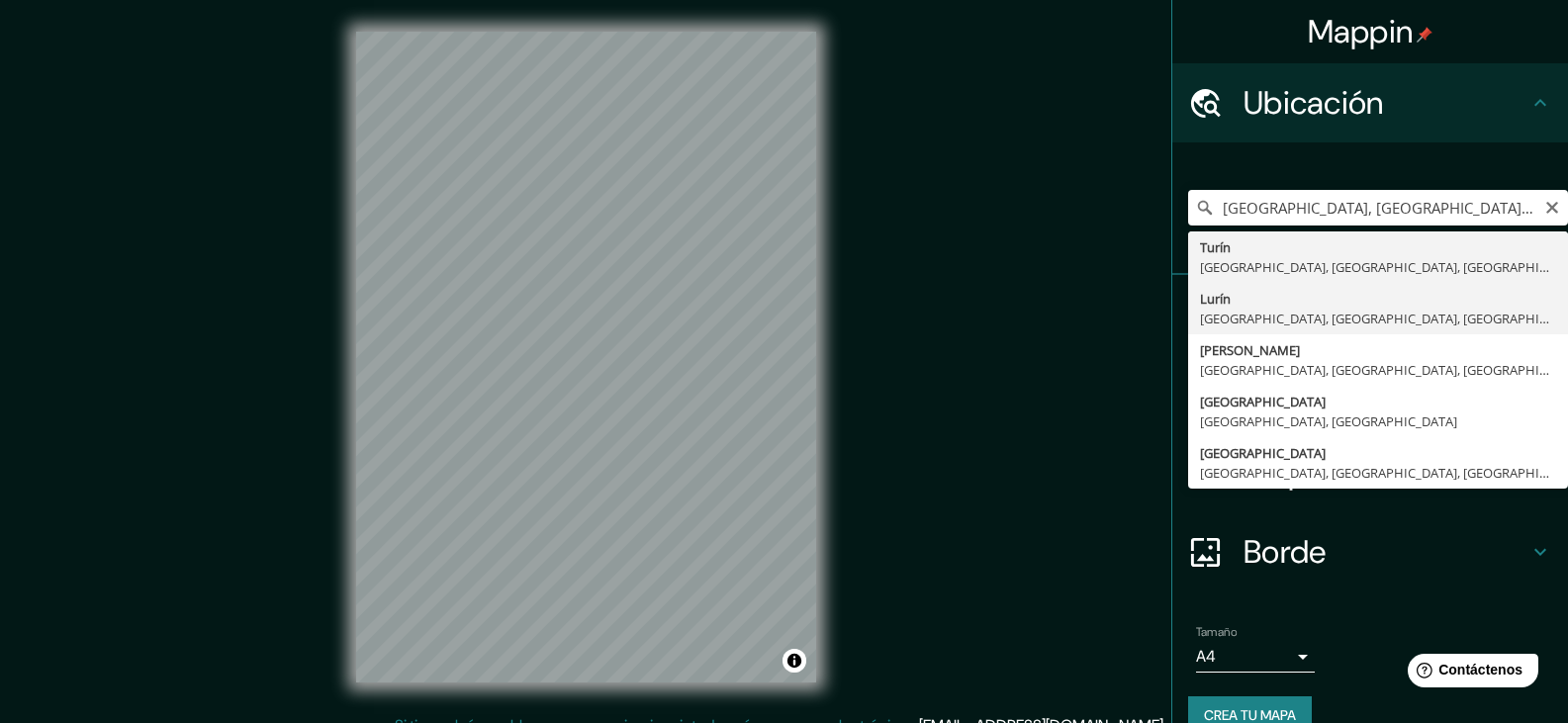
type input "Lurin, [GEOGRAPHIC_DATA], [GEOGRAPHIC_DATA], [GEOGRAPHIC_DATA]"
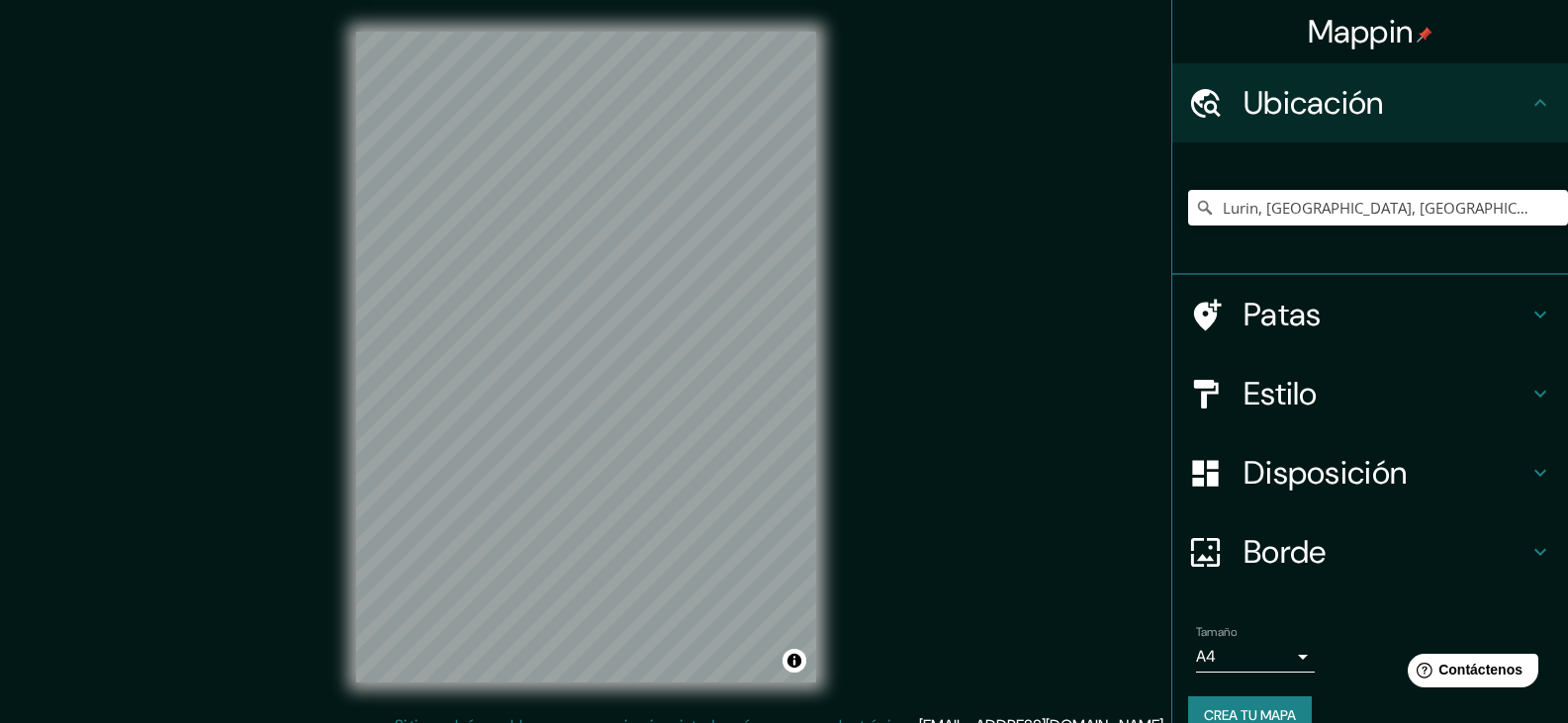
click at [1321, 403] on h4 "Estilo" at bounding box center [1386, 393] width 285 height 40
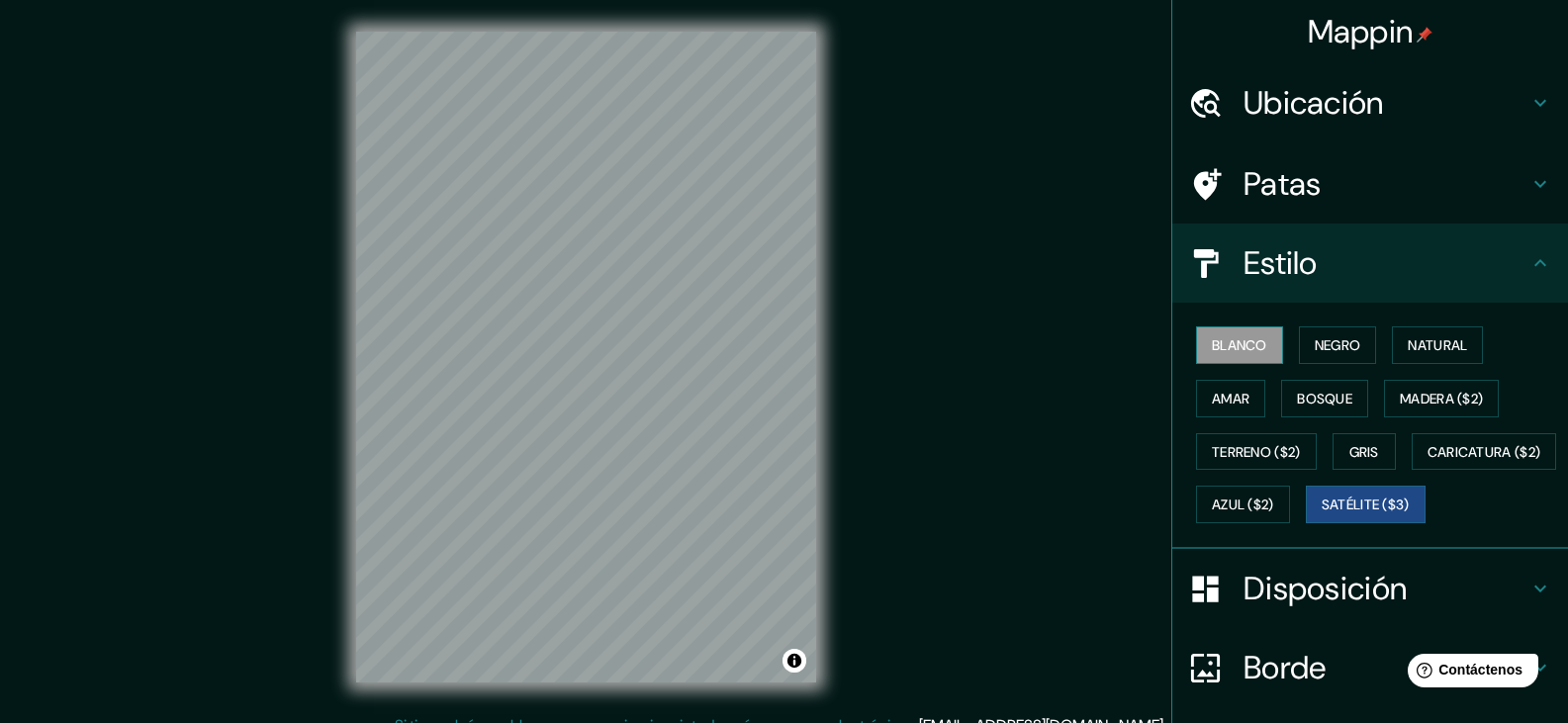
click at [1233, 335] on font "Blanco" at bounding box center [1240, 346] width 56 height 26
click at [1322, 514] on font "Satélite ($3)" at bounding box center [1365, 506] width 88 height 18
click at [1253, 355] on font "Blanco" at bounding box center [1240, 346] width 56 height 26
click at [1322, 514] on font "Satélite ($3)" at bounding box center [1365, 506] width 88 height 18
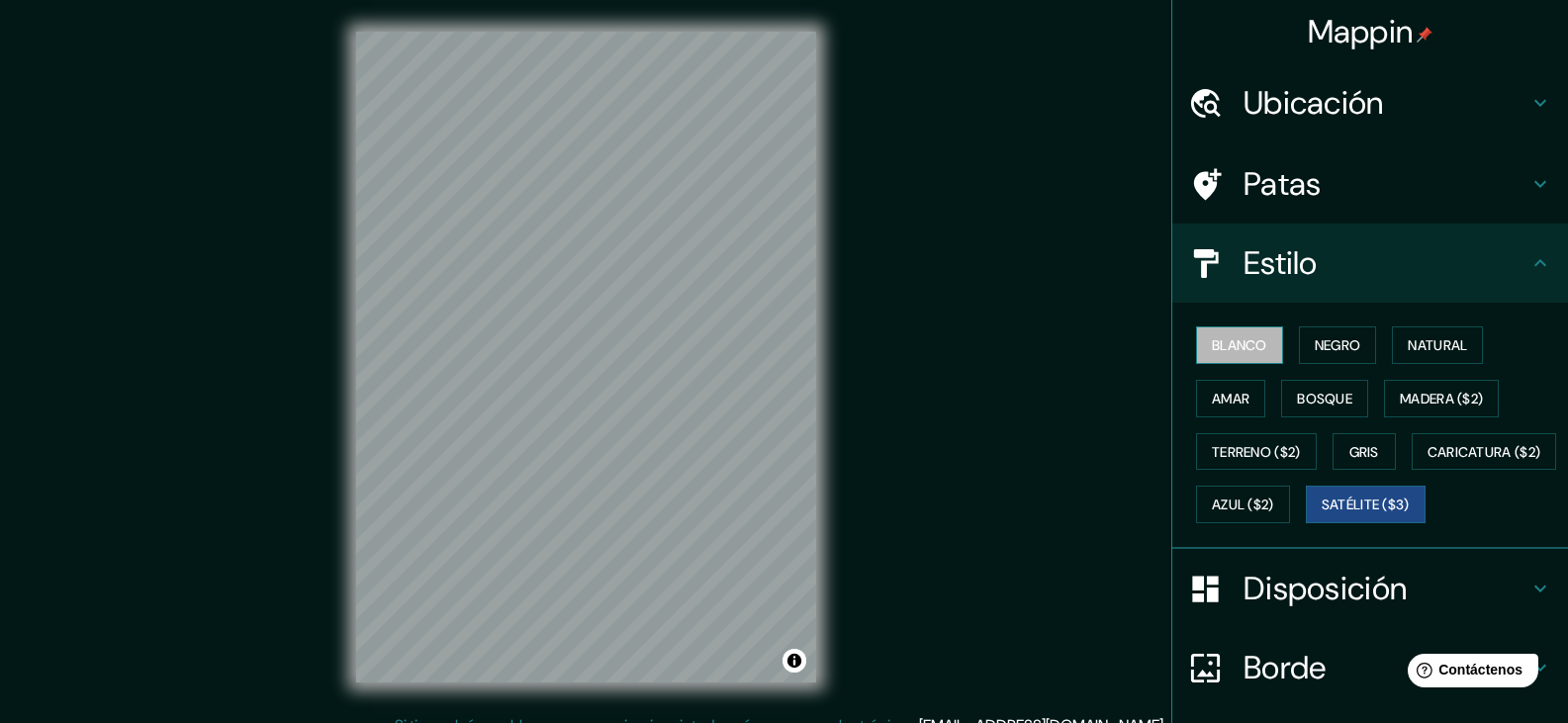
click at [1248, 332] on button "Blanco" at bounding box center [1240, 346] width 87 height 38
drag, startPoint x: 1221, startPoint y: 551, endPoint x: 1194, endPoint y: 553, distance: 27.1
click at [1322, 514] on font "Satélite ($3)" at bounding box center [1365, 506] width 88 height 18
click at [1233, 349] on font "Blanco" at bounding box center [1240, 346] width 56 height 18
click at [627, 365] on div at bounding box center [626, 363] width 16 height 16
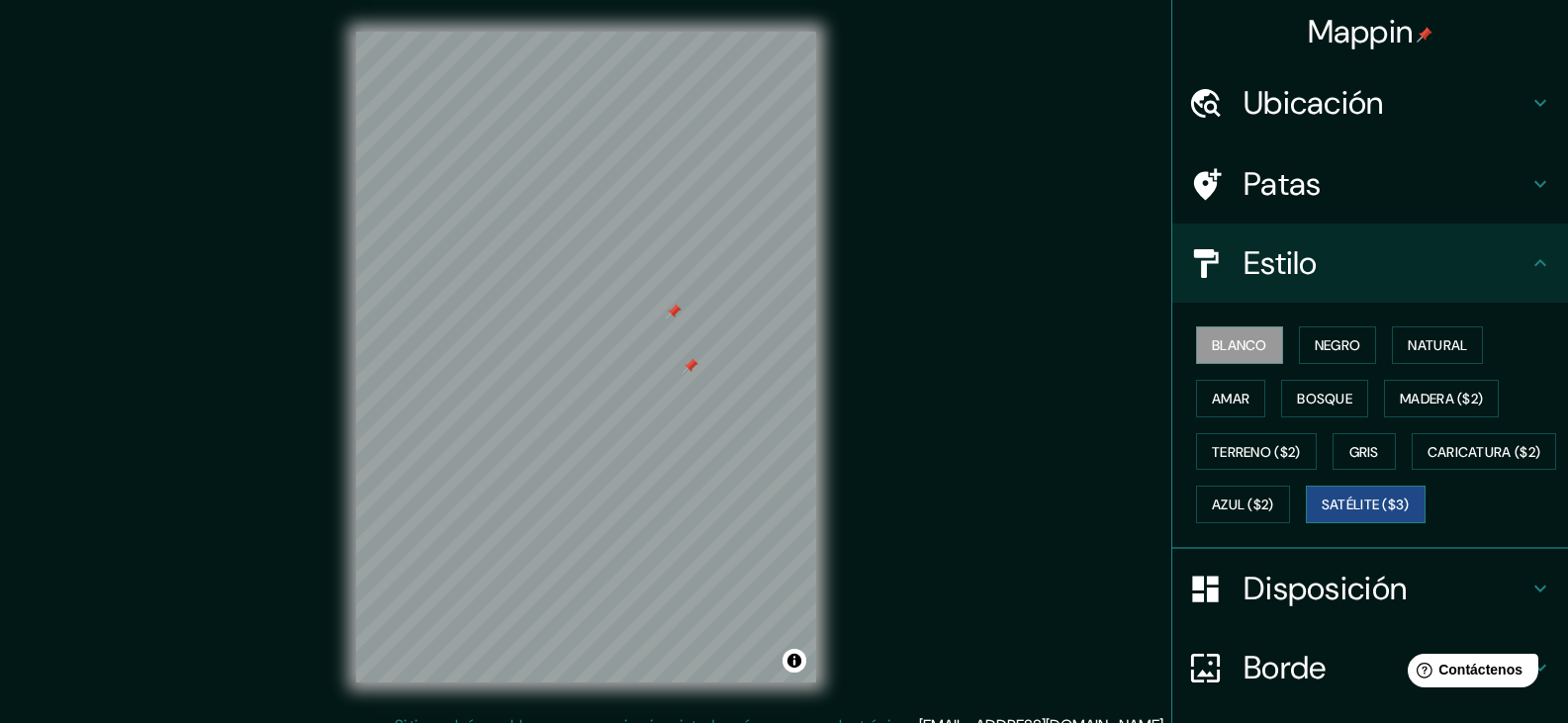
click at [1322, 514] on font "Satélite ($3)" at bounding box center [1365, 506] width 88 height 18
click at [1217, 344] on font "Blanco" at bounding box center [1240, 346] width 56 height 18
click at [1322, 517] on font "Satélite ($3)" at bounding box center [1365, 505] width 88 height 26
click at [1252, 344] on font "Blanco" at bounding box center [1240, 346] width 56 height 18
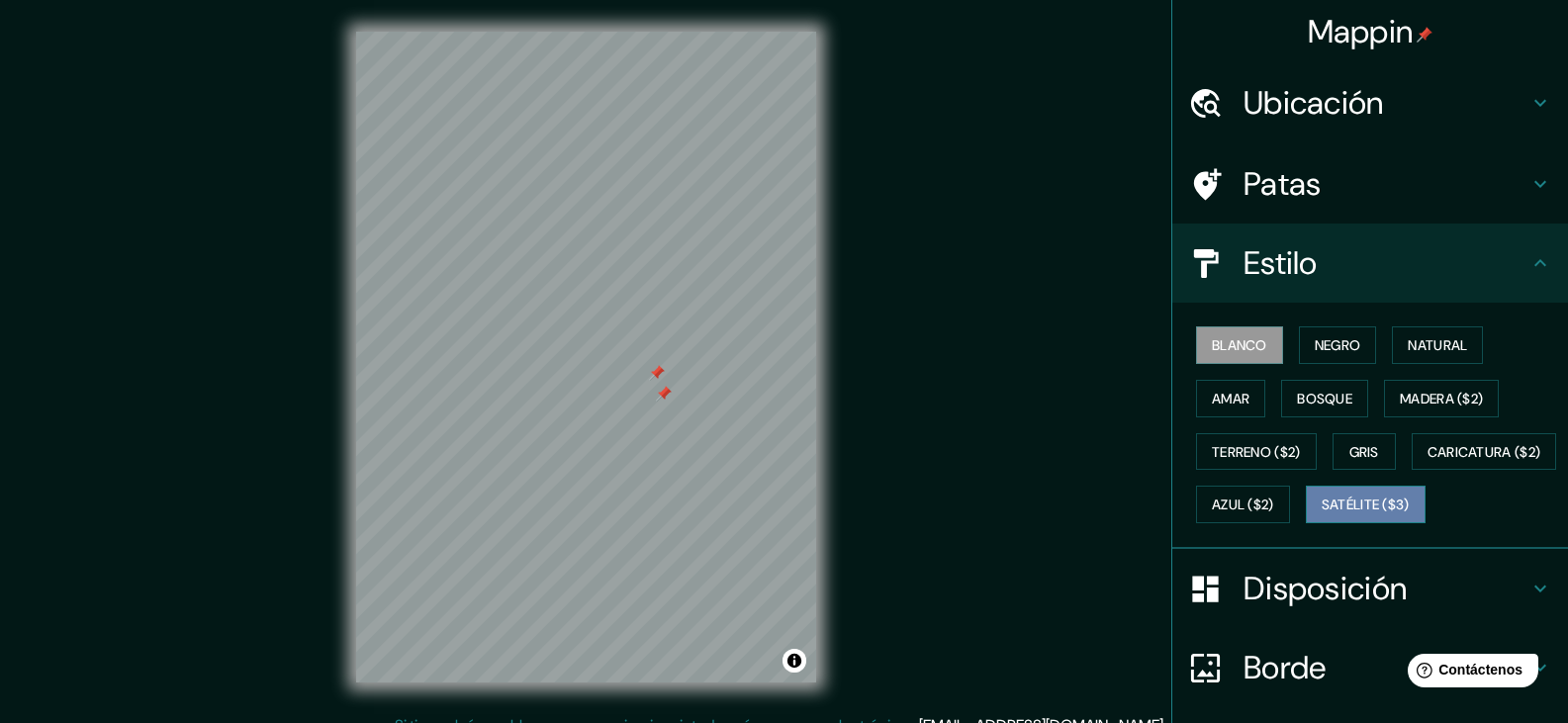
click at [1322, 514] on font "Satélite ($3)" at bounding box center [1365, 506] width 88 height 18
click at [1212, 343] on font "Blanco" at bounding box center [1240, 346] width 56 height 18
click at [1322, 517] on font "Satélite ($3)" at bounding box center [1365, 505] width 88 height 26
click at [1219, 340] on font "Blanco" at bounding box center [1240, 346] width 56 height 18
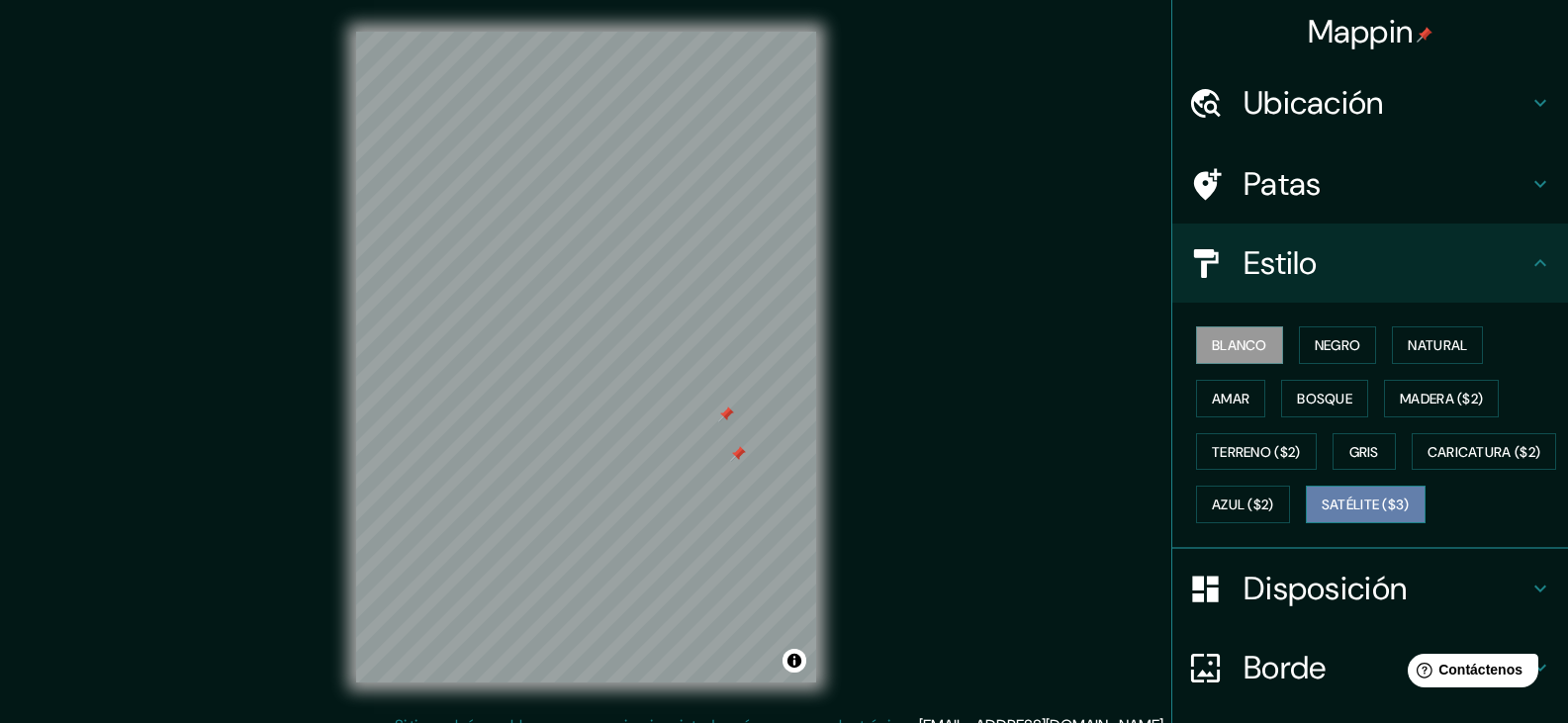
click at [1322, 514] on font "Satélite ($3)" at bounding box center [1365, 506] width 88 height 18
click at [1226, 336] on font "Blanco" at bounding box center [1240, 346] width 56 height 26
